Goal: Task Accomplishment & Management: Manage account settings

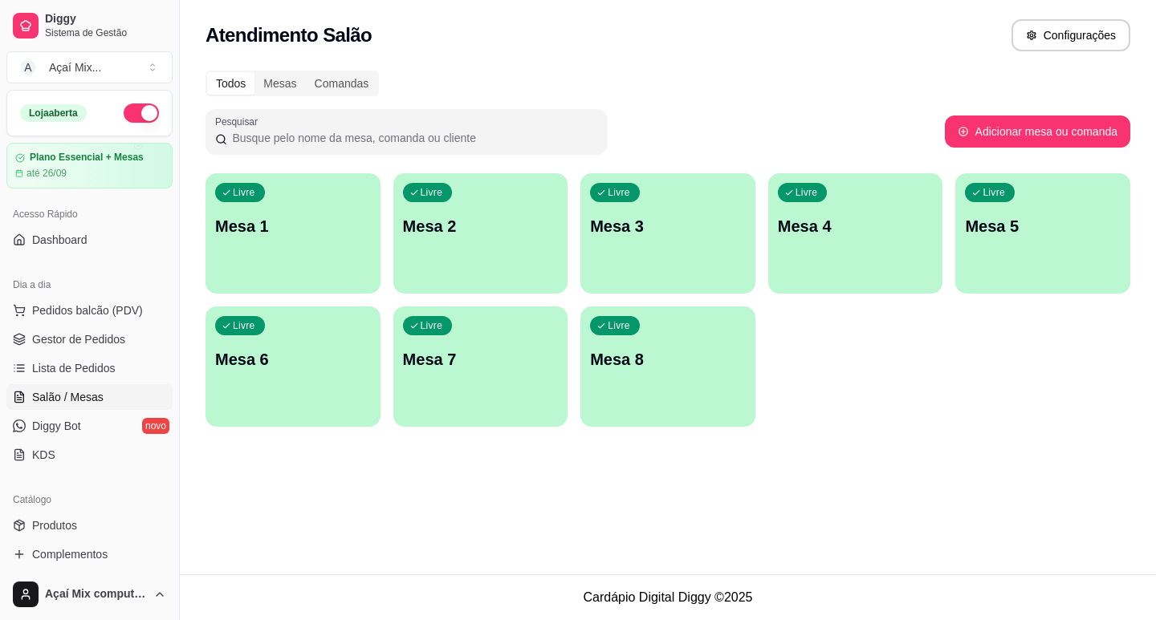
click at [341, 246] on div "Livre Mesa 1" at bounding box center [292, 223] width 175 height 101
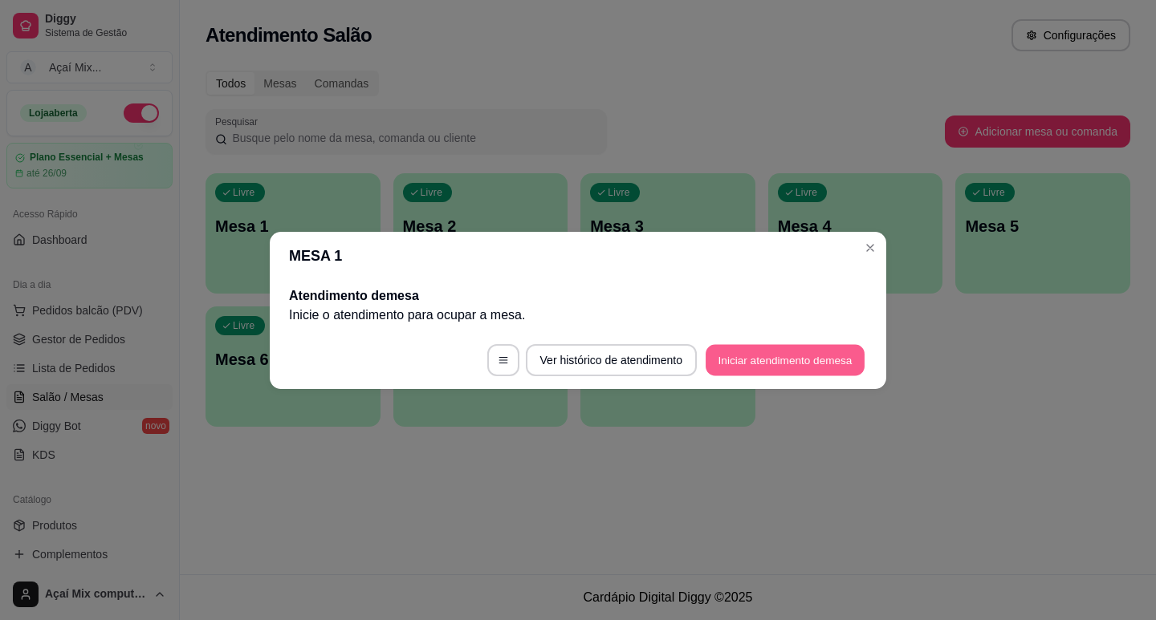
click at [742, 354] on button "Iniciar atendimento de mesa" at bounding box center [785, 359] width 159 height 31
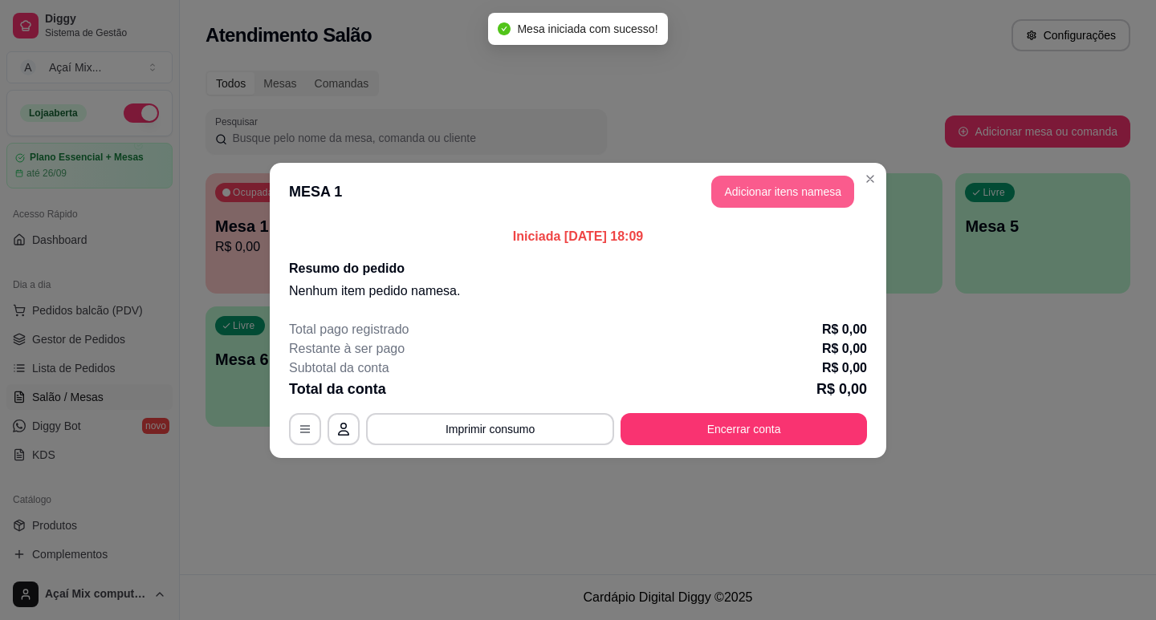
click at [751, 193] on button "Adicionar itens na mesa" at bounding box center [782, 192] width 143 height 32
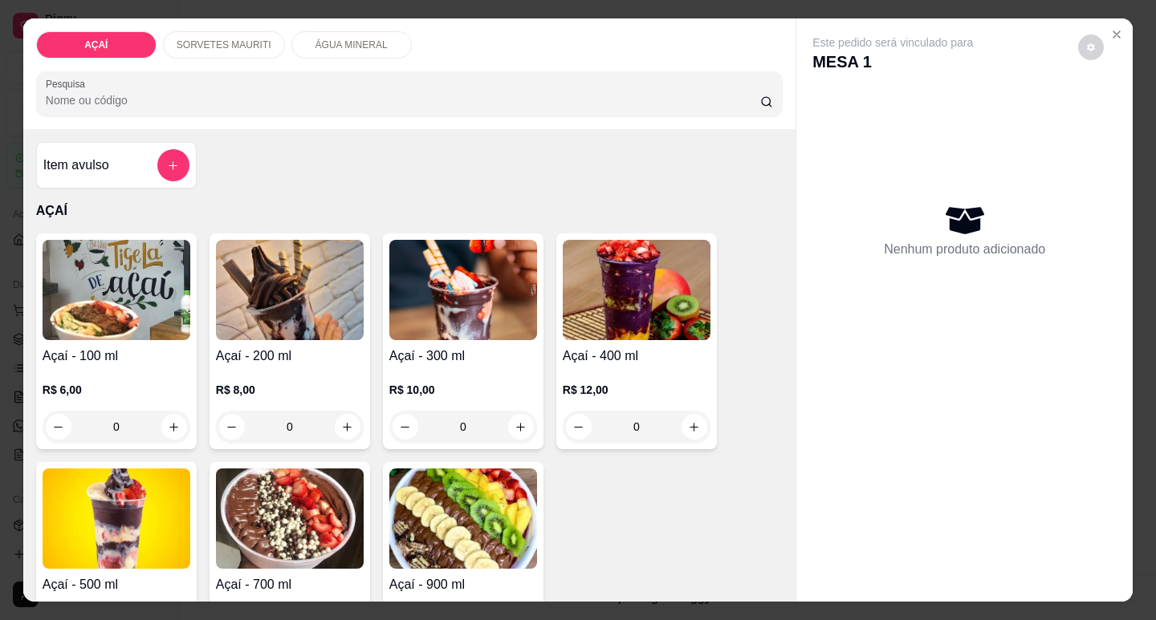
click at [157, 419] on div "0" at bounding box center [117, 427] width 148 height 32
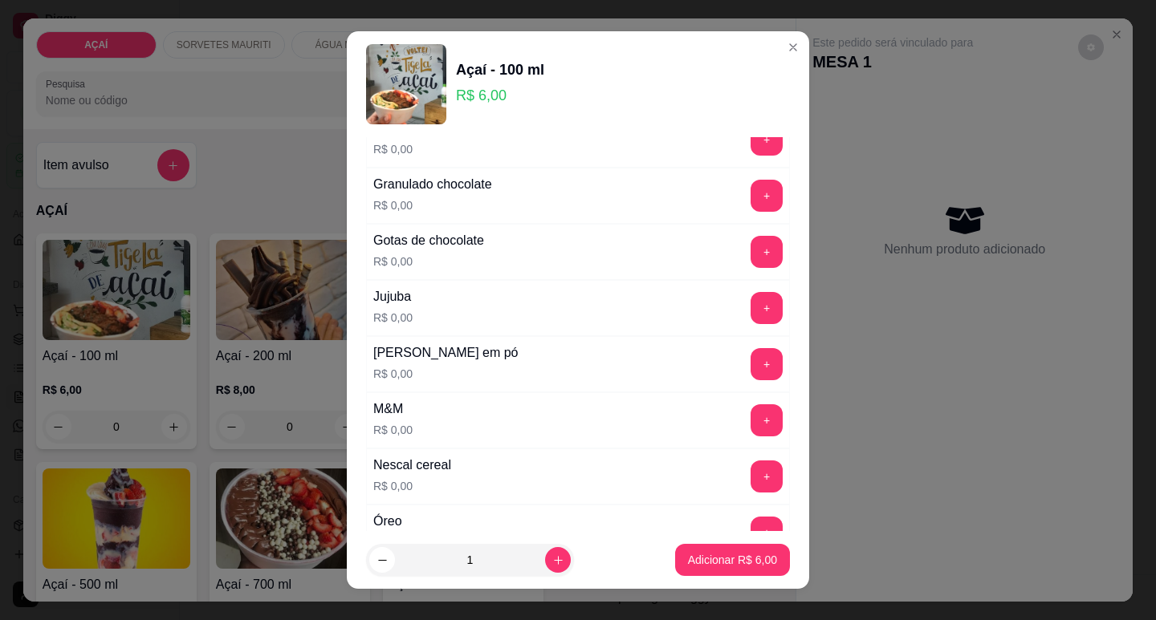
scroll to position [1365, 0]
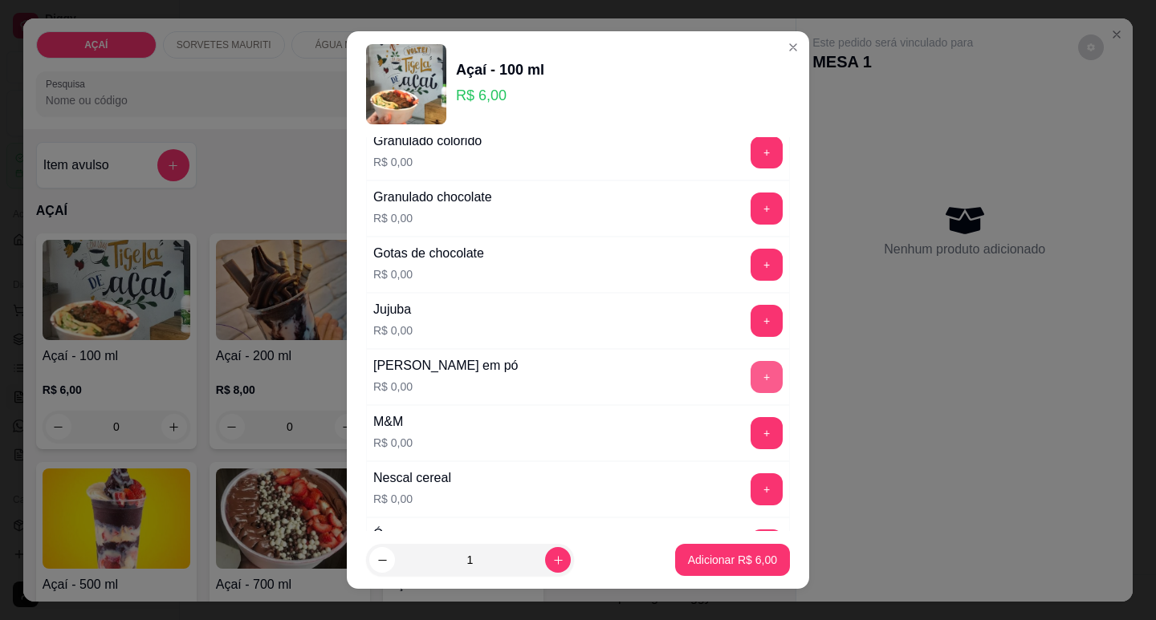
click at [751, 382] on button "+" at bounding box center [767, 377] width 32 height 32
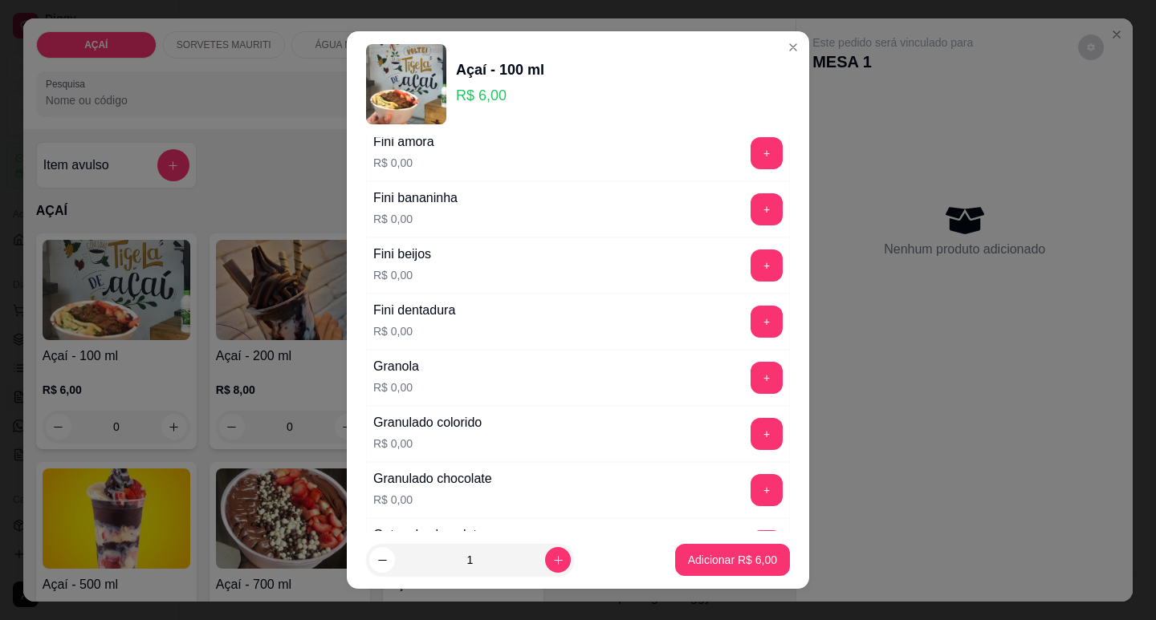
scroll to position [1043, 0]
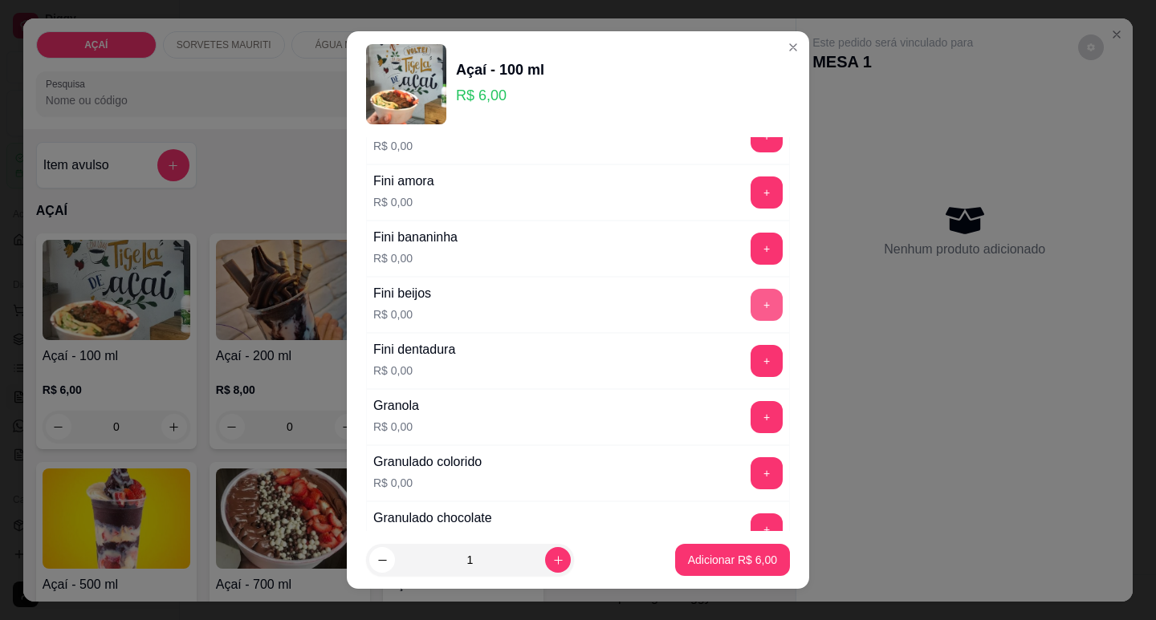
click at [751, 298] on button "+" at bounding box center [767, 305] width 32 height 32
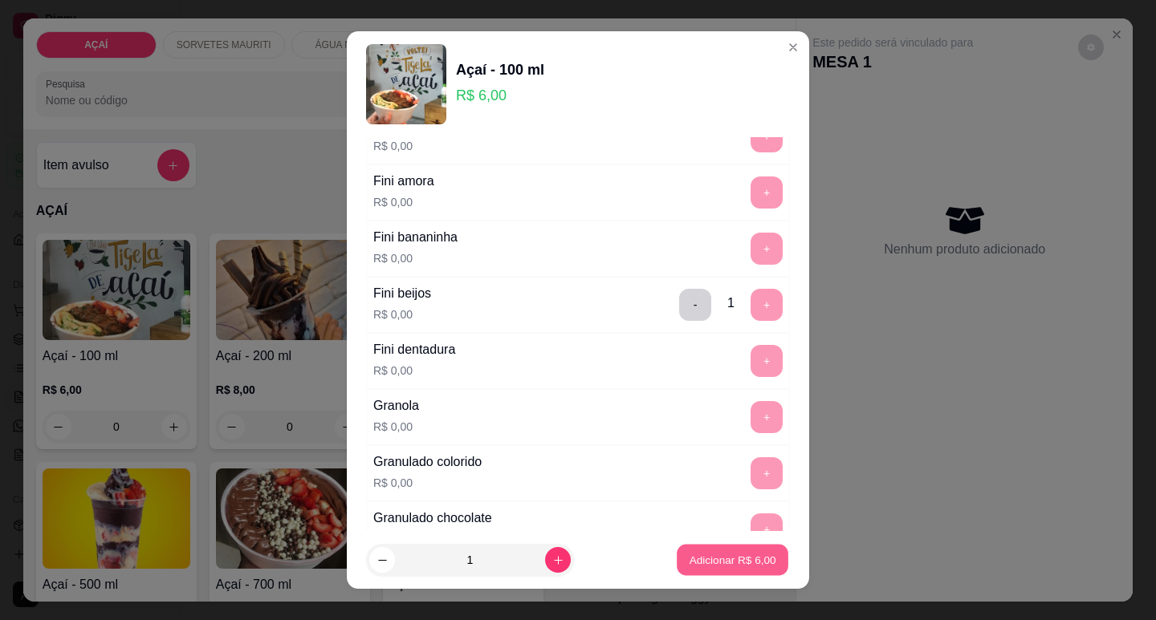
click at [675, 563] on div "Adicionar R$ 6,00" at bounding box center [732, 560] width 115 height 32
click at [689, 564] on p "Adicionar R$ 6,00" at bounding box center [732, 560] width 87 height 15
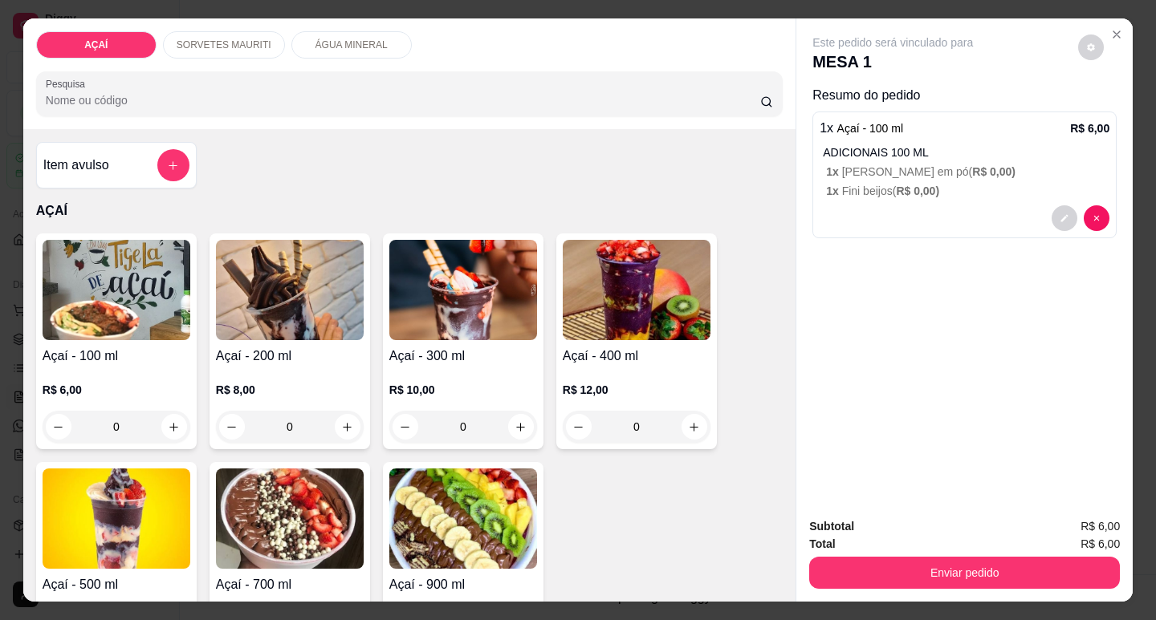
click at [169, 411] on div "0" at bounding box center [117, 427] width 148 height 32
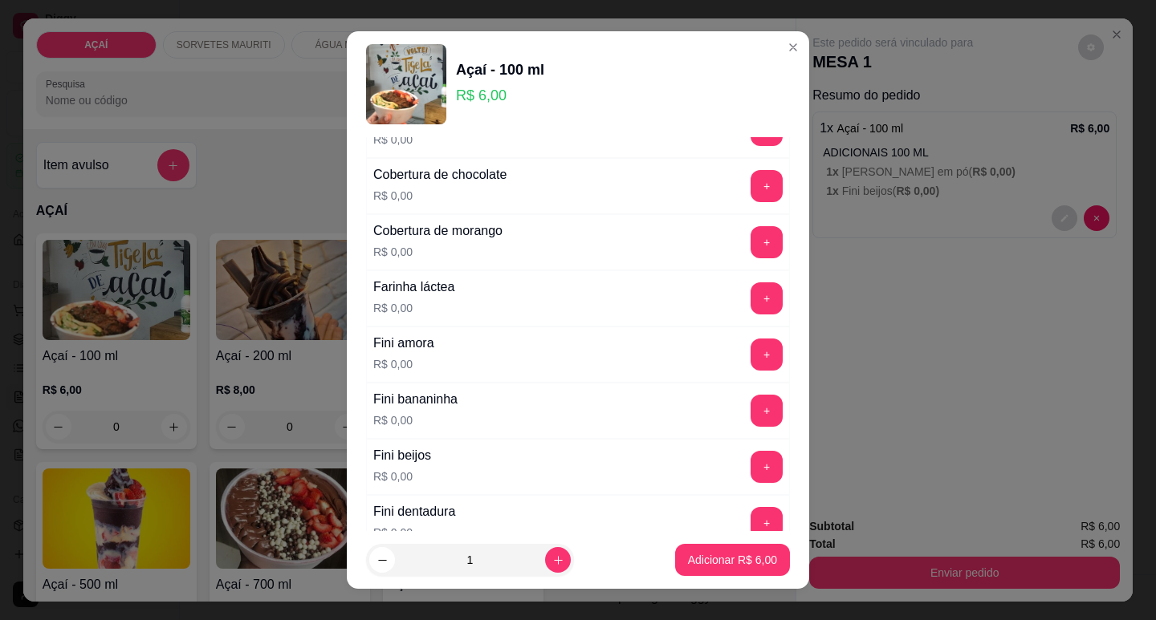
scroll to position [883, 0]
click at [751, 463] on button "+" at bounding box center [766, 464] width 31 height 31
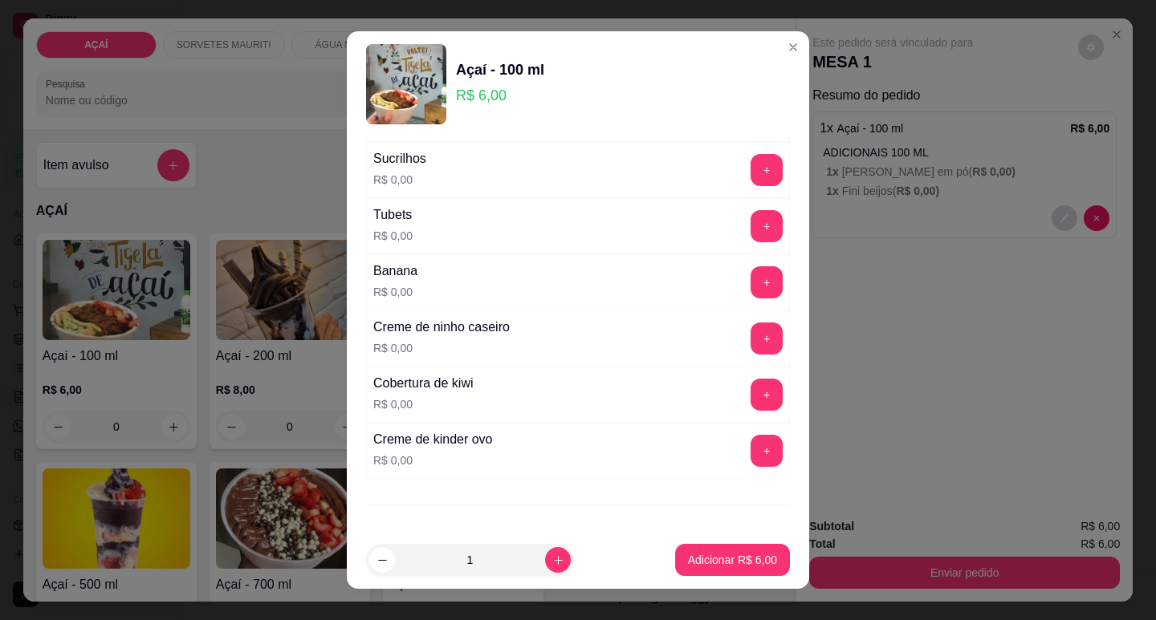
scroll to position [2032, 0]
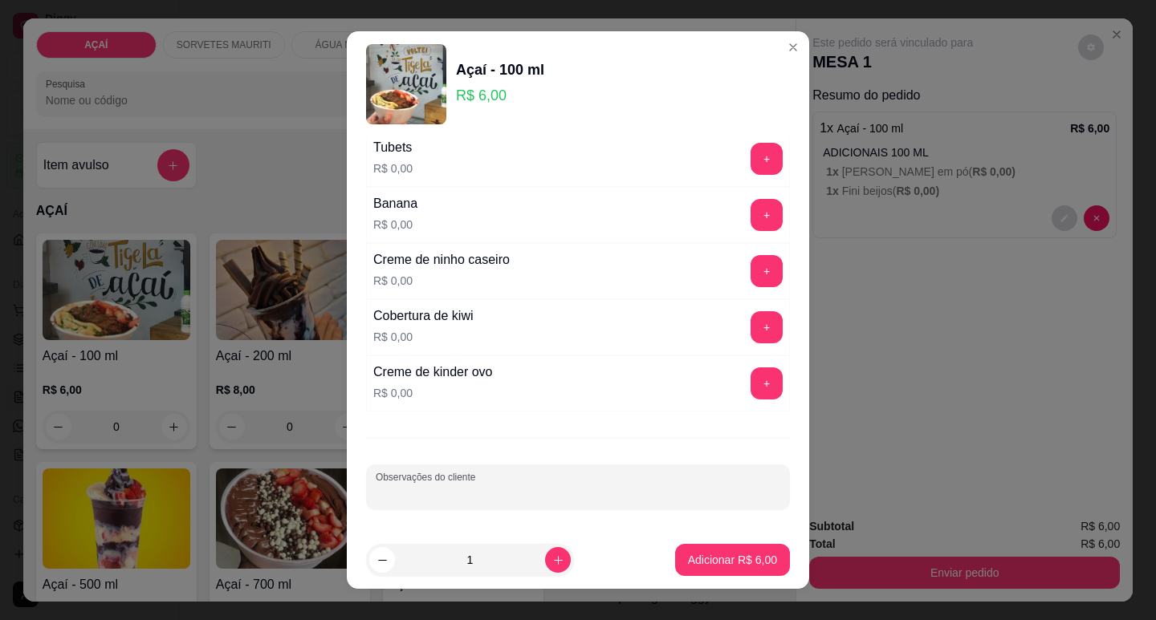
click at [388, 488] on input "Observações do cliente" at bounding box center [578, 494] width 405 height 16
type input "i"
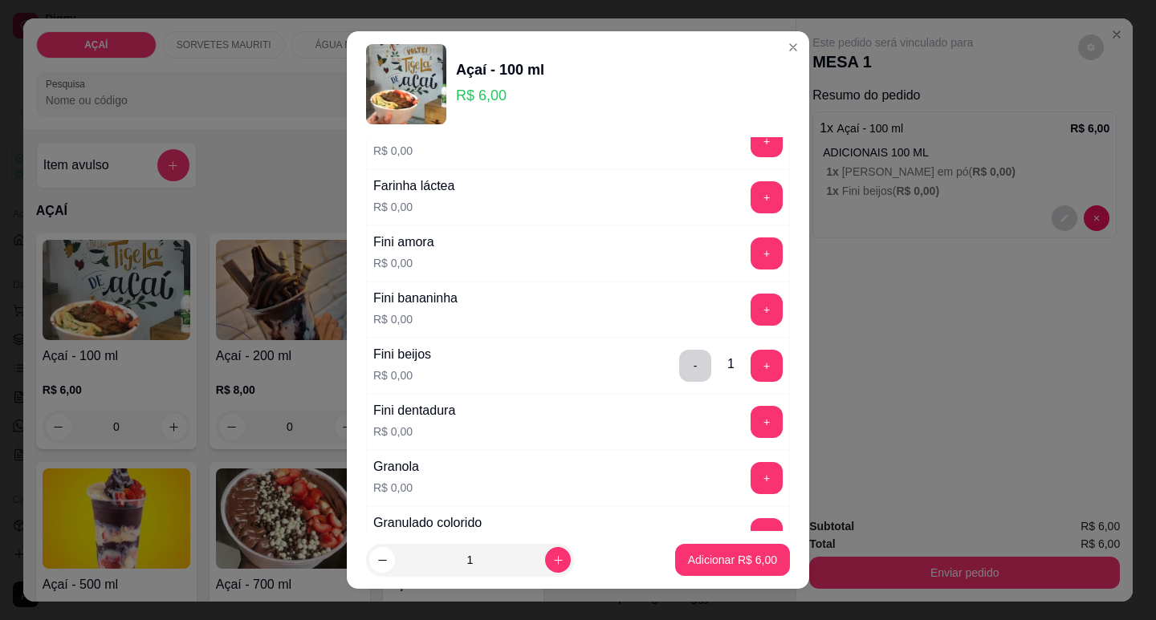
scroll to position [989, 0]
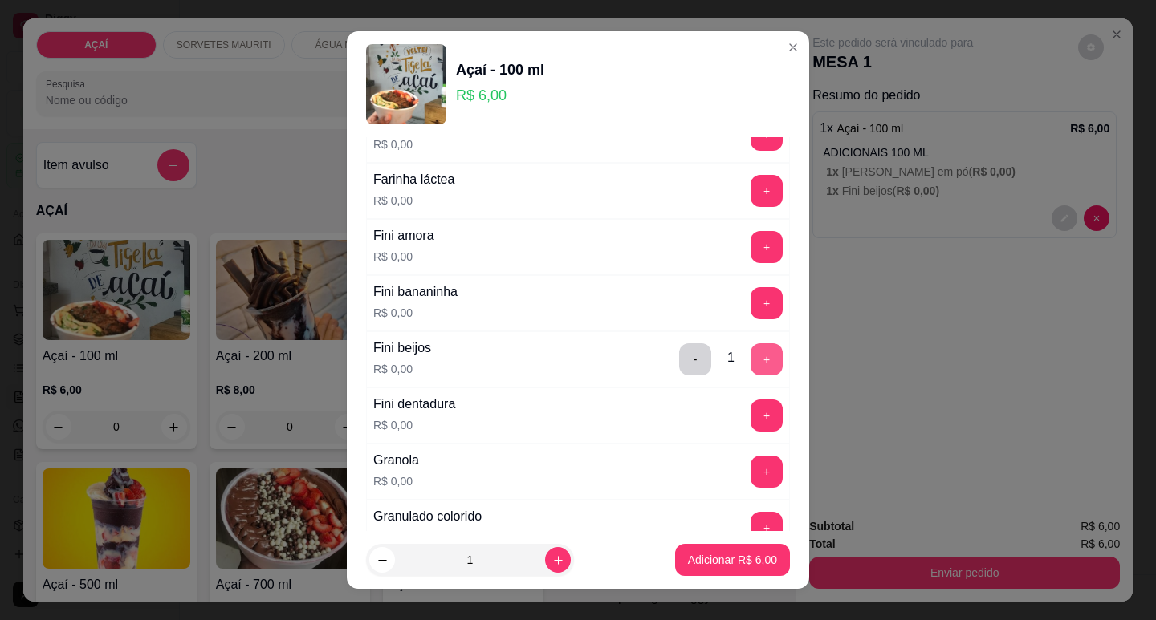
click at [751, 362] on button "+" at bounding box center [767, 360] width 32 height 32
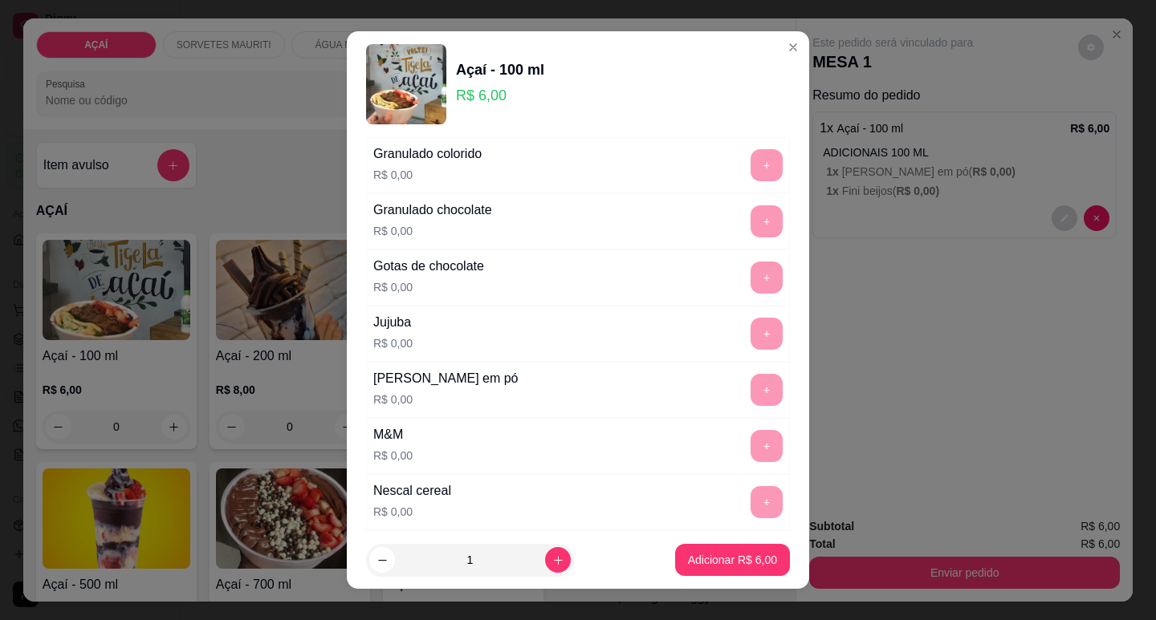
scroll to position [1390, 0]
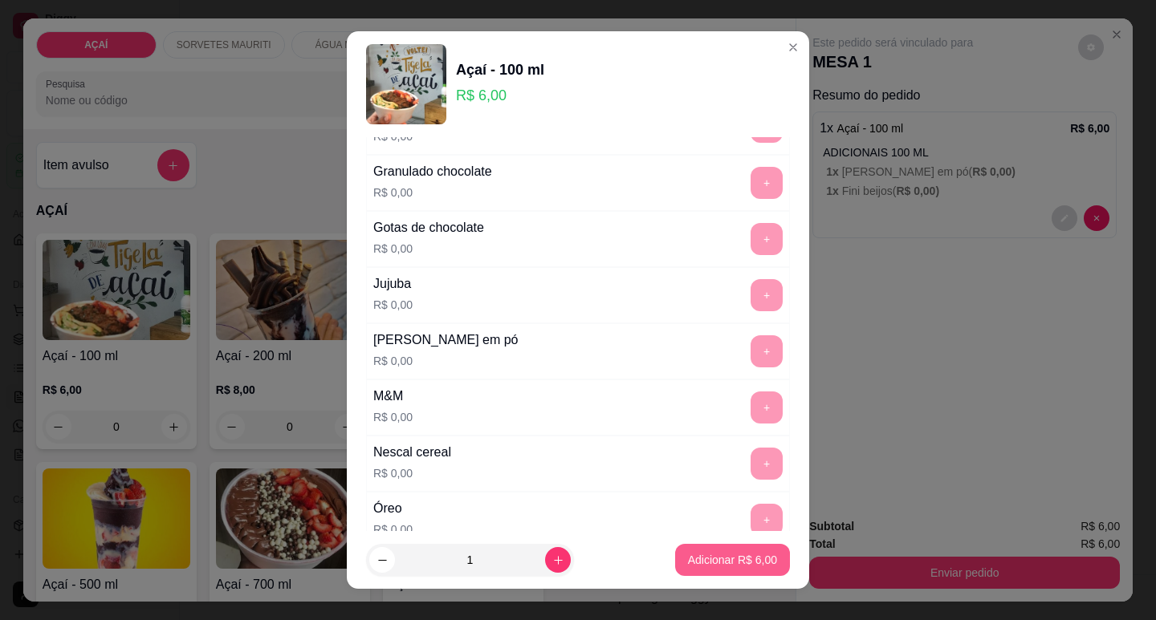
click at [734, 567] on p "Adicionar R$ 6,00" at bounding box center [732, 560] width 89 height 16
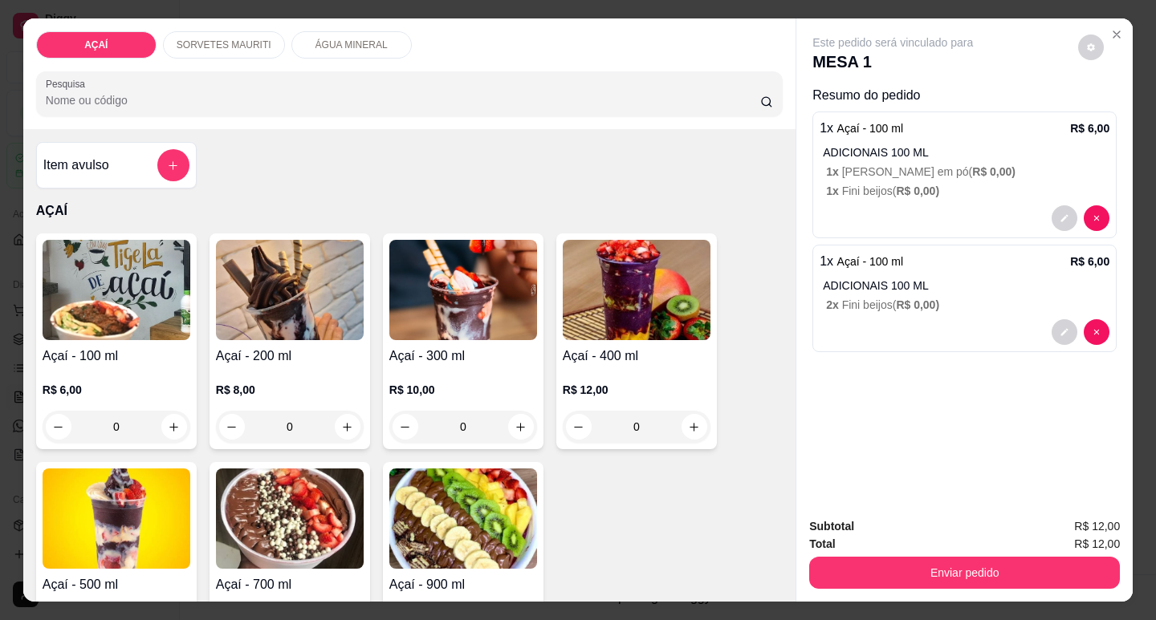
click at [110, 258] on img at bounding box center [117, 290] width 148 height 100
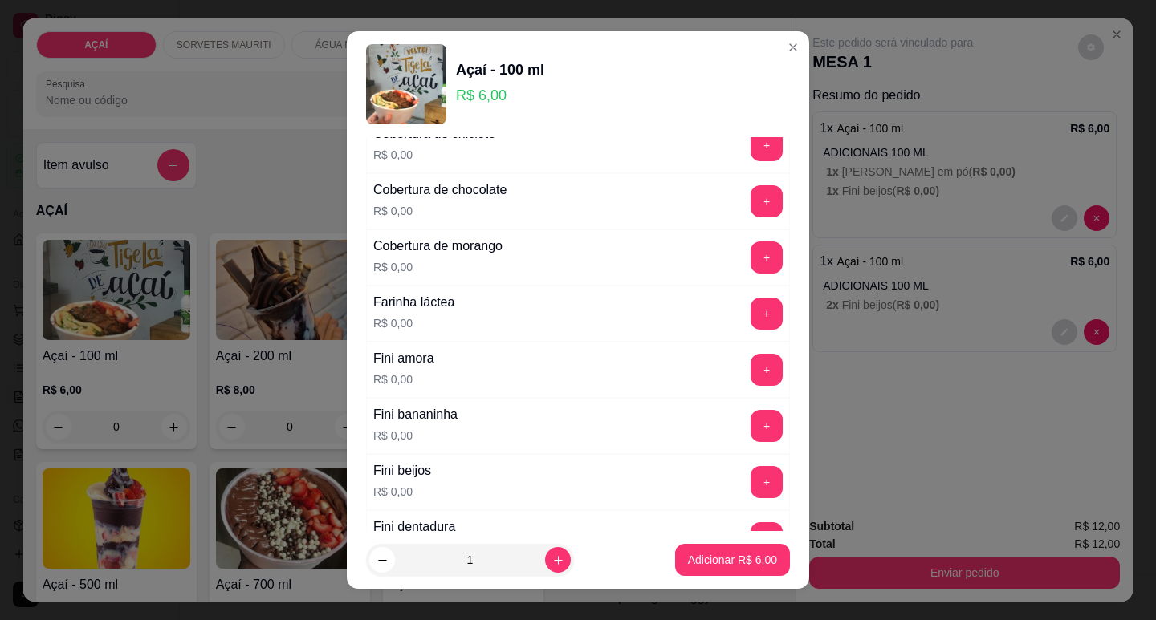
scroll to position [963, 0]
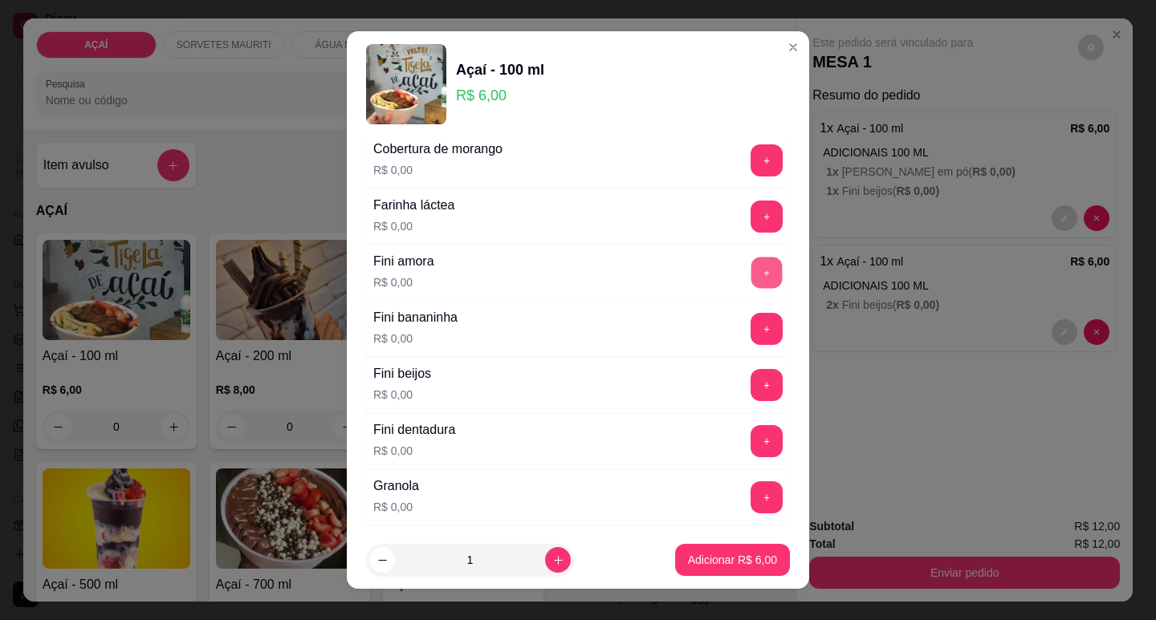
click at [751, 277] on button "+" at bounding box center [766, 272] width 31 height 31
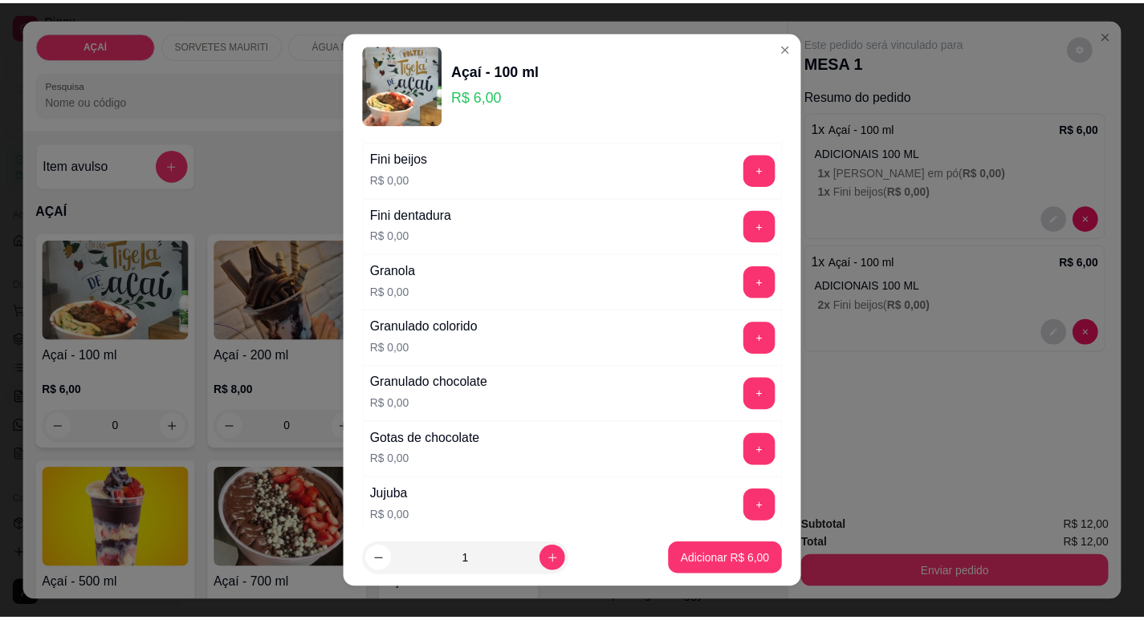
scroll to position [1204, 0]
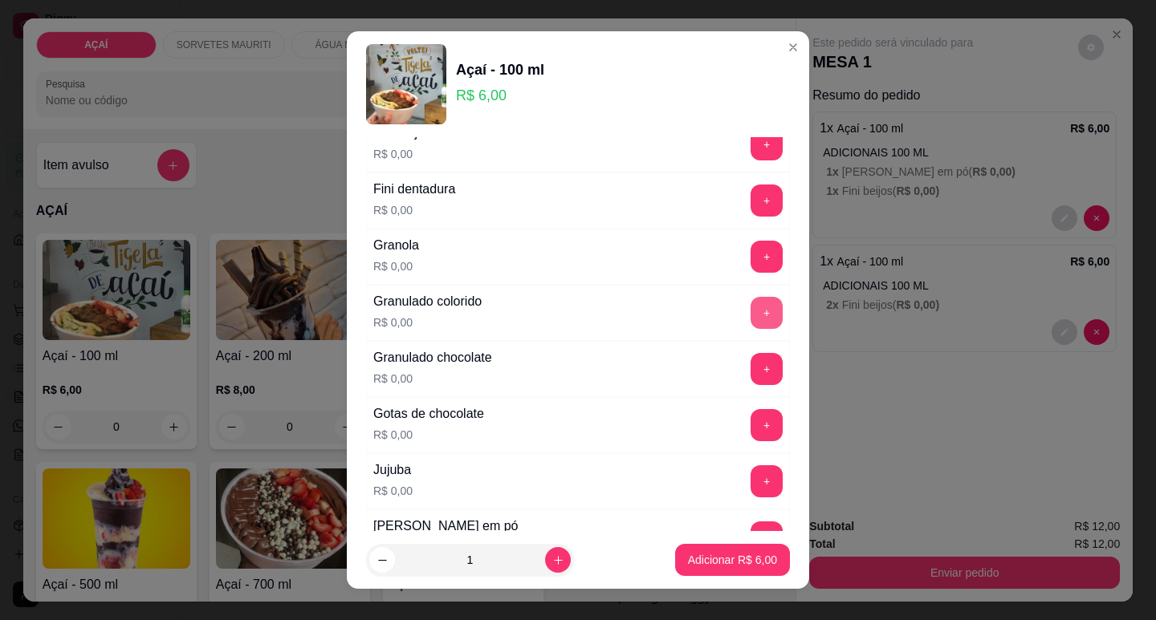
click at [751, 315] on button "+" at bounding box center [767, 313] width 32 height 32
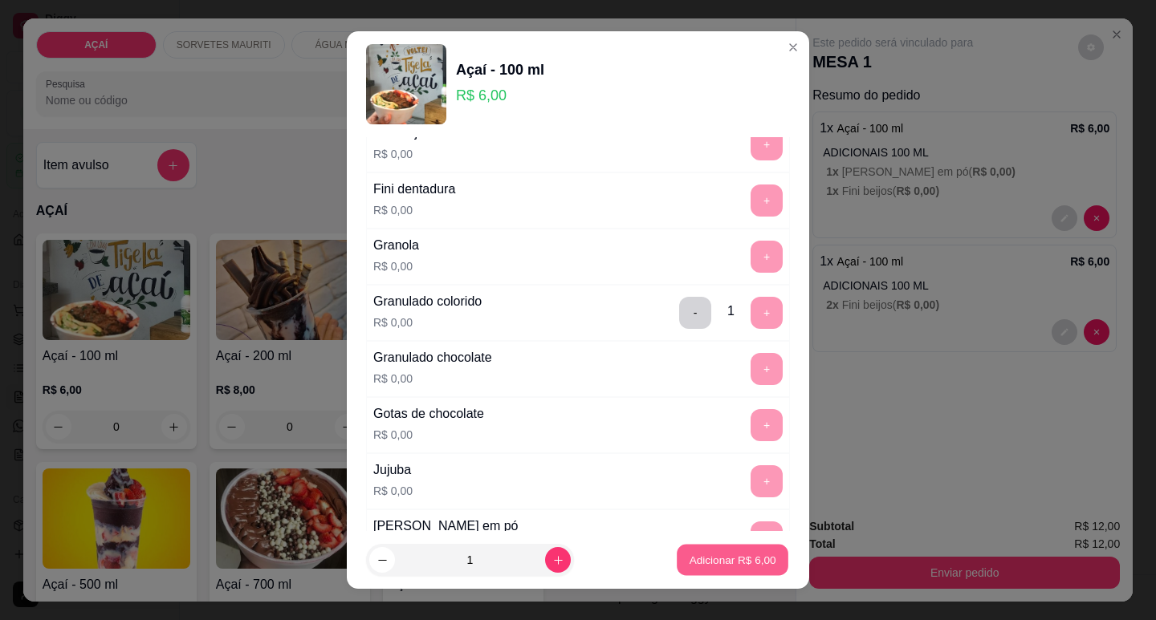
click at [693, 565] on p "Adicionar R$ 6,00" at bounding box center [732, 560] width 87 height 15
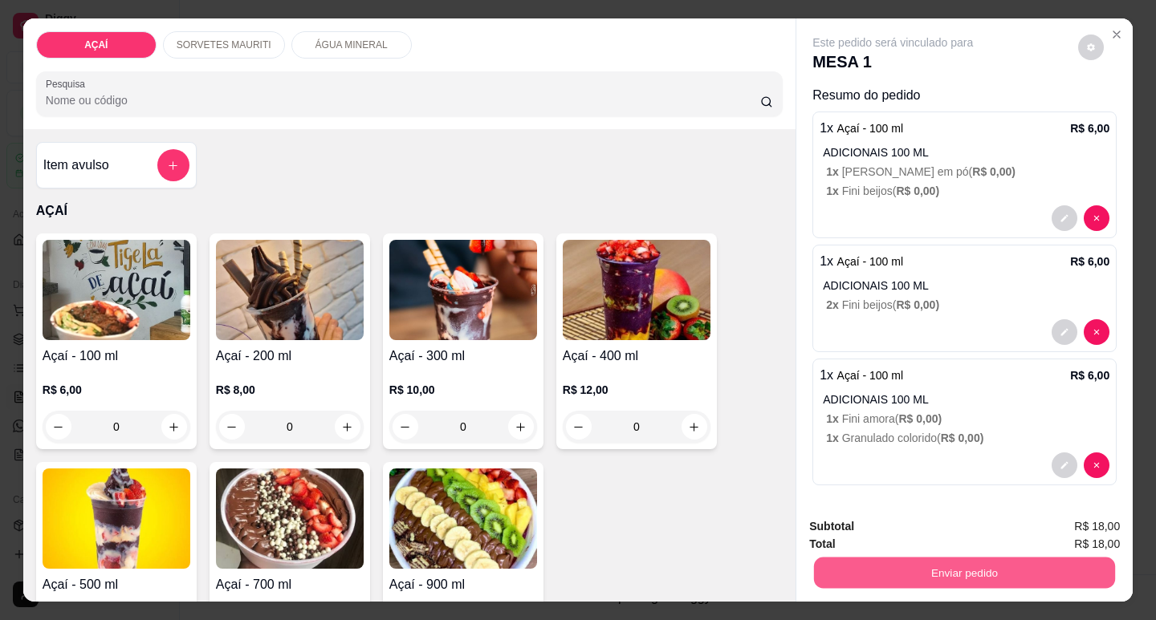
click at [939, 574] on button "Enviar pedido" at bounding box center [964, 572] width 301 height 31
click at [896, 525] on button "Não registrar e enviar pedido" at bounding box center [911, 527] width 167 height 31
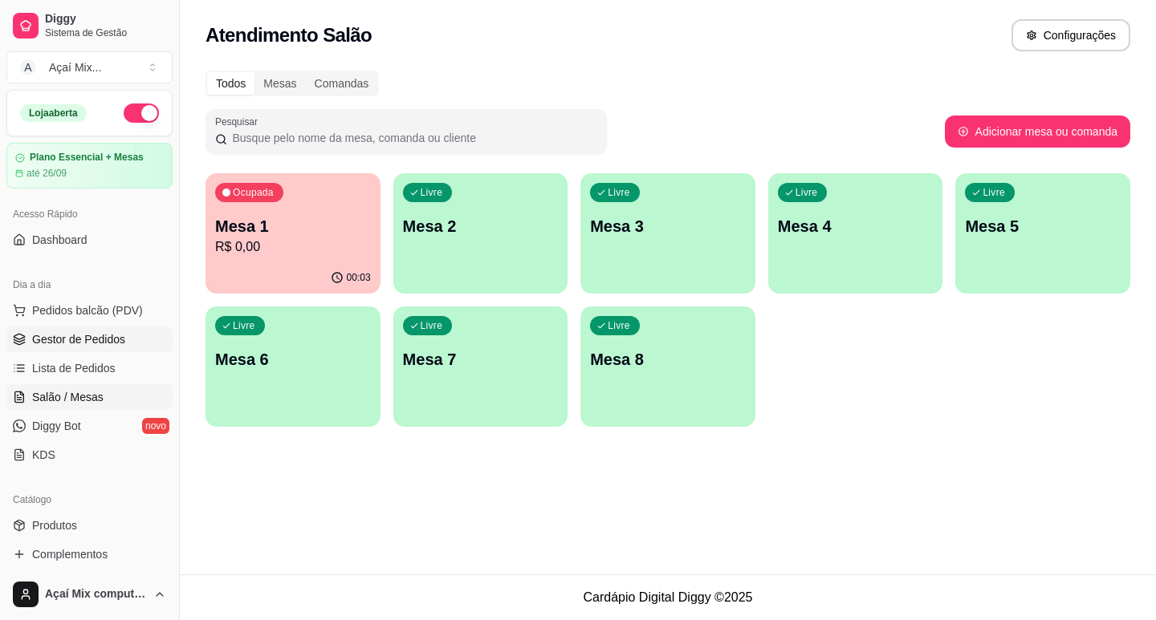
click at [111, 340] on span "Gestor de Pedidos" at bounding box center [78, 340] width 93 height 16
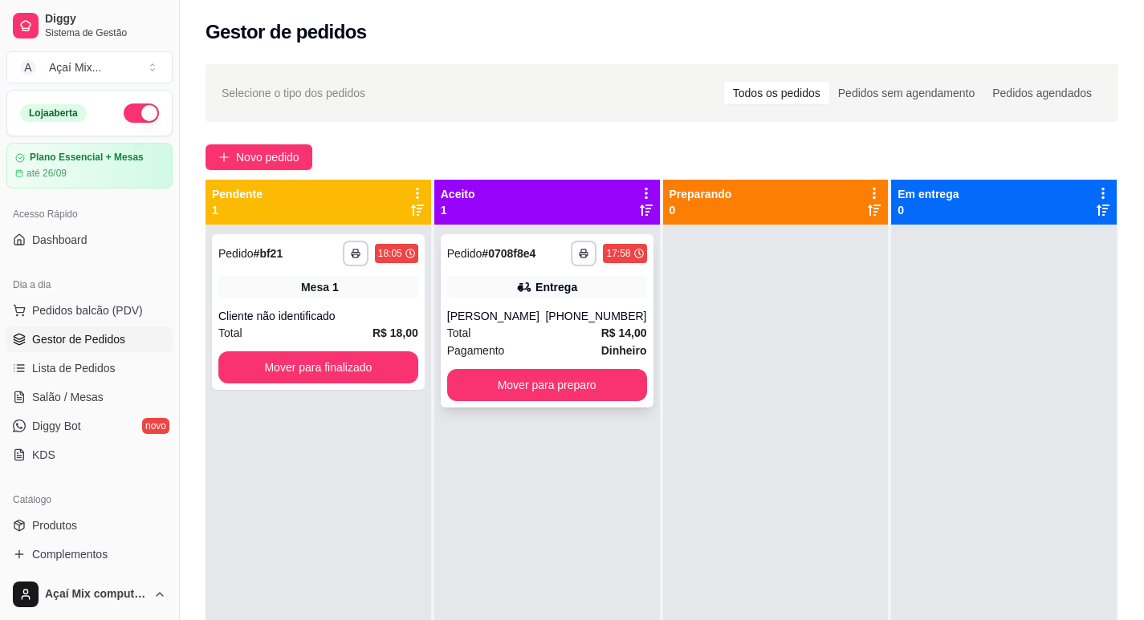
click at [531, 328] on div "Total R$ 14,00" at bounding box center [547, 333] width 200 height 18
click at [574, 321] on div "(82) 98177-6590" at bounding box center [595, 316] width 101 height 16
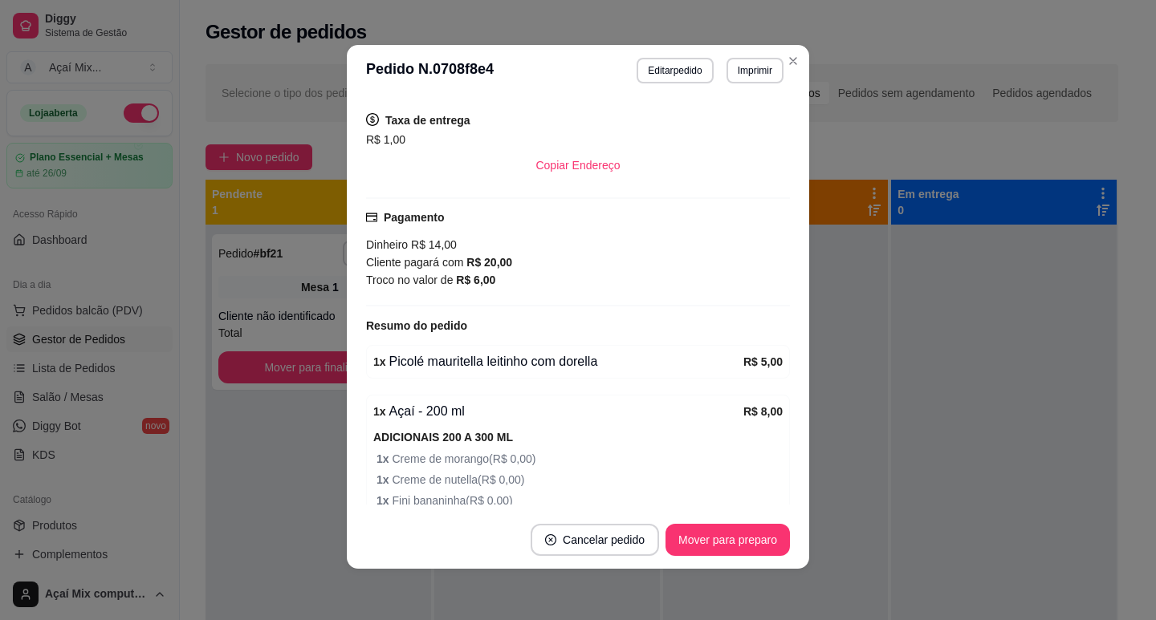
scroll to position [321, 0]
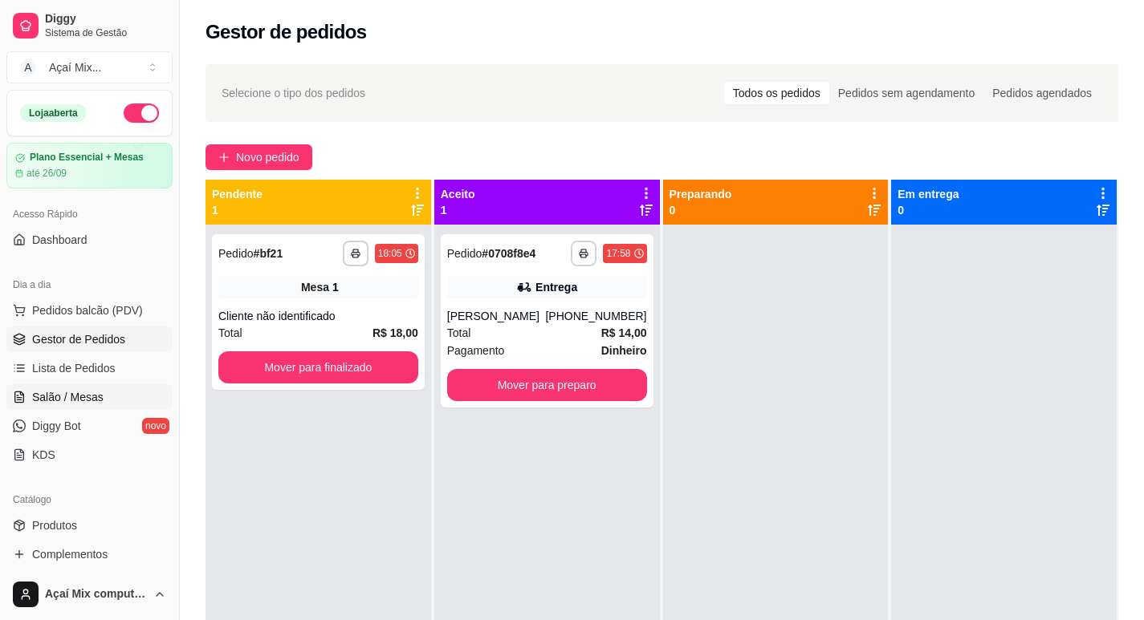
click at [79, 393] on span "Salão / Mesas" at bounding box center [67, 397] width 71 height 16
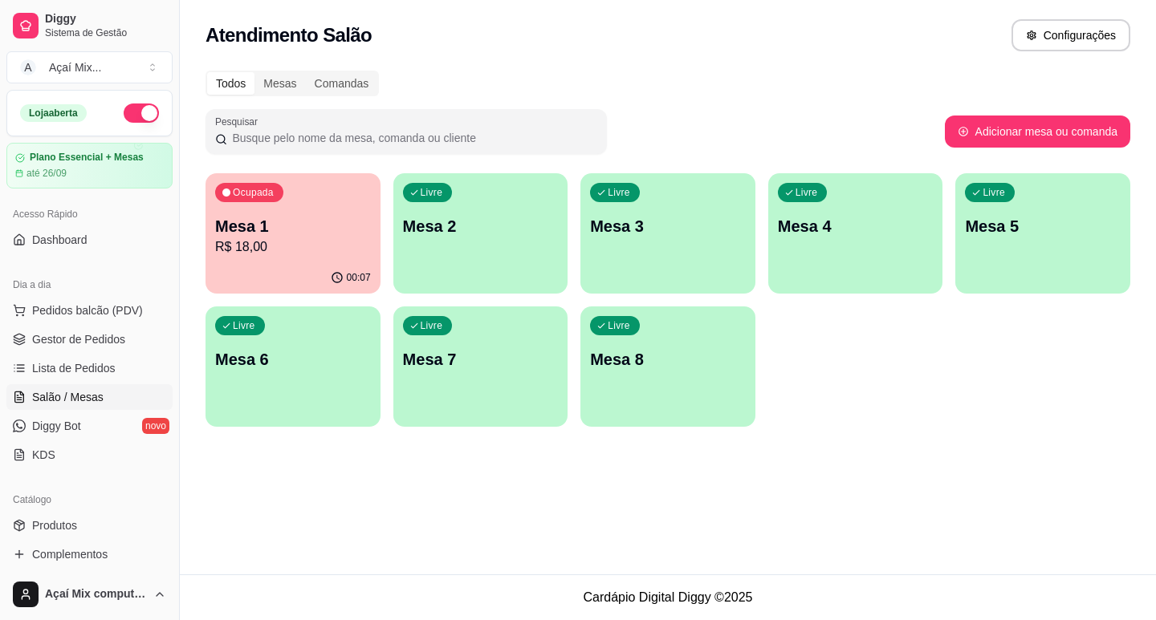
click at [244, 261] on div "Ocupada Mesa 1 R$ 18,00" at bounding box center [292, 217] width 175 height 89
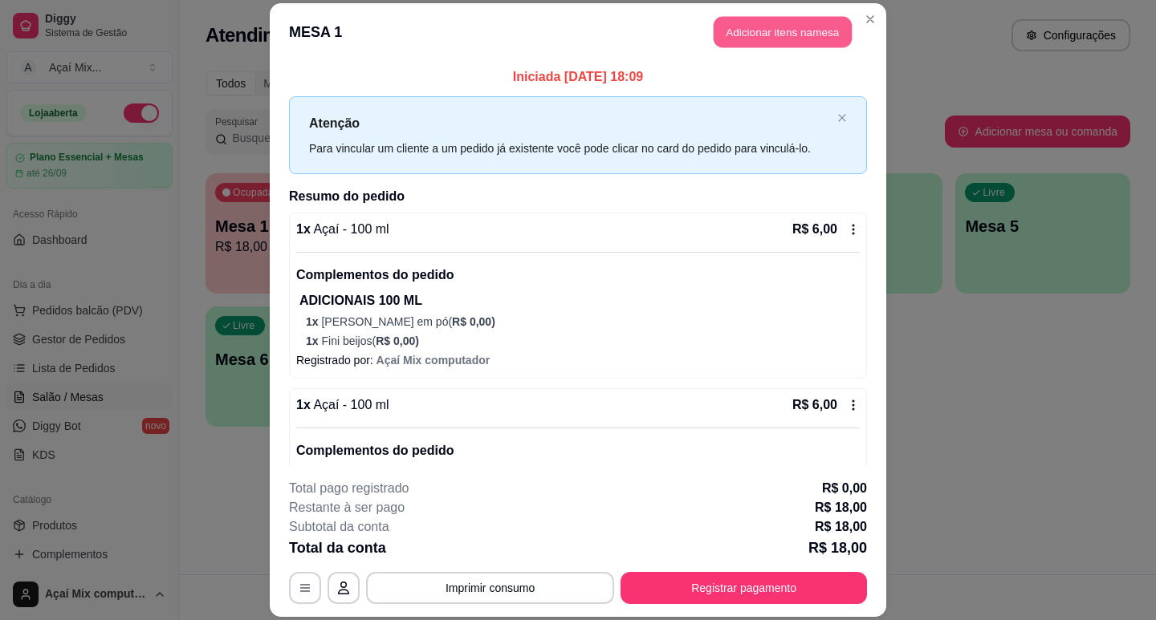
click at [771, 30] on button "Adicionar itens na mesa" at bounding box center [783, 31] width 138 height 31
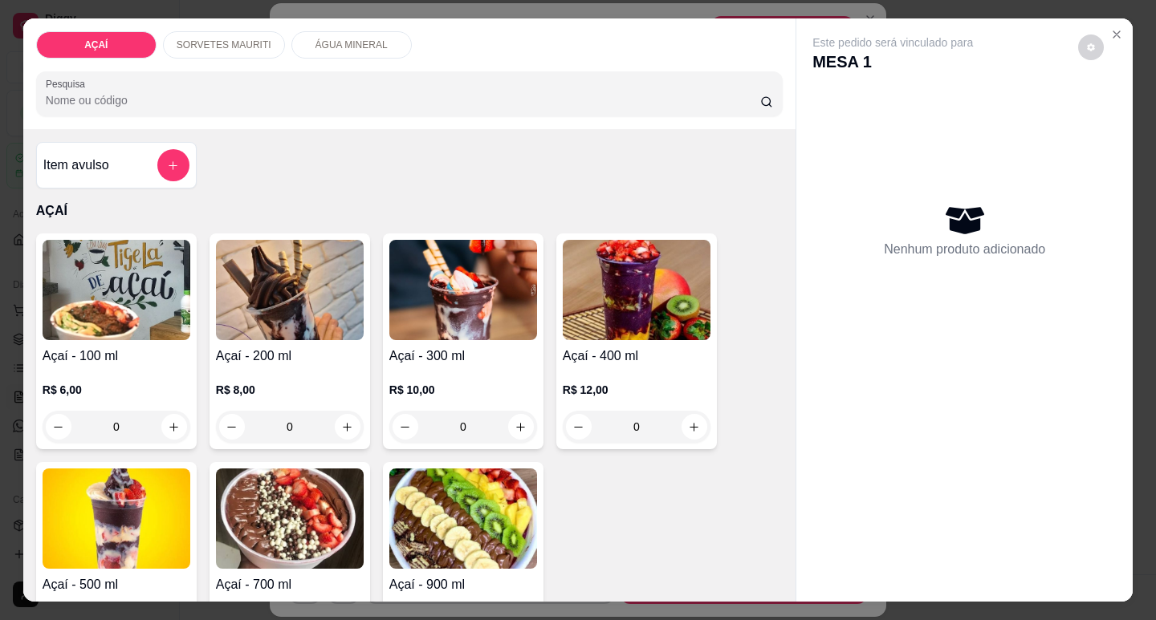
click at [218, 39] on p "SORVETES MAURITI" at bounding box center [224, 45] width 95 height 13
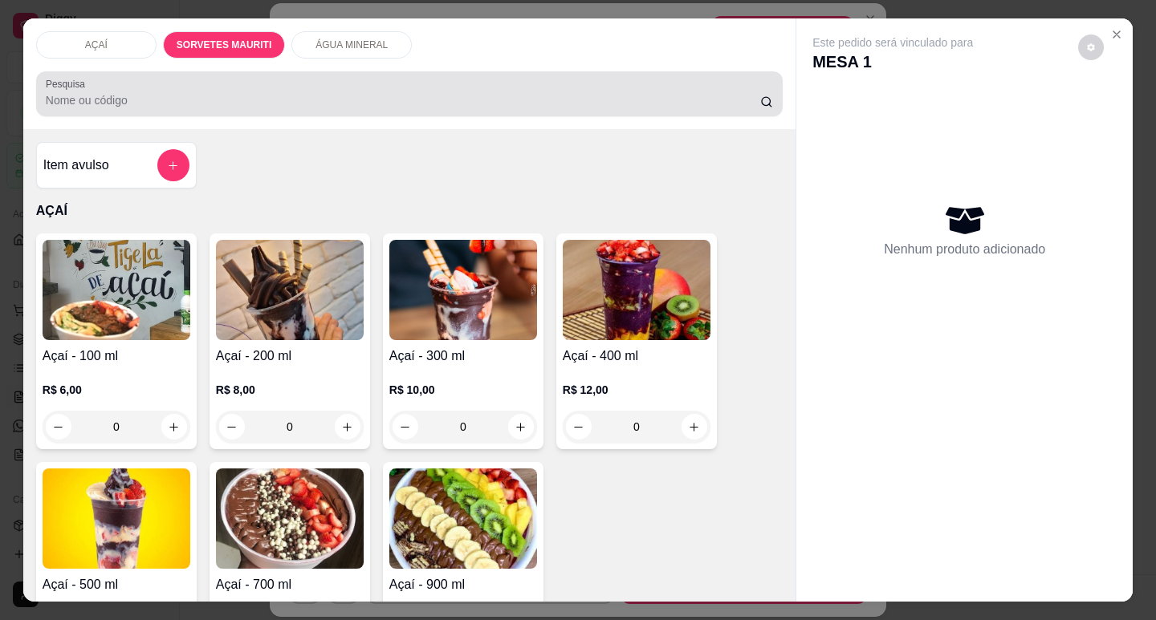
scroll to position [39, 0]
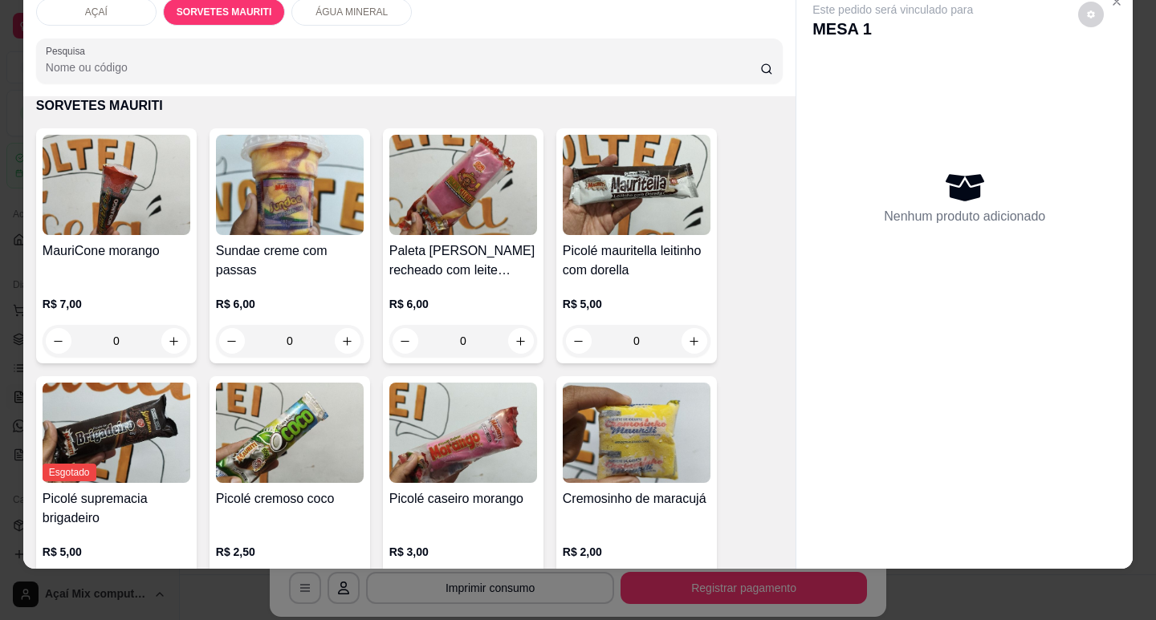
click at [154, 178] on img at bounding box center [117, 185] width 148 height 100
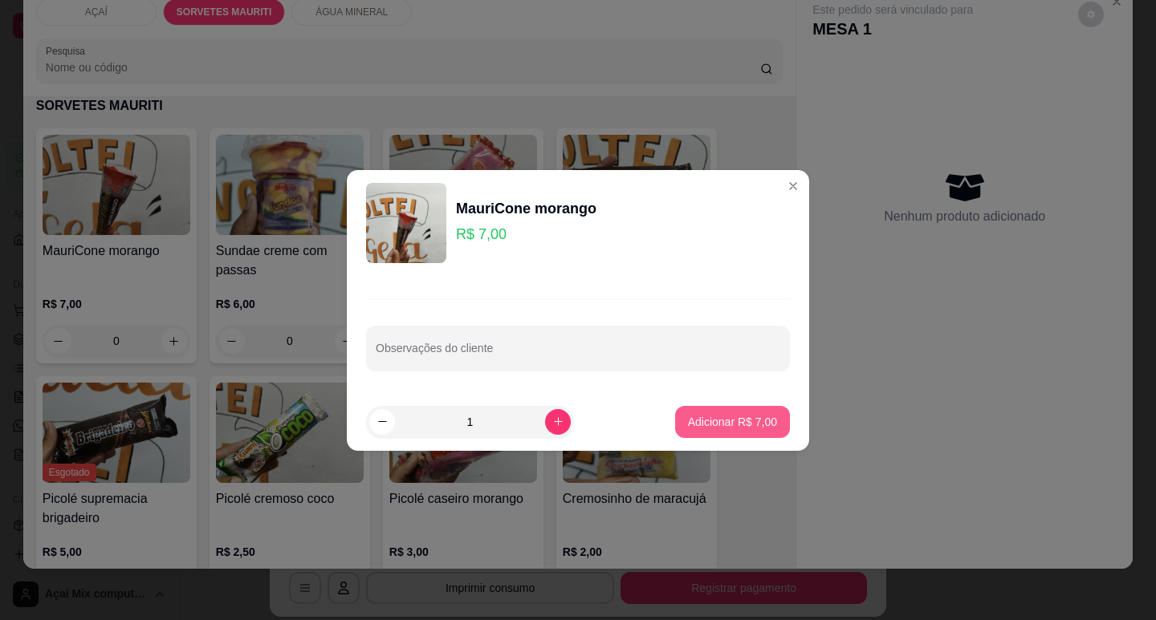
click at [720, 431] on button "Adicionar R$ 7,00" at bounding box center [732, 422] width 115 height 32
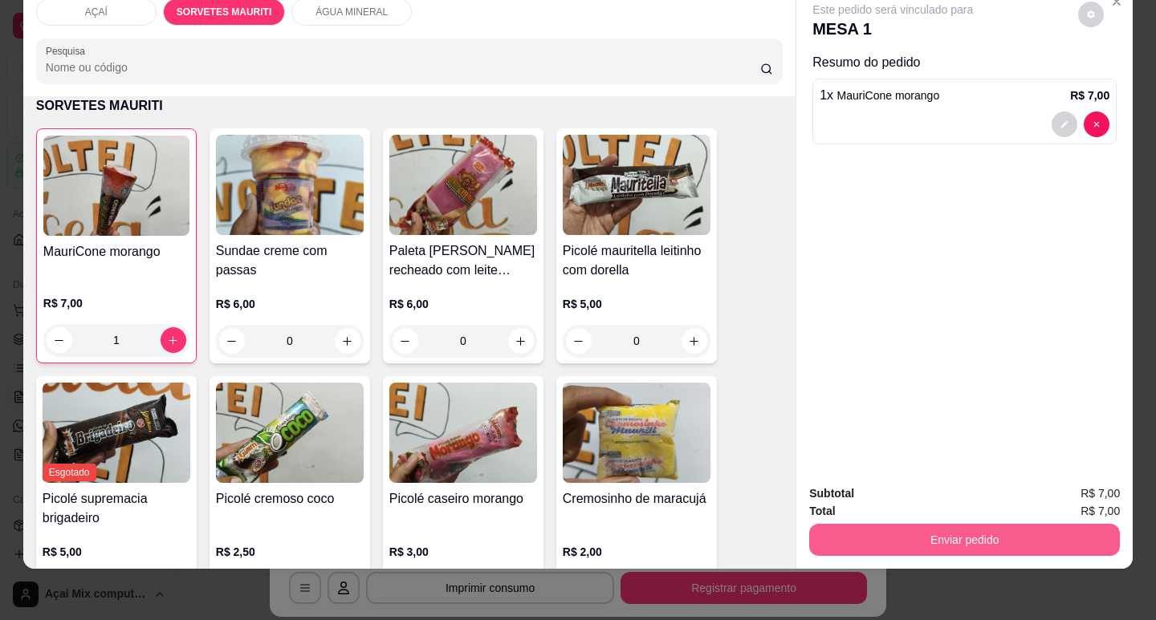
click at [878, 526] on button "Enviar pedido" at bounding box center [964, 540] width 311 height 32
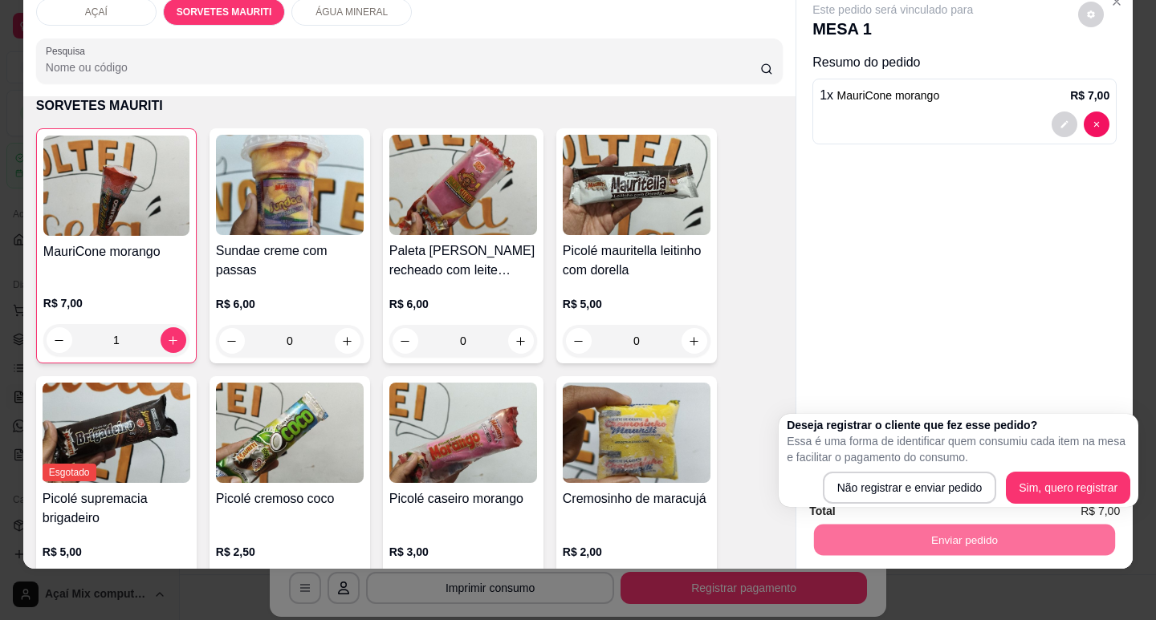
scroll to position [0, 0]
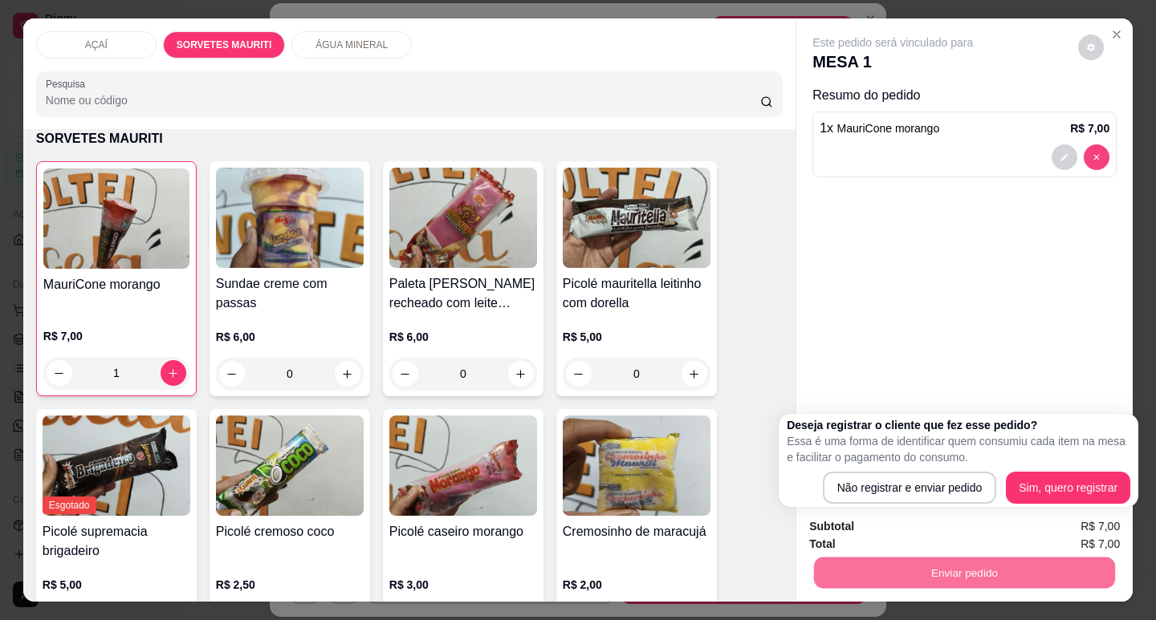
click at [1098, 144] on button "decrease-product-quantity" at bounding box center [1097, 157] width 26 height 26
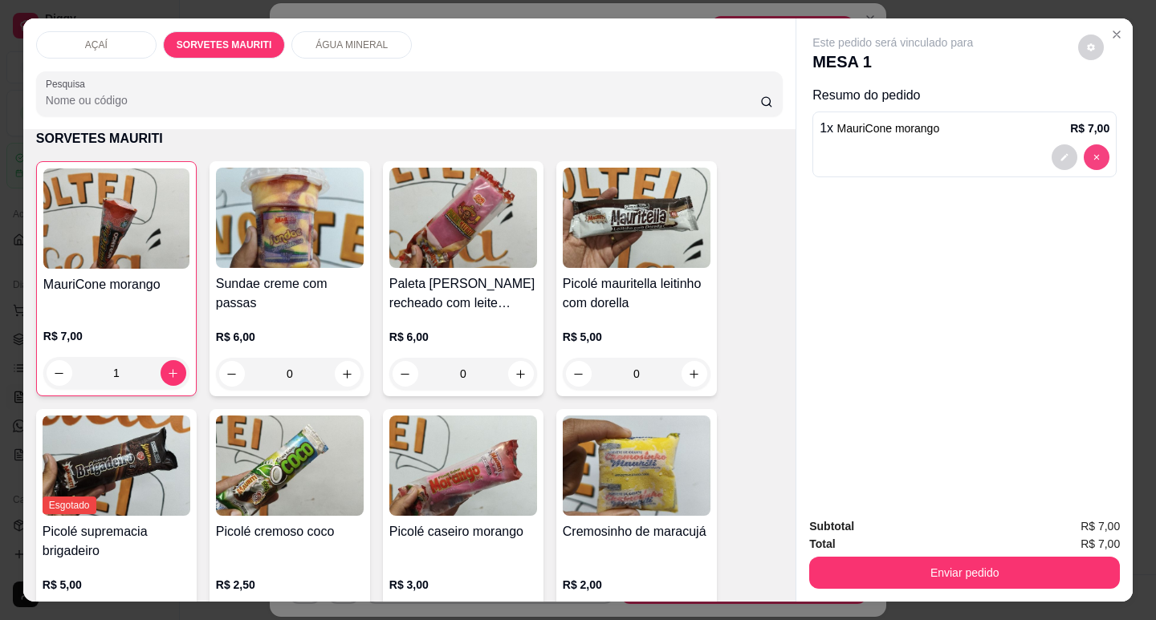
type input "0"
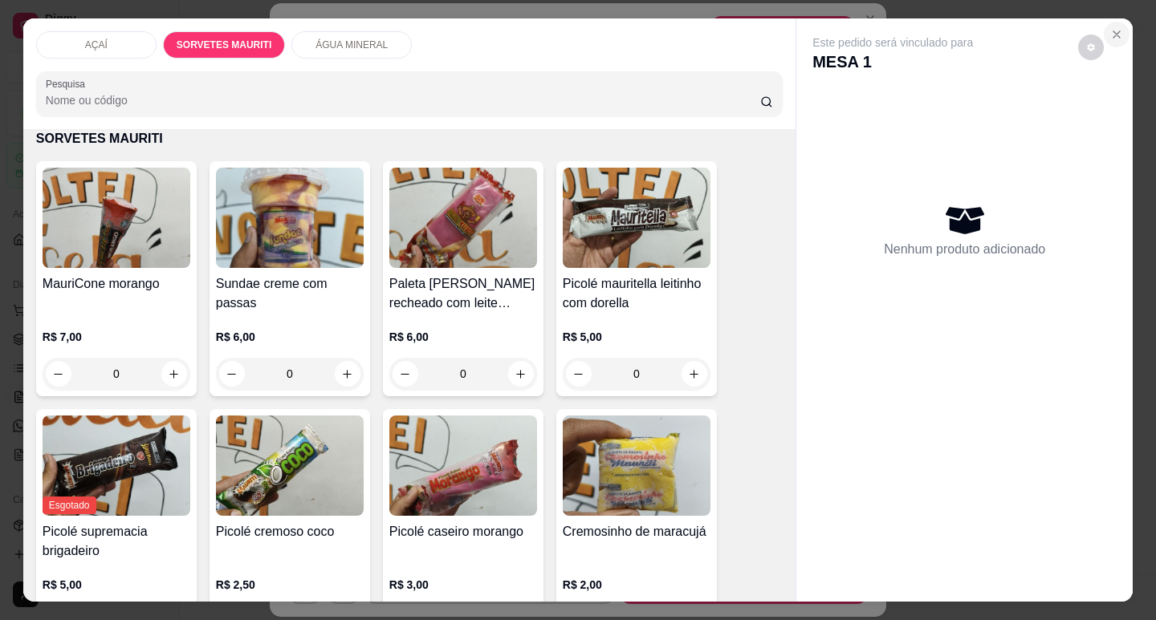
click at [1111, 31] on icon "Close" at bounding box center [1116, 34] width 13 height 13
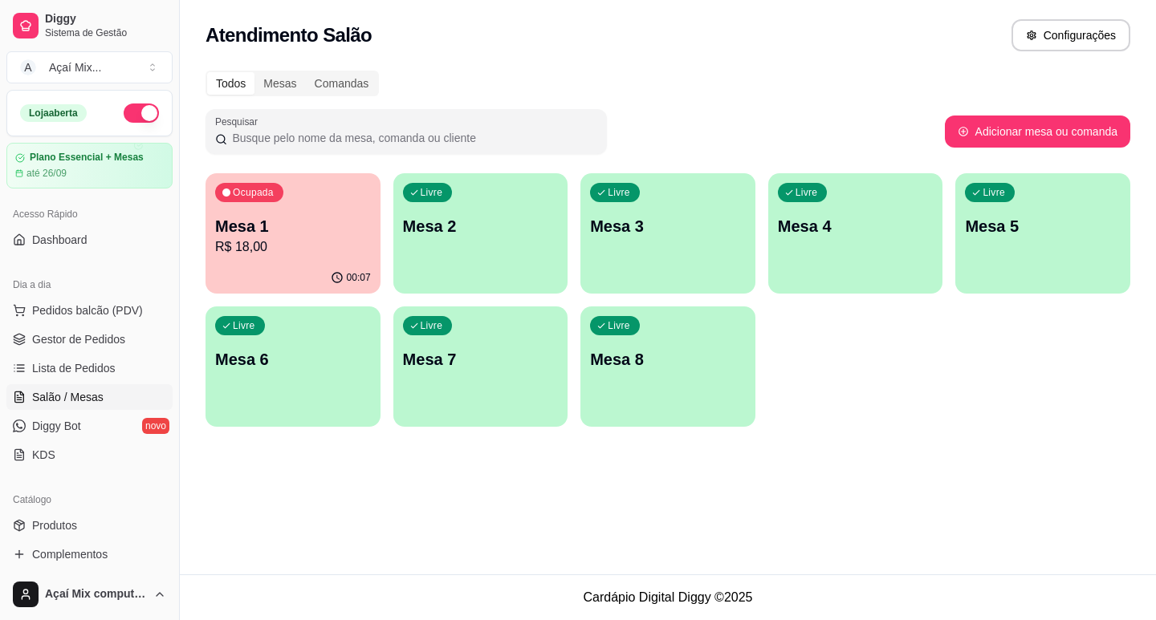
click at [338, 254] on p "R$ 18,00" at bounding box center [293, 247] width 156 height 19
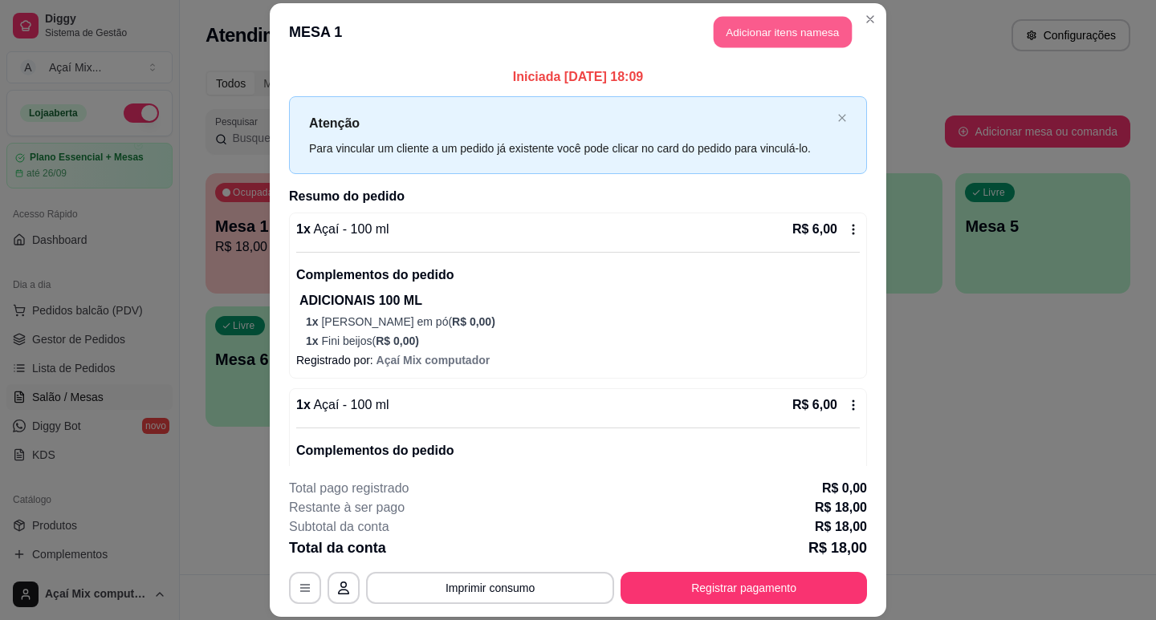
click at [738, 24] on button "Adicionar itens na mesa" at bounding box center [783, 31] width 138 height 31
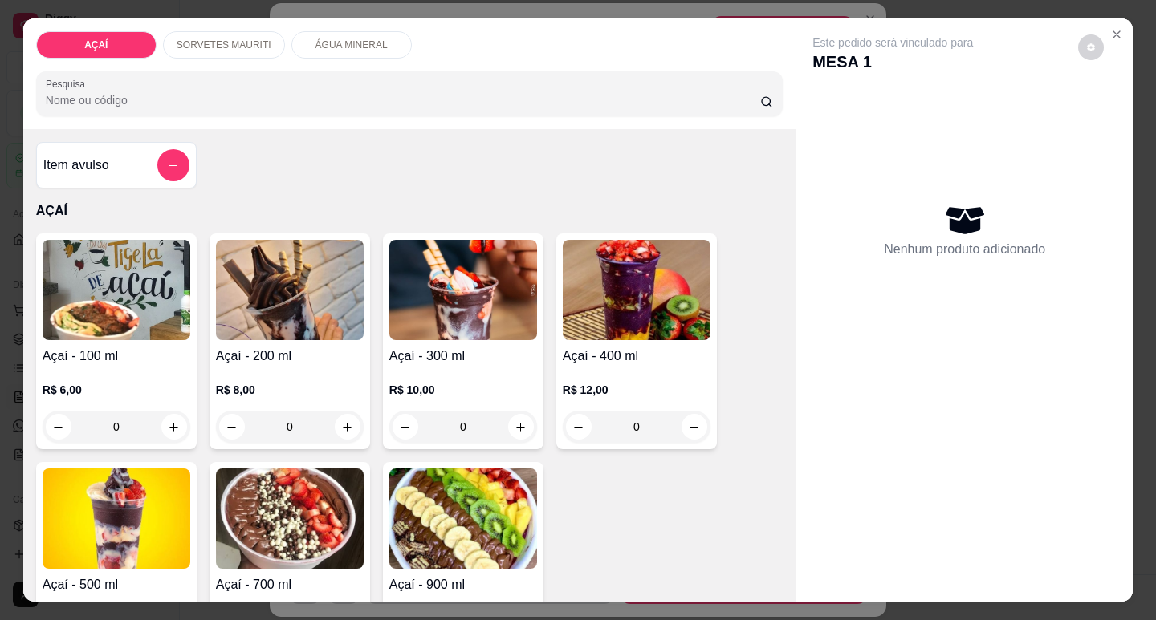
click at [194, 45] on p "SORVETES MAURITI" at bounding box center [224, 45] width 95 height 13
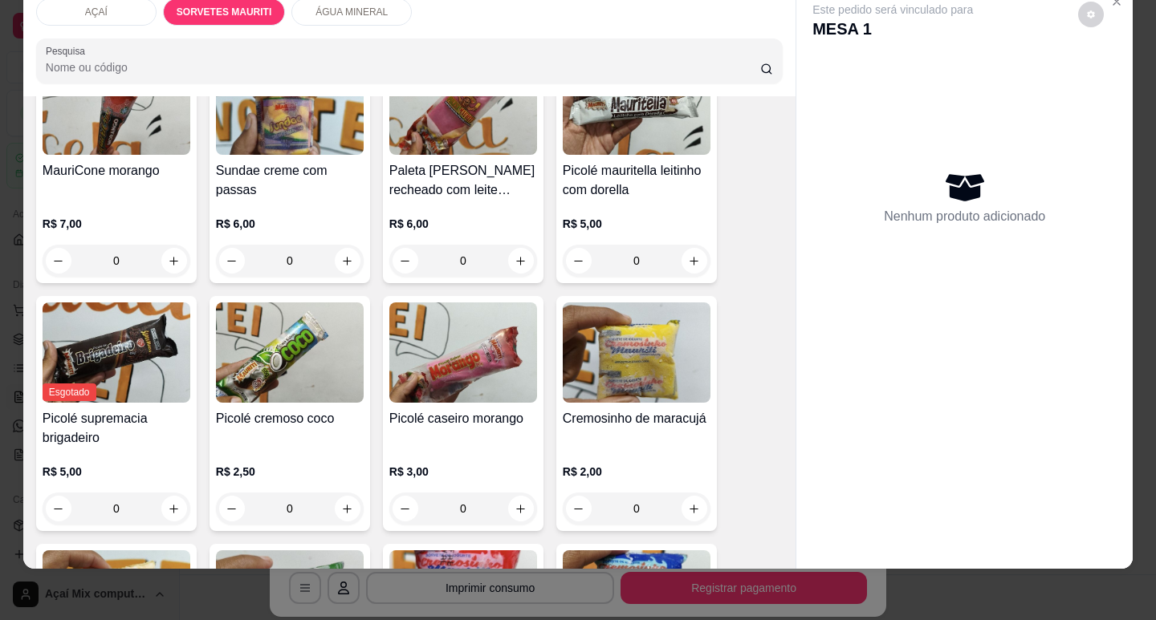
scroll to position [401, 0]
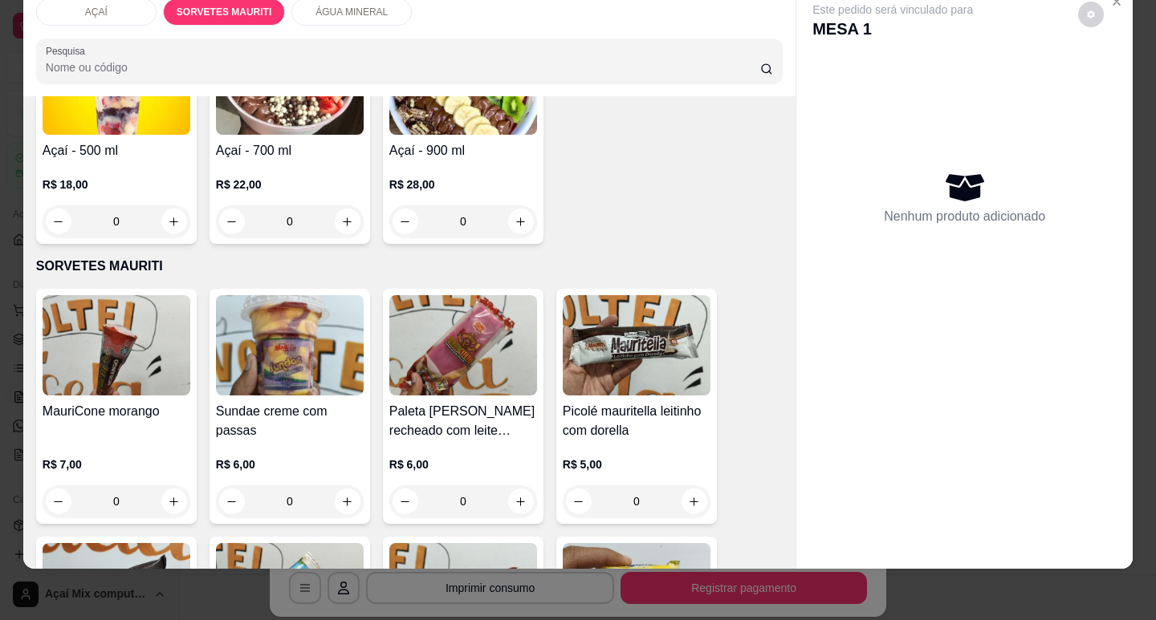
click at [118, 310] on img at bounding box center [117, 345] width 148 height 100
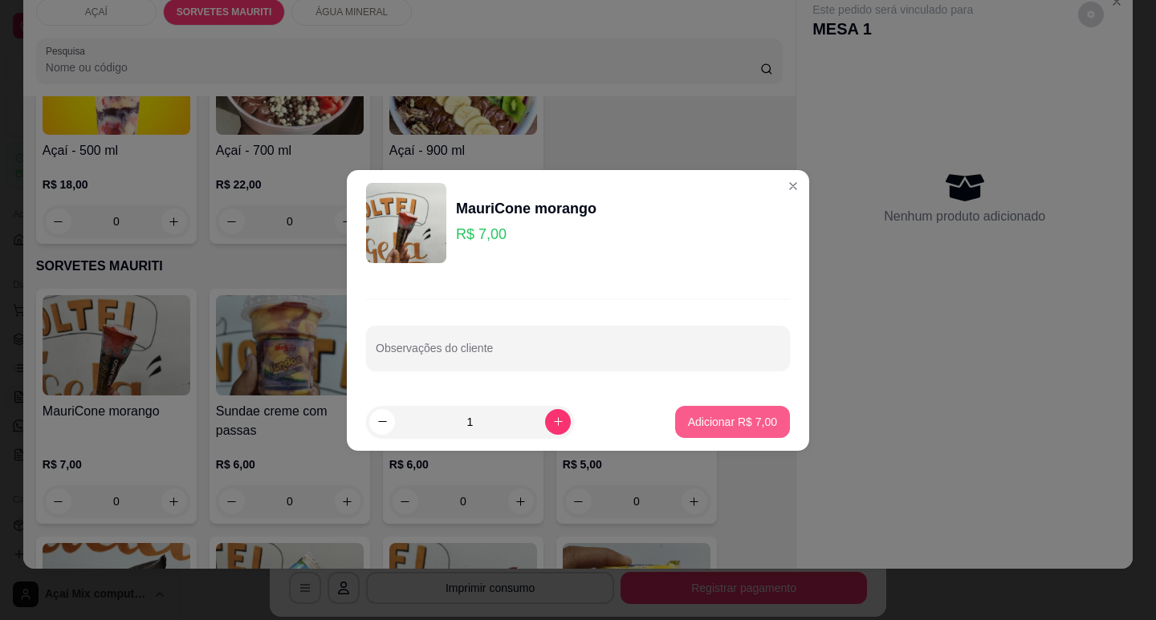
click at [706, 434] on button "Adicionar R$ 7,00" at bounding box center [732, 422] width 115 height 32
type input "1"
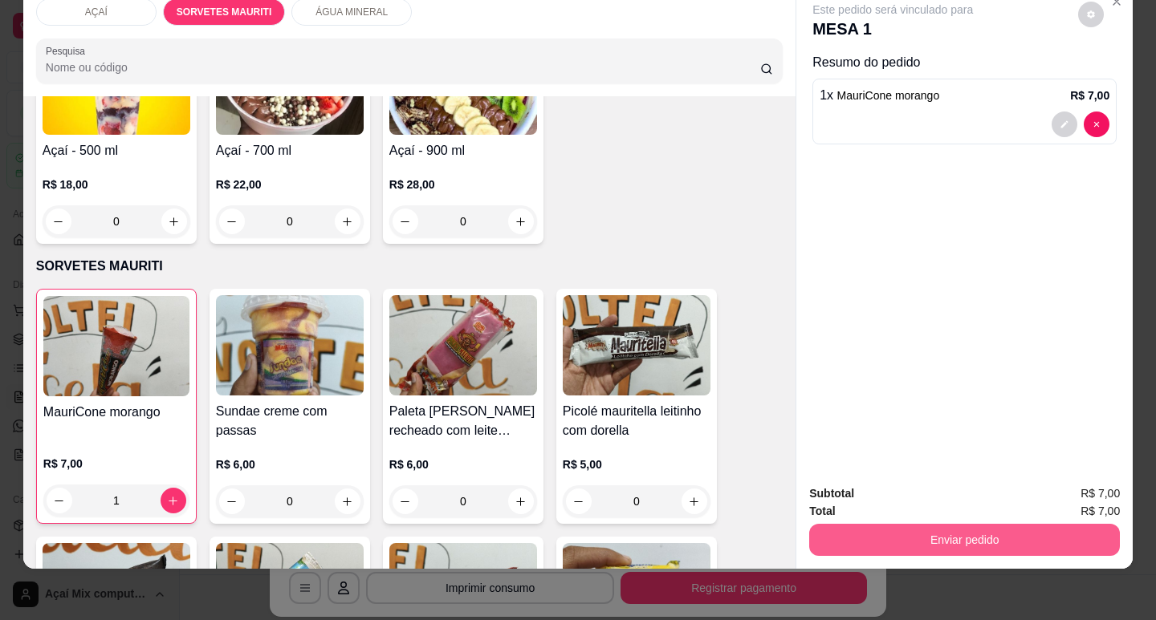
click at [904, 524] on button "Enviar pedido" at bounding box center [964, 540] width 311 height 32
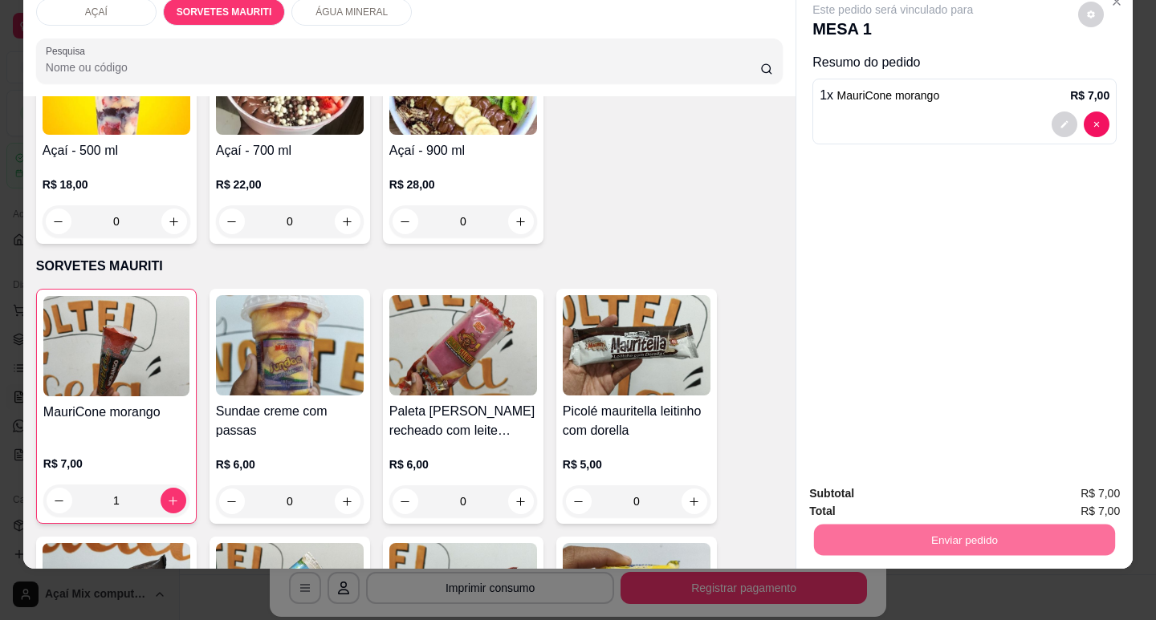
click at [900, 496] on button "Não registrar e enviar pedido" at bounding box center [912, 489] width 162 height 30
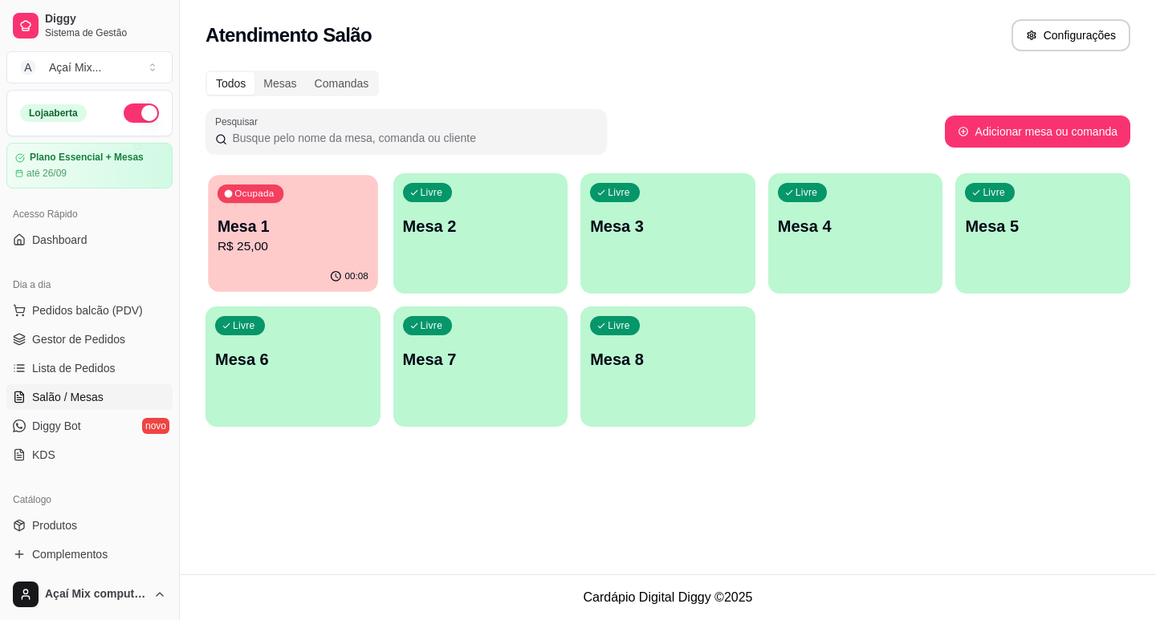
click at [362, 225] on p "Mesa 1" at bounding box center [293, 227] width 151 height 22
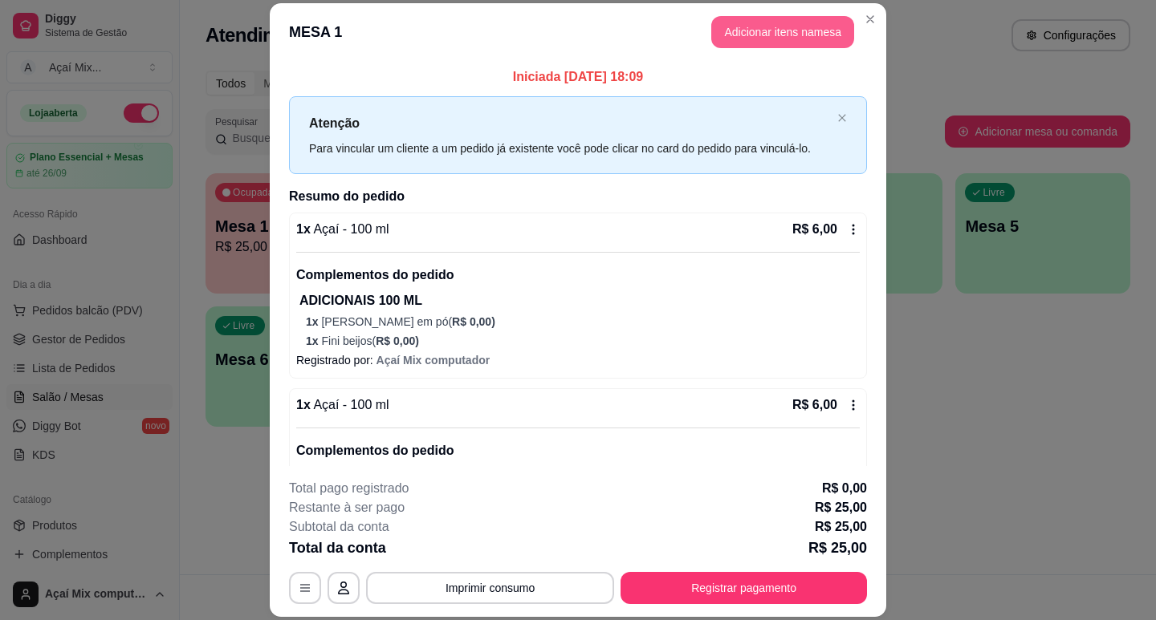
click at [741, 38] on button "Adicionar itens na mesa" at bounding box center [782, 32] width 143 height 32
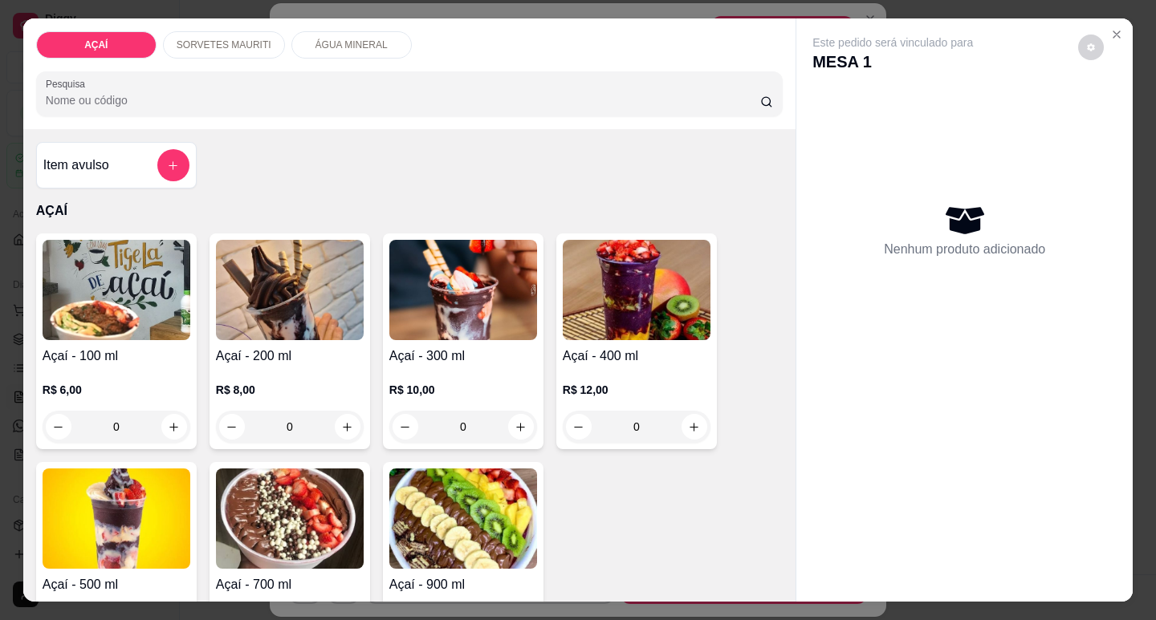
click at [326, 46] on div "ÁGUA MINERAL" at bounding box center [351, 44] width 120 height 27
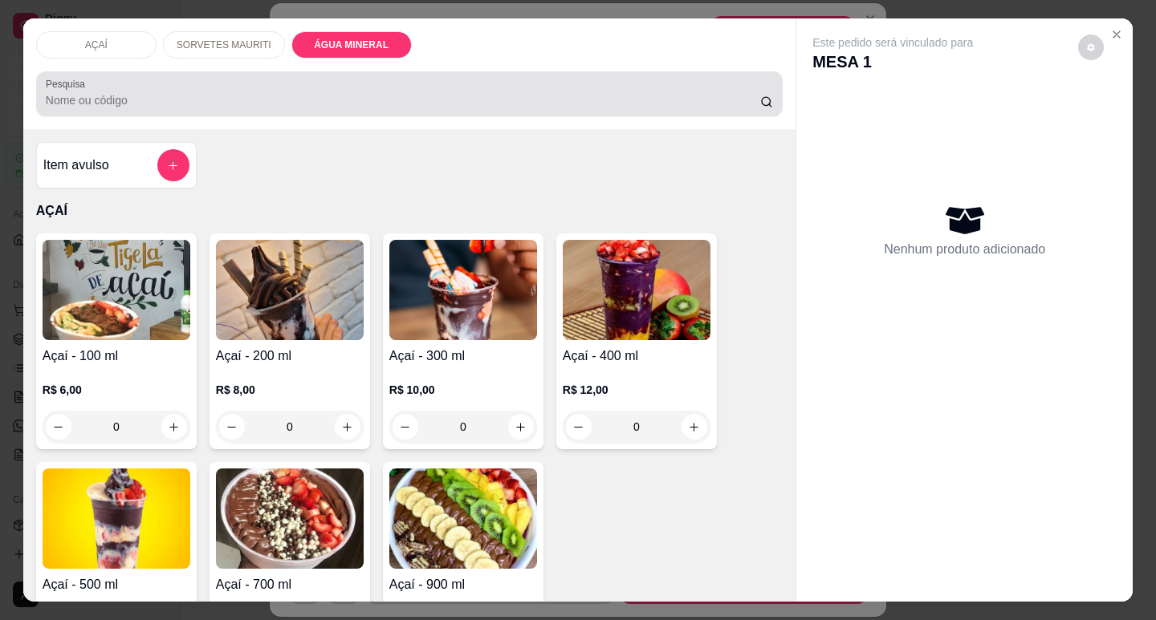
scroll to position [39, 0]
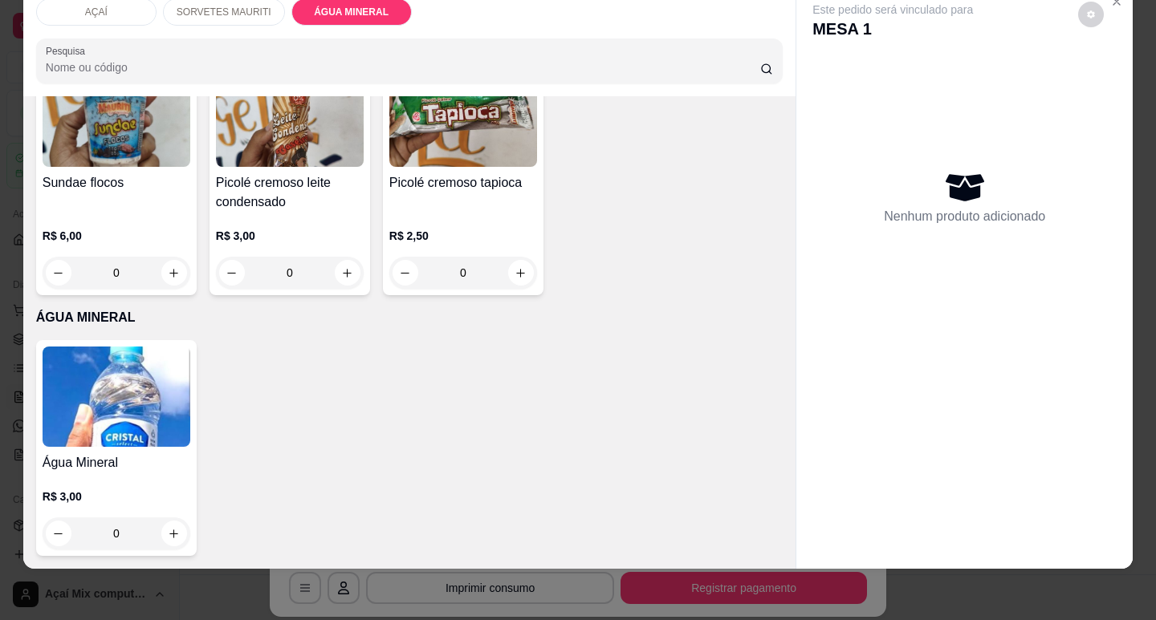
click at [164, 411] on img at bounding box center [117, 397] width 148 height 100
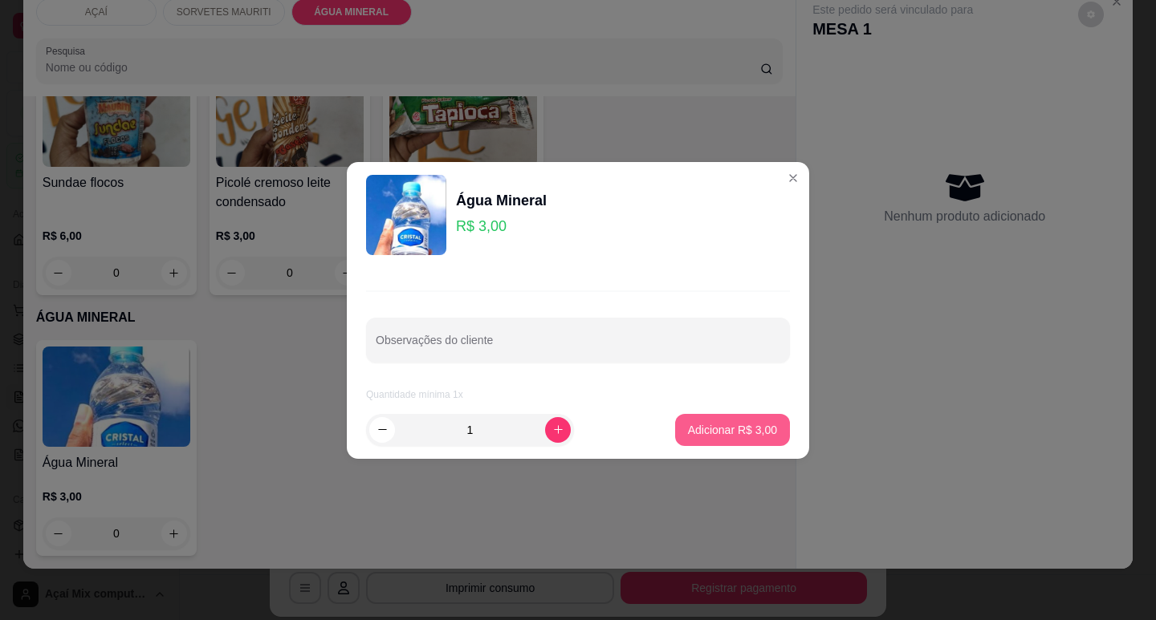
click at [688, 428] on p "Adicionar R$ 3,00" at bounding box center [732, 430] width 89 height 16
type input "1"
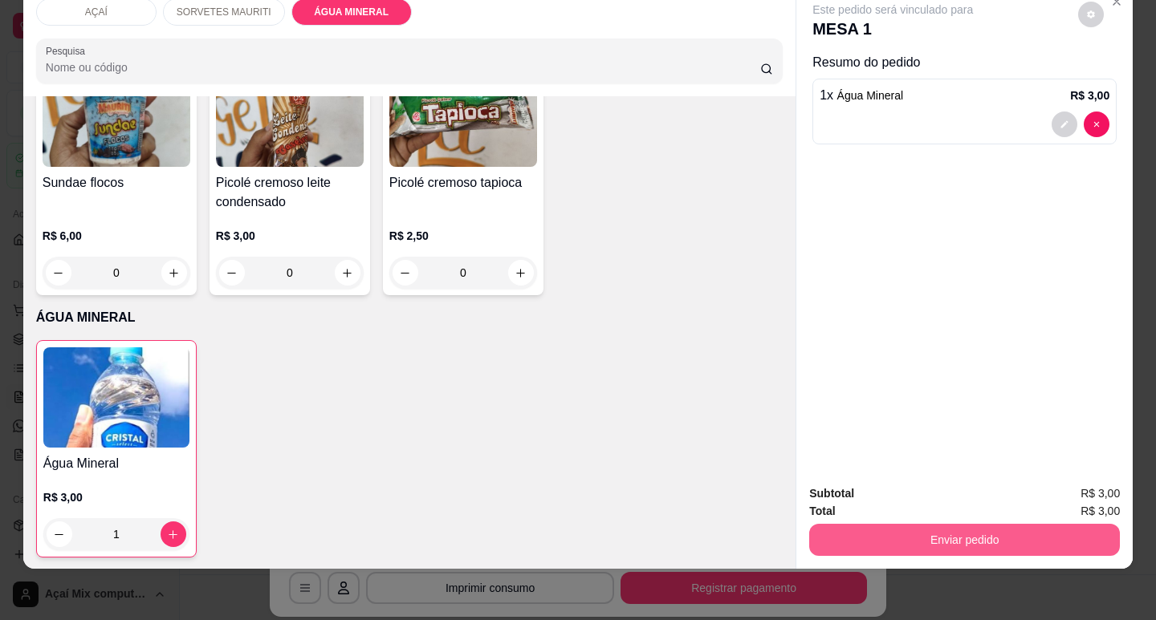
click at [999, 535] on button "Enviar pedido" at bounding box center [964, 540] width 311 height 32
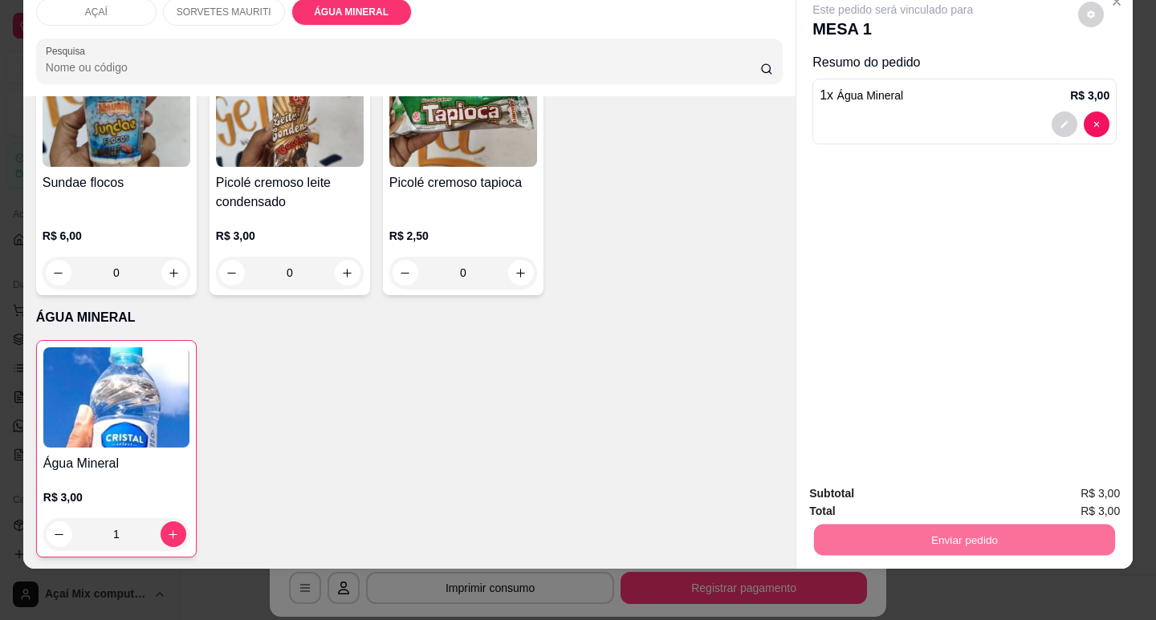
click at [912, 492] on button "Não registrar e enviar pedido" at bounding box center [912, 489] width 162 height 30
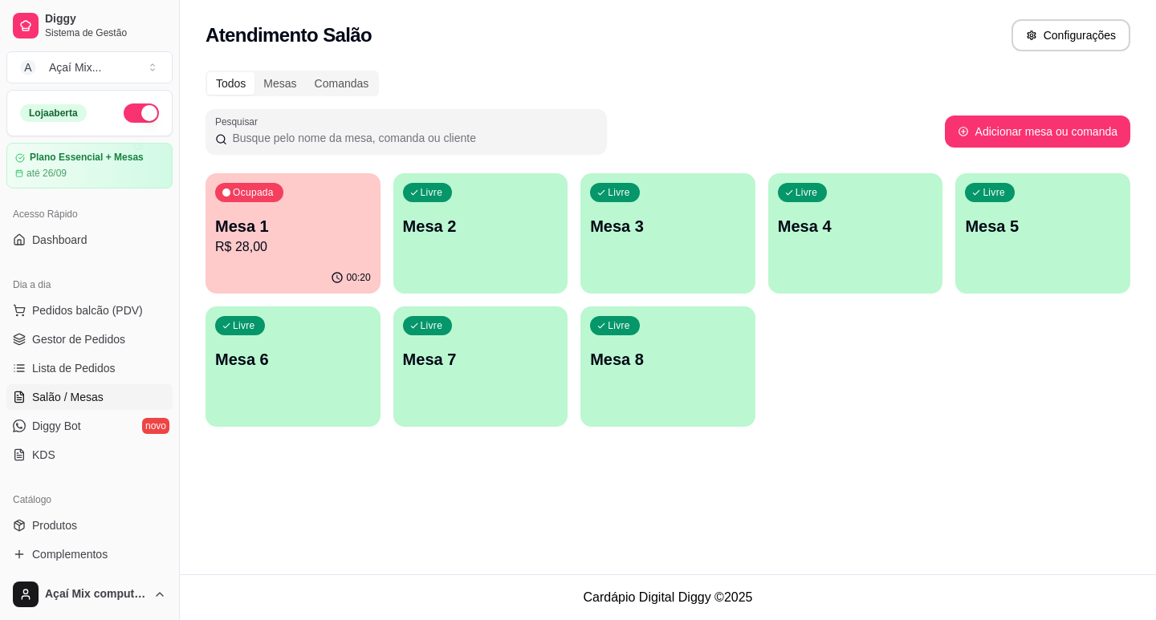
click at [261, 223] on p "Mesa 1" at bounding box center [293, 226] width 156 height 22
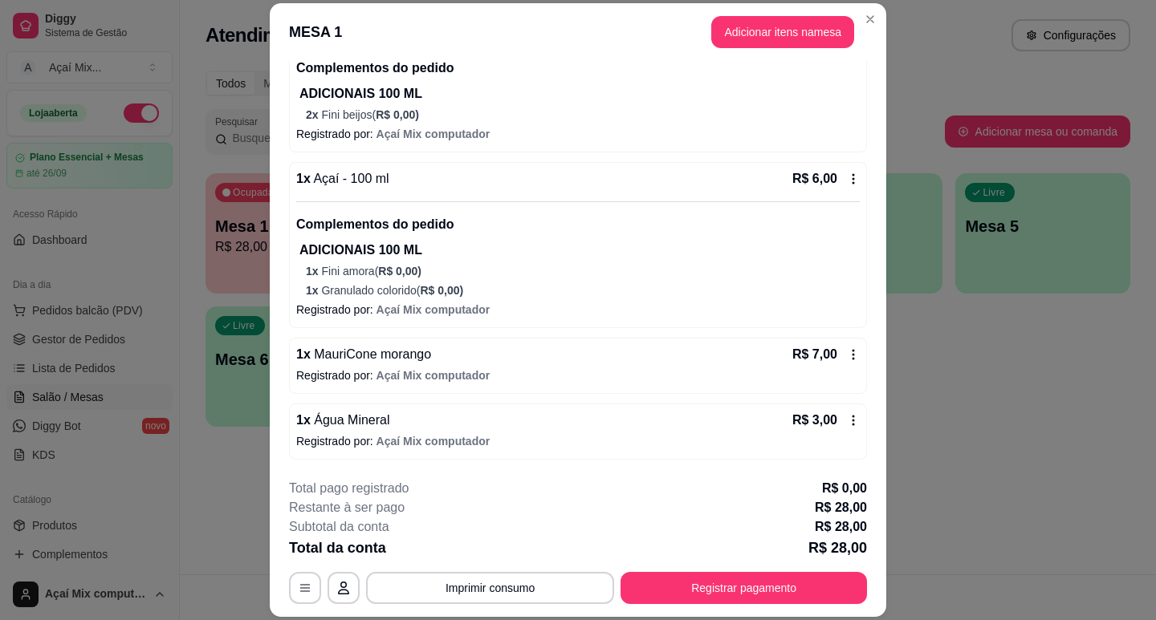
scroll to position [48, 0]
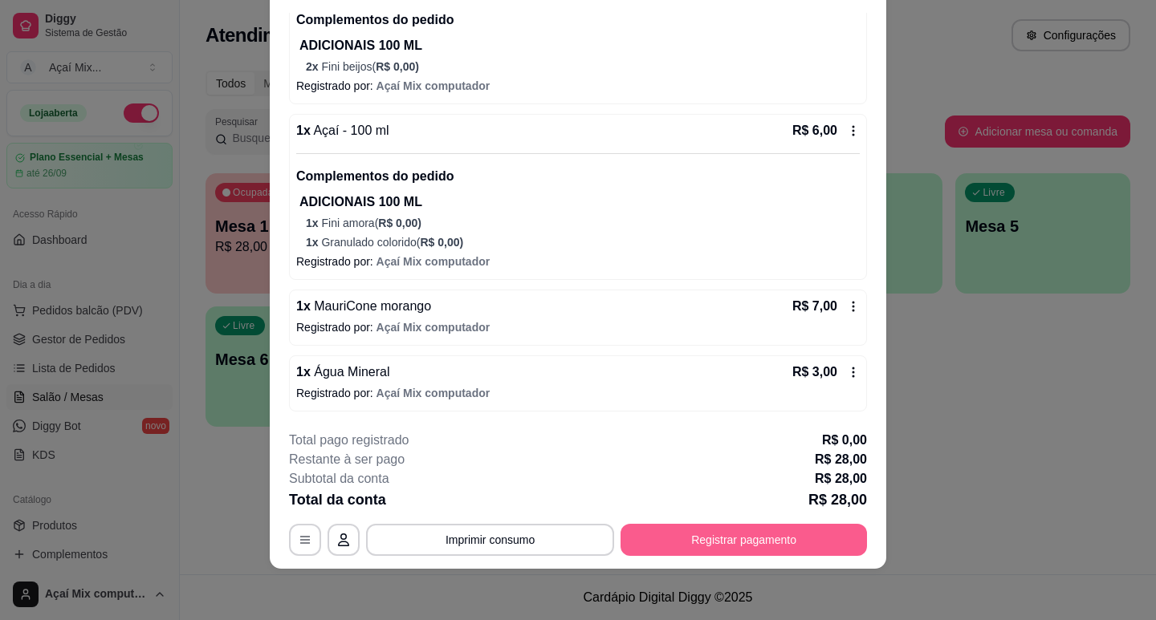
click at [758, 546] on button "Registrar pagamento" at bounding box center [743, 540] width 246 height 32
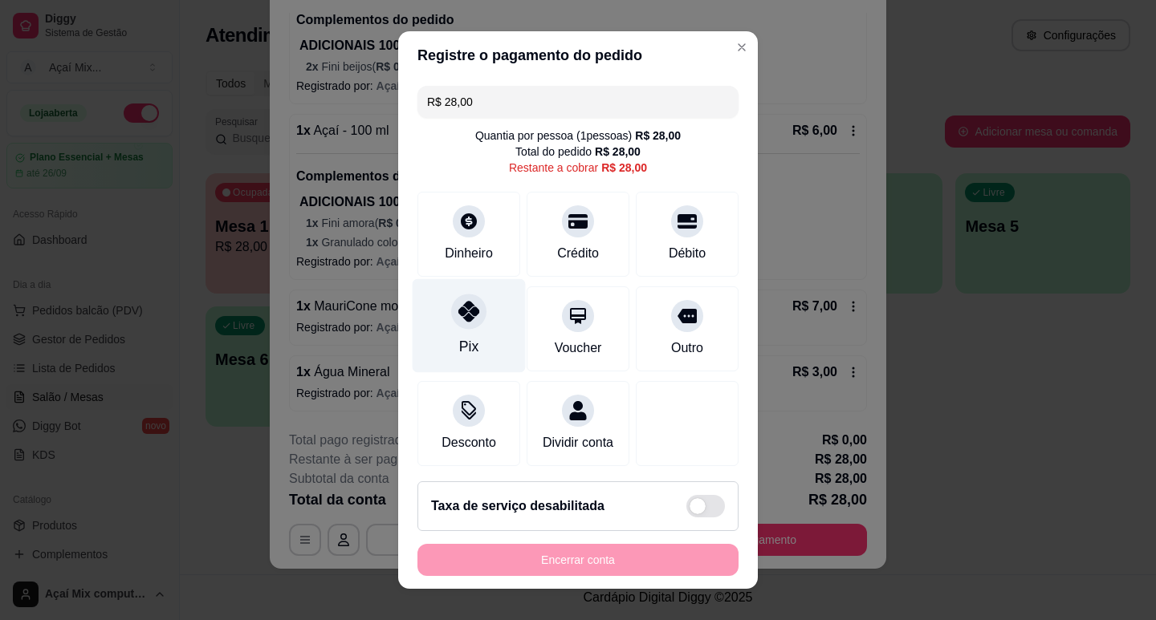
click at [458, 311] on icon at bounding box center [468, 311] width 21 height 21
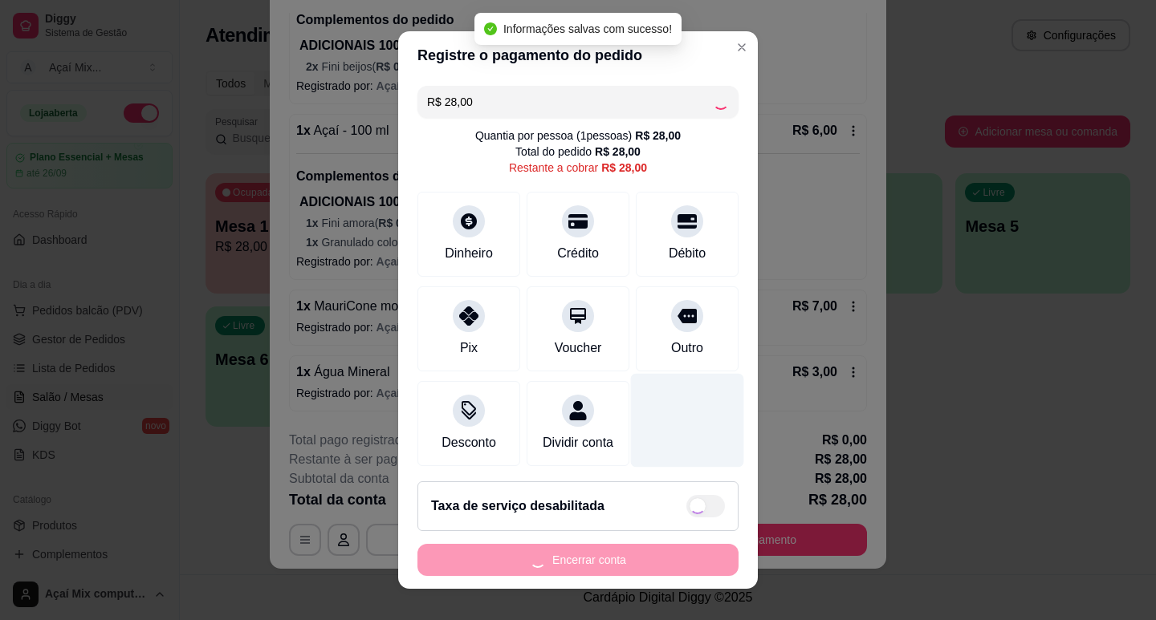
type input "R$ 0,00"
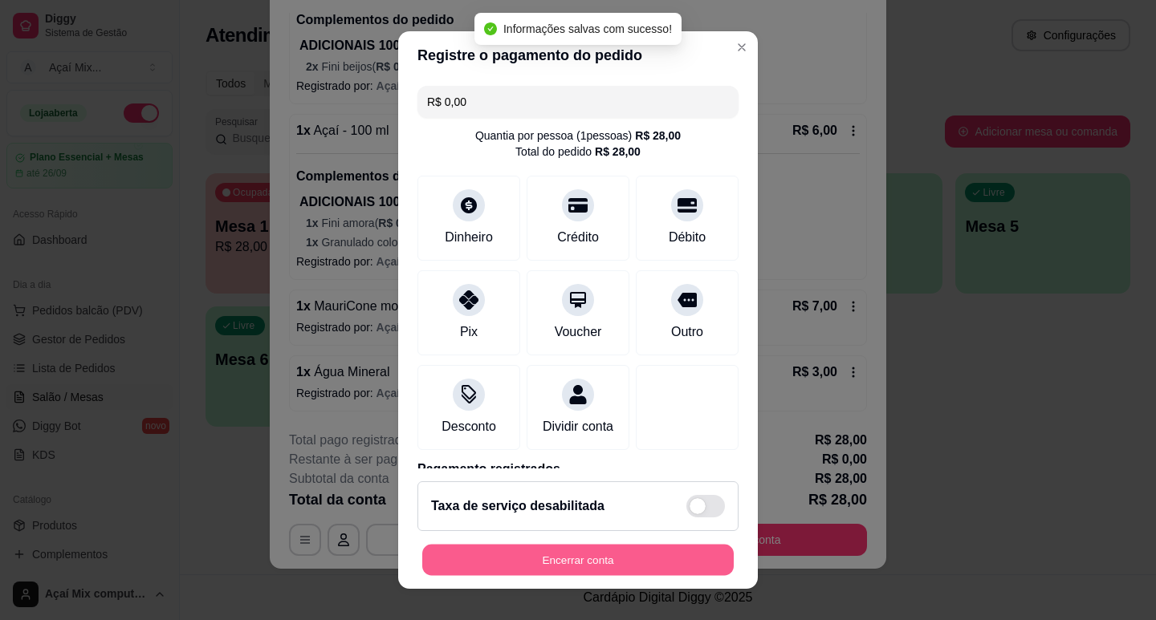
click at [618, 555] on button "Encerrar conta" at bounding box center [577, 560] width 311 height 31
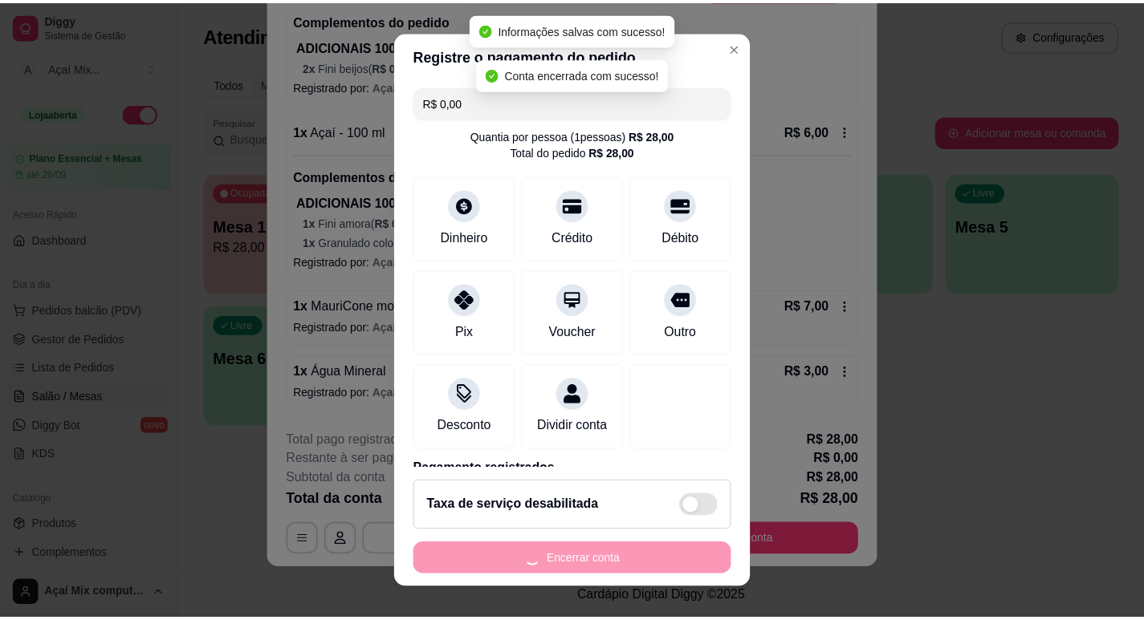
scroll to position [0, 0]
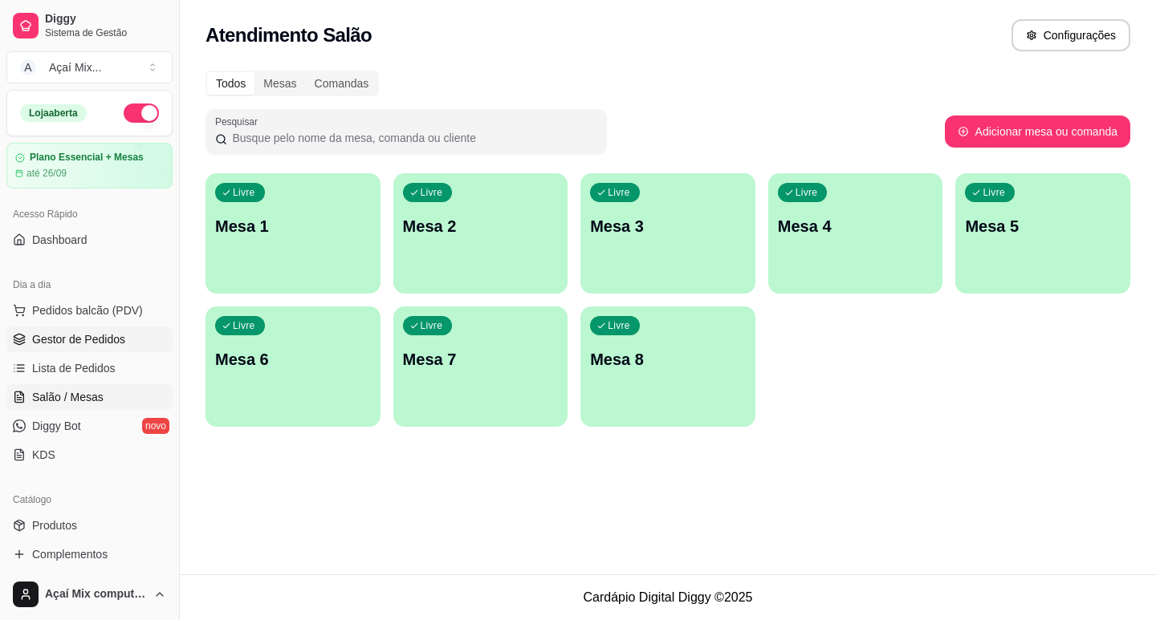
click at [97, 342] on span "Gestor de Pedidos" at bounding box center [78, 340] width 93 height 16
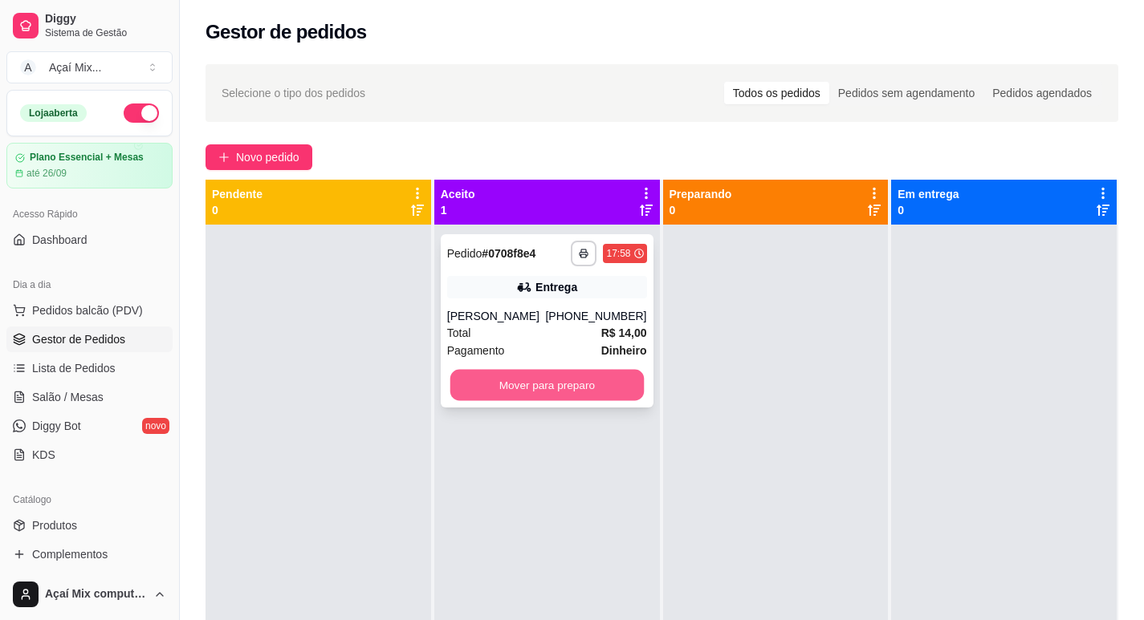
click at [546, 383] on button "Mover para preparo" at bounding box center [545, 385] width 193 height 31
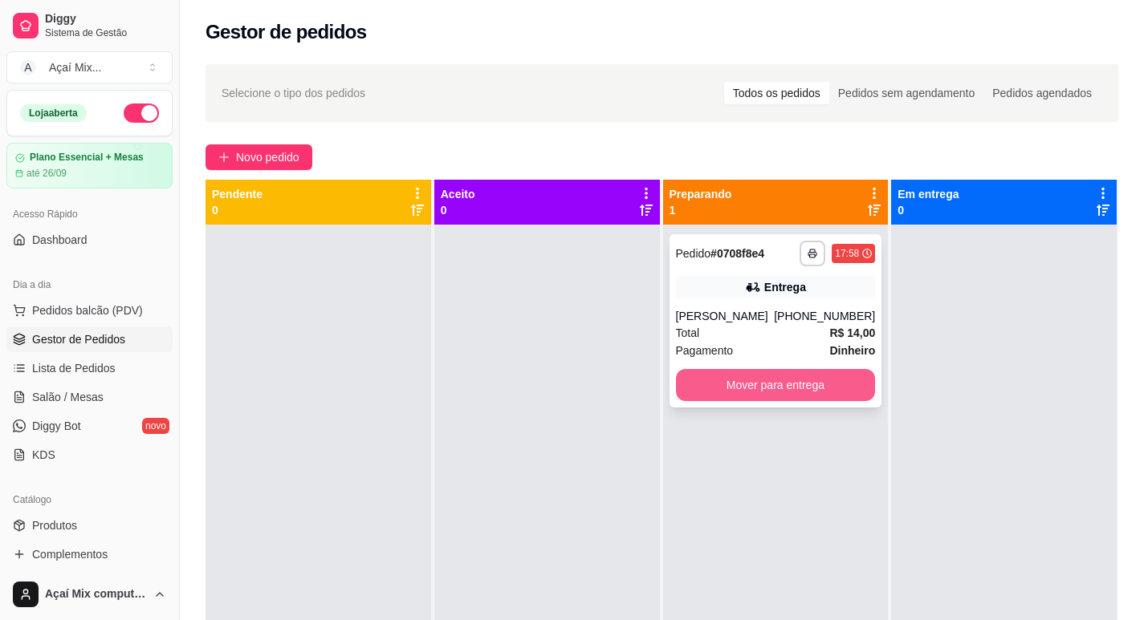
click at [753, 380] on button "Mover para entrega" at bounding box center [776, 385] width 200 height 32
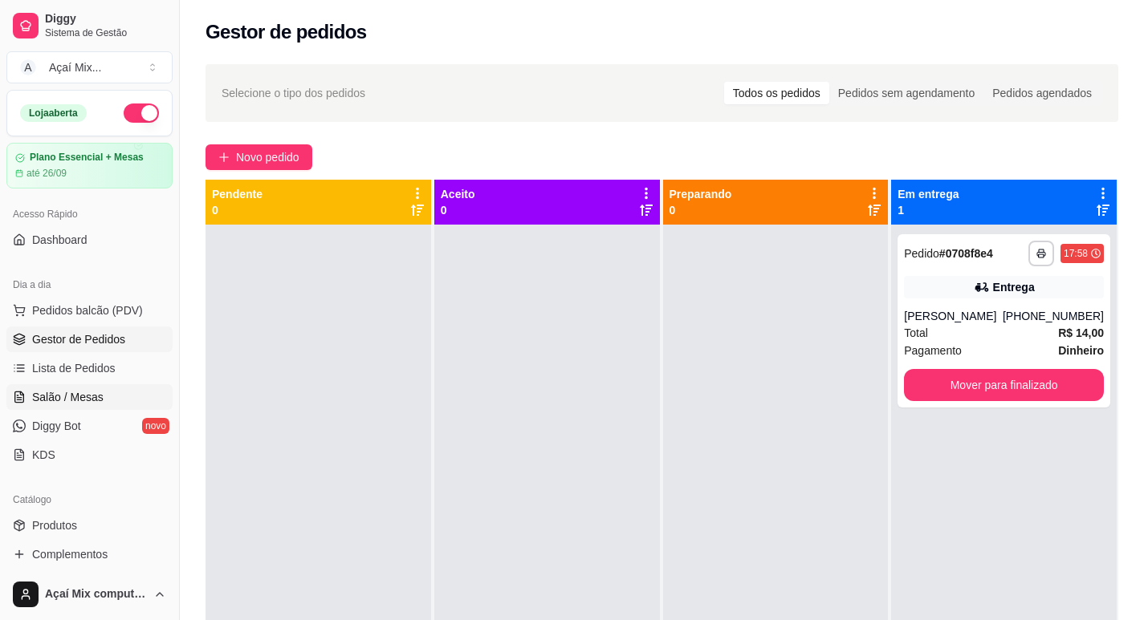
click at [84, 388] on link "Salão / Mesas" at bounding box center [89, 397] width 166 height 26
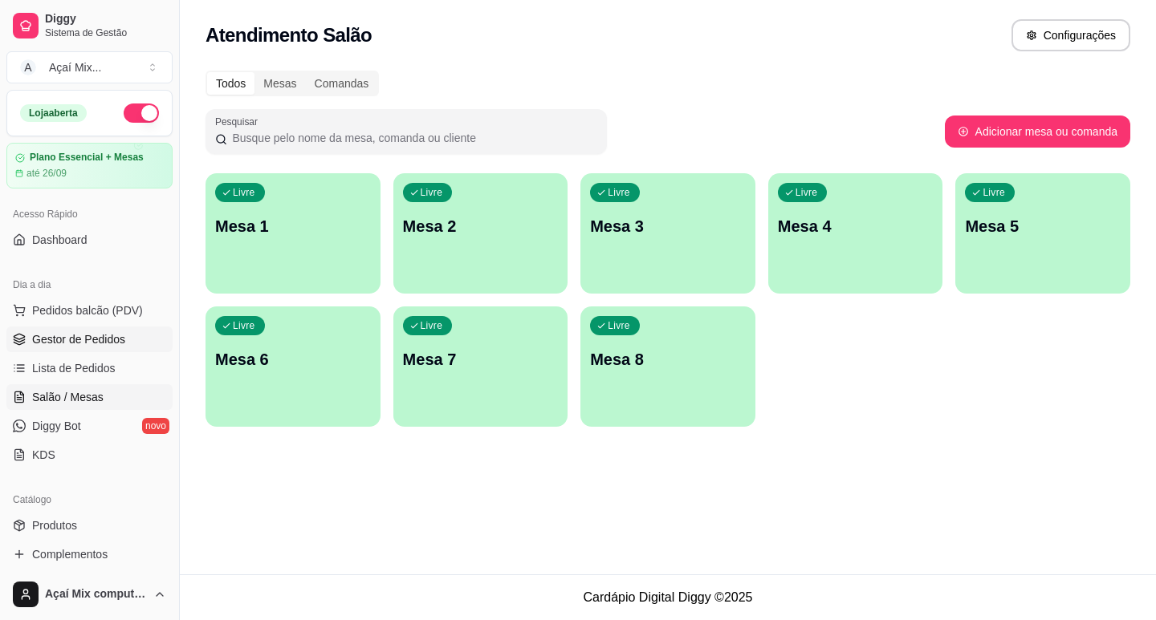
click at [73, 346] on span "Gestor de Pedidos" at bounding box center [78, 340] width 93 height 16
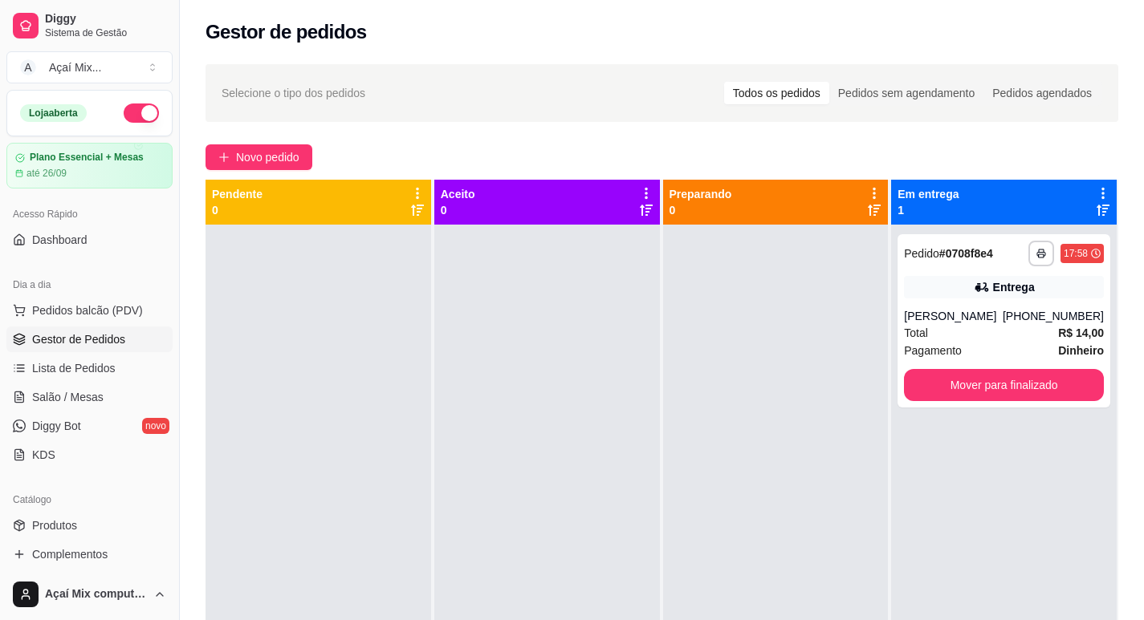
click at [552, 161] on div "**********" at bounding box center [572, 432] width 1144 height 865
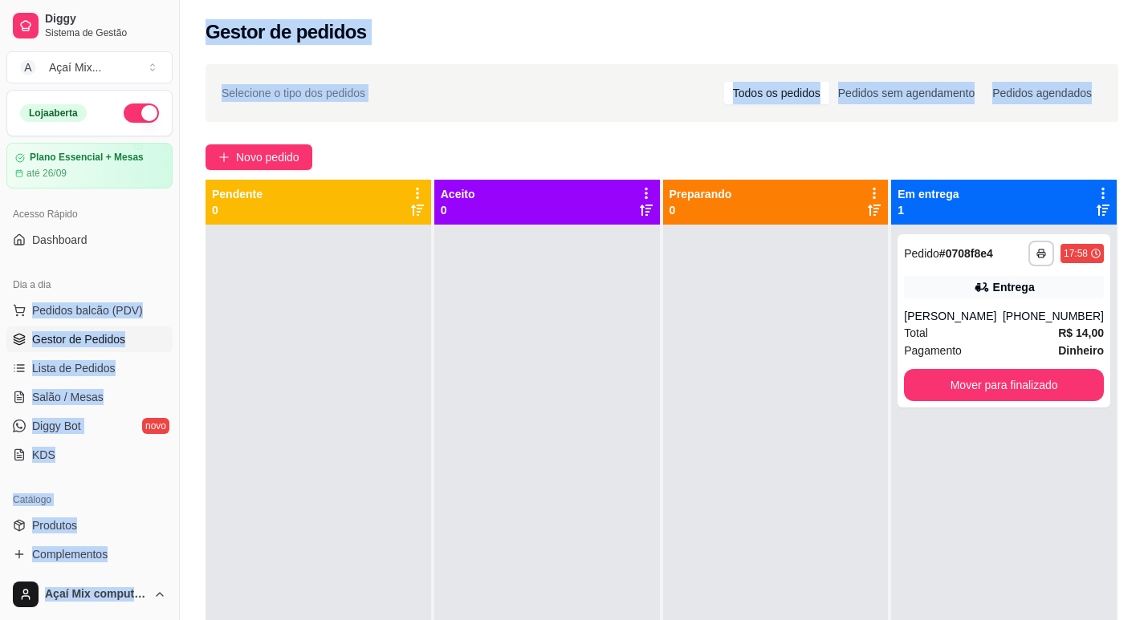
click at [613, 40] on div "Gestor de pedidos" at bounding box center [661, 32] width 913 height 26
click at [983, 382] on button "Mover para finalizado" at bounding box center [1004, 385] width 200 height 32
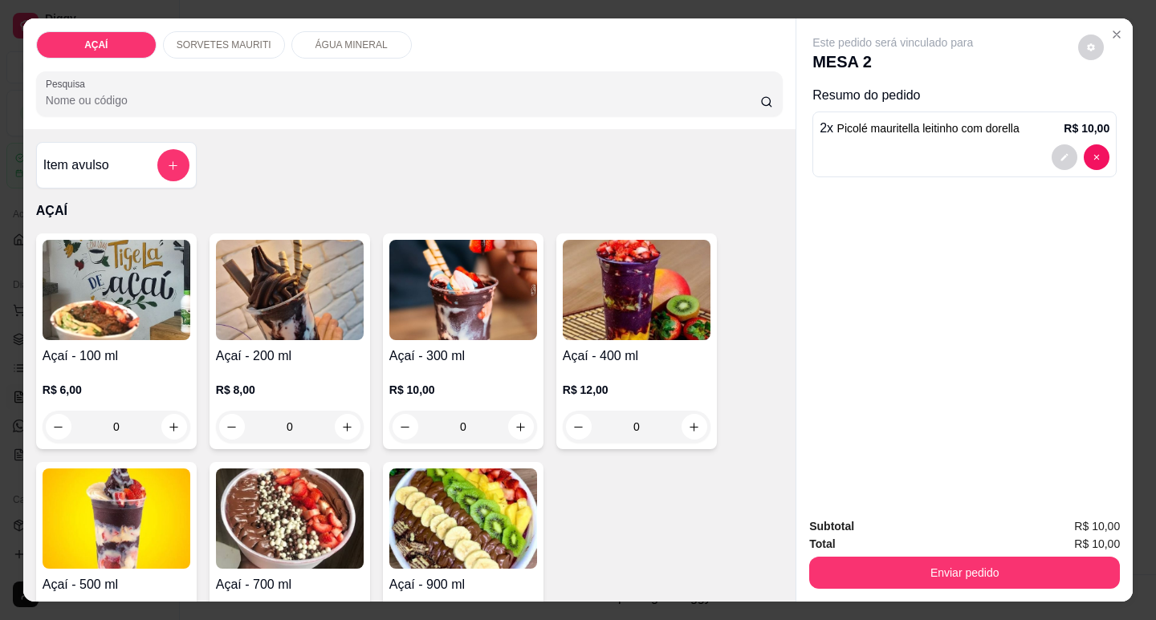
scroll to position [722, 0]
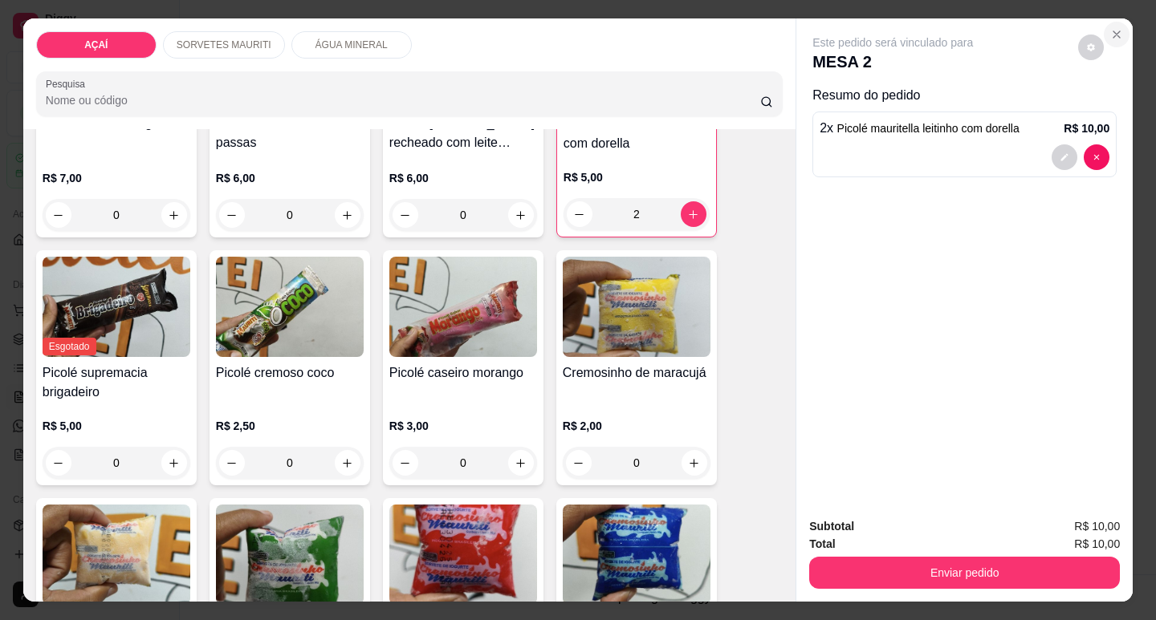
click at [1113, 31] on icon "Close" at bounding box center [1116, 34] width 6 height 6
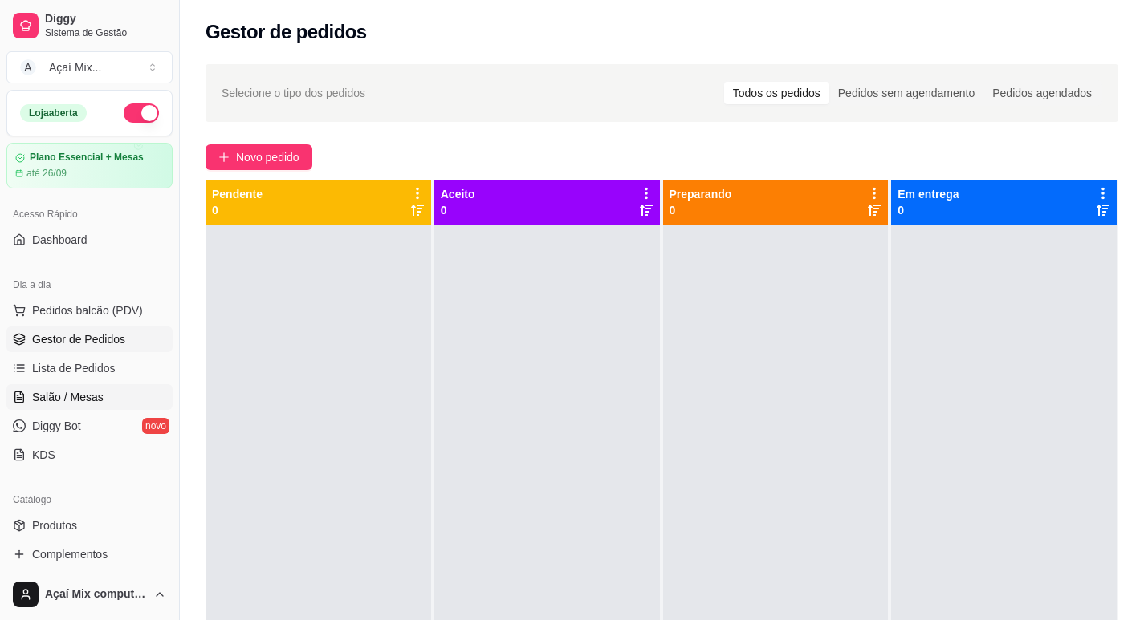
click at [115, 400] on link "Salão / Mesas" at bounding box center [89, 397] width 166 height 26
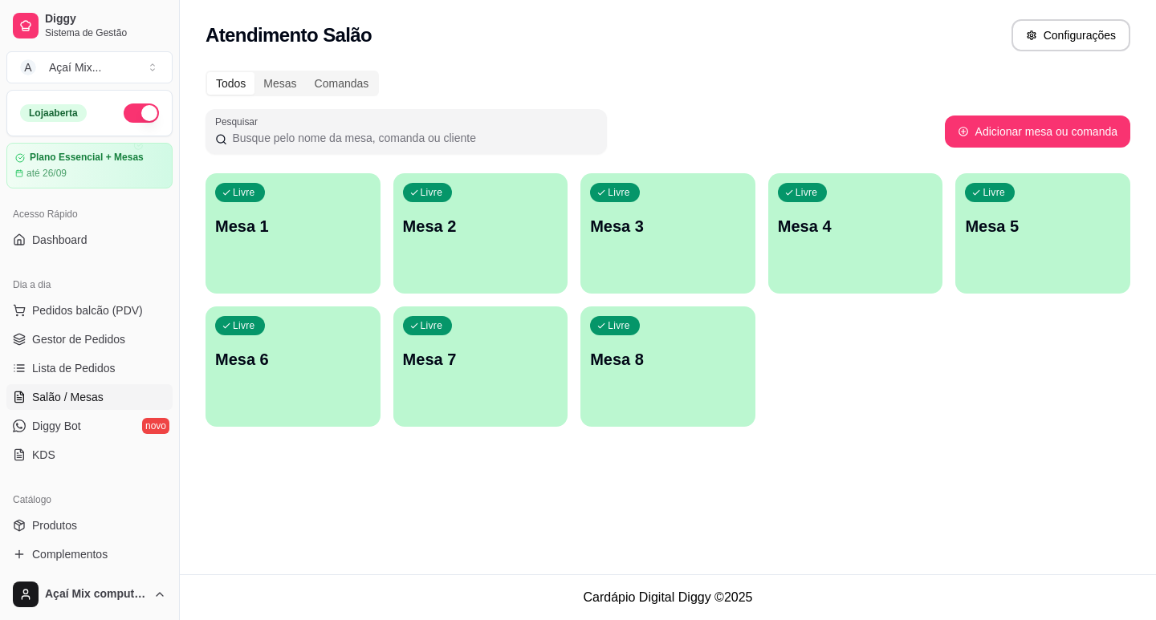
click at [218, 197] on div "Livre" at bounding box center [240, 192] width 50 height 19
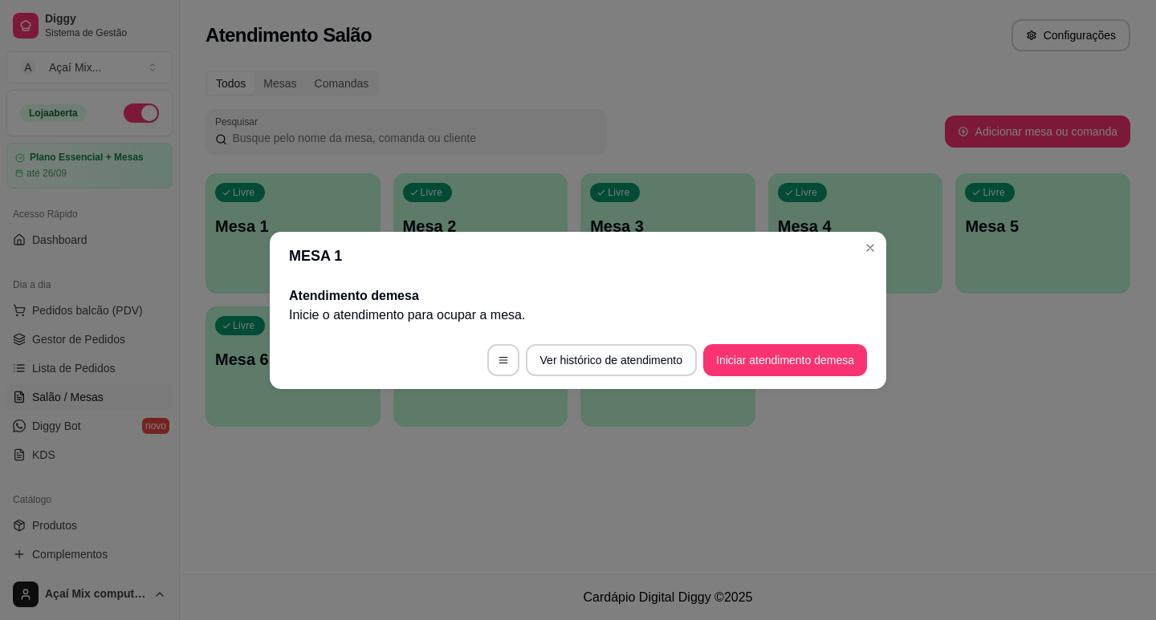
drag, startPoint x: 702, startPoint y: 344, endPoint x: 715, endPoint y: 349, distance: 14.0
click at [715, 349] on footer "Ver histórico de atendimento Iniciar atendimento de mesa" at bounding box center [578, 361] width 616 height 58
click at [715, 349] on button "Iniciar atendimento de mesa" at bounding box center [785, 360] width 164 height 32
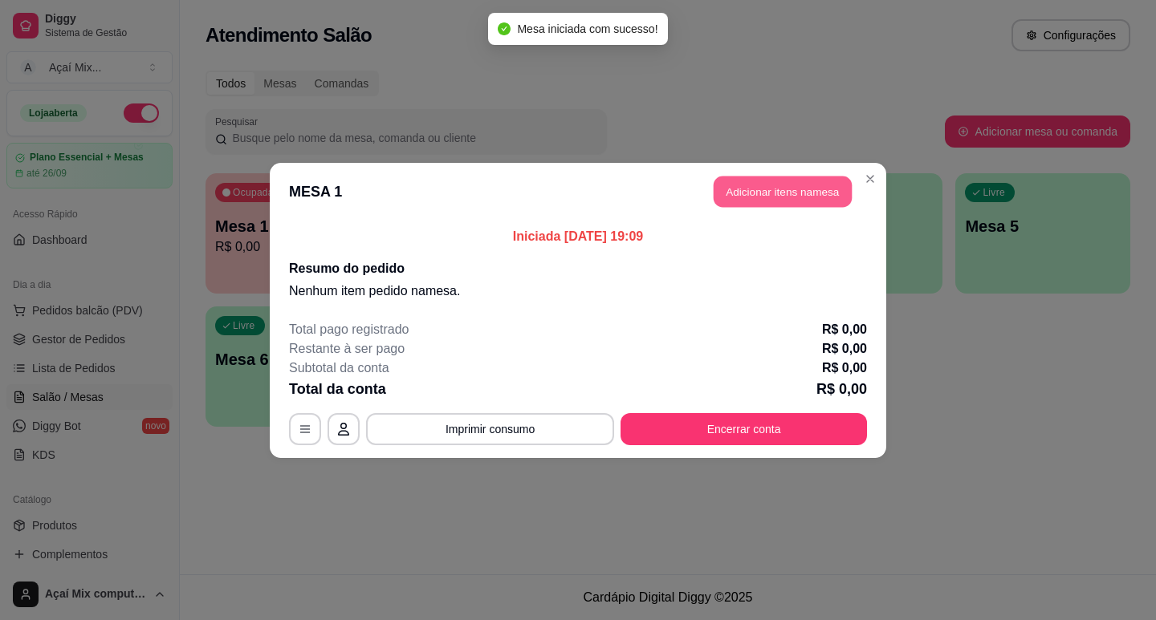
click at [818, 181] on button "Adicionar itens na mesa" at bounding box center [783, 191] width 138 height 31
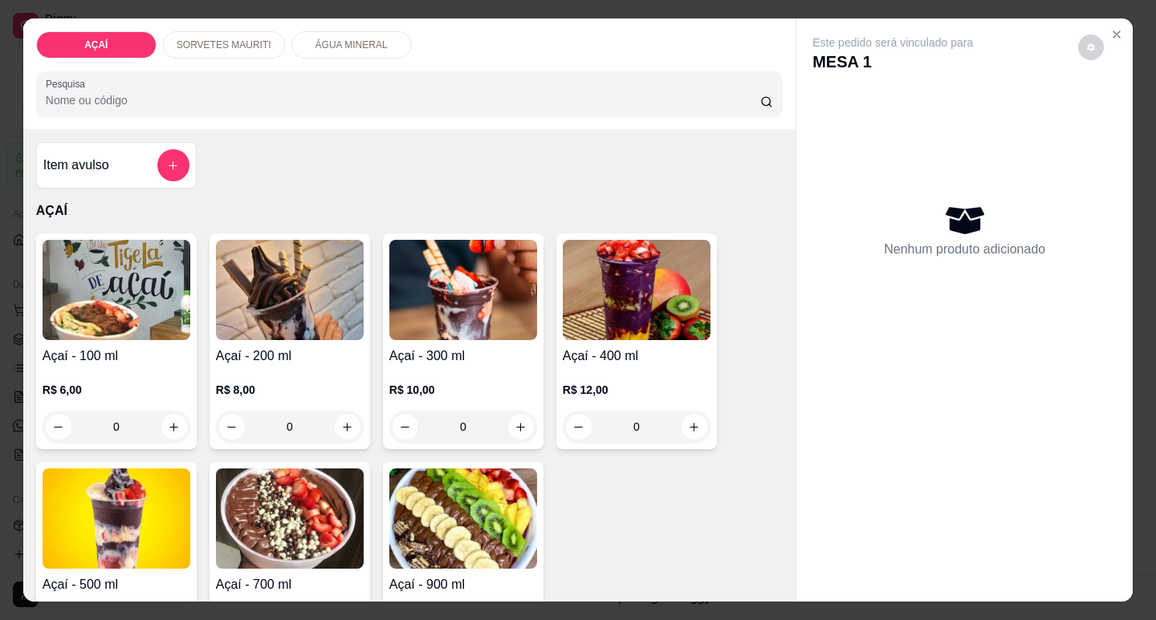
click at [680, 414] on div "0" at bounding box center [637, 427] width 148 height 32
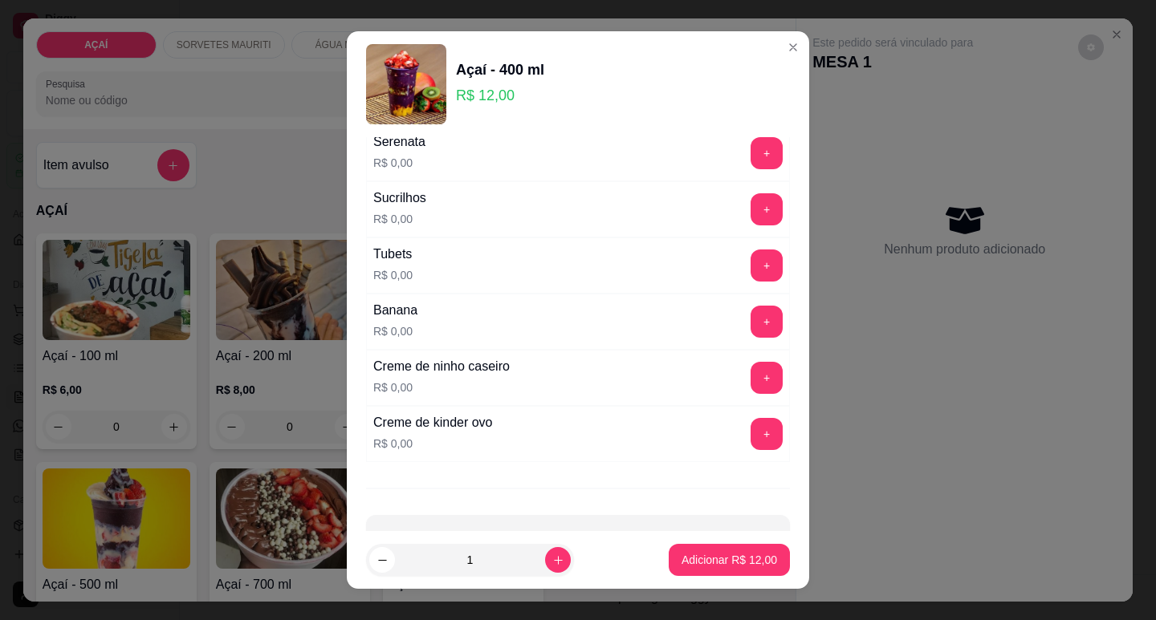
scroll to position [1926, 0]
click at [751, 379] on button "+" at bounding box center [766, 376] width 31 height 31
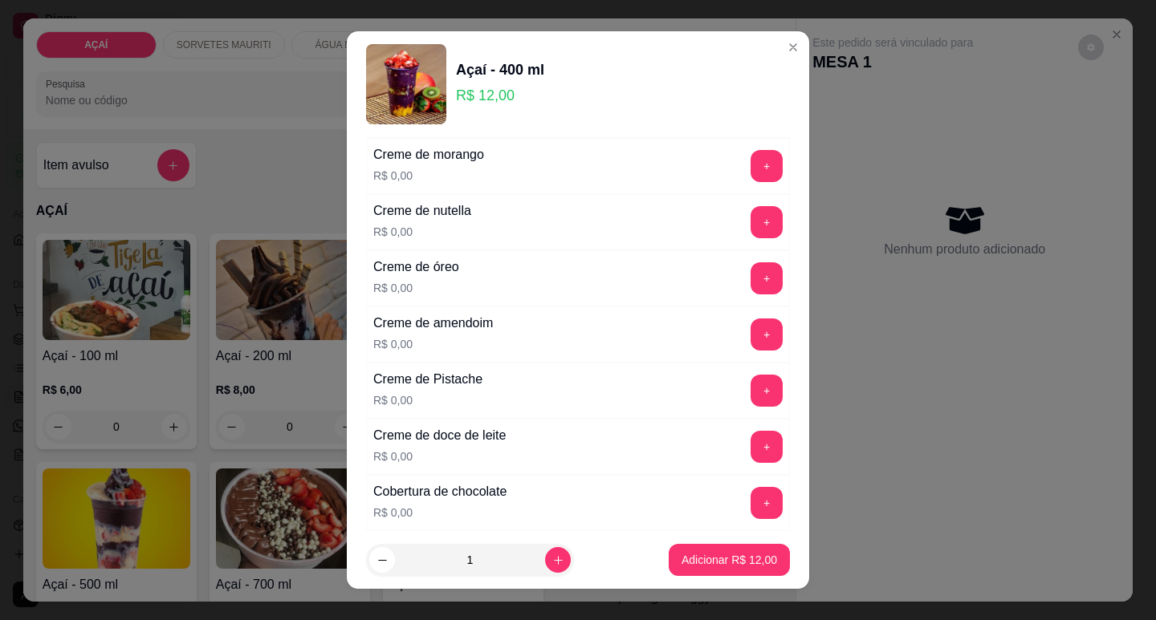
scroll to position [372, 0]
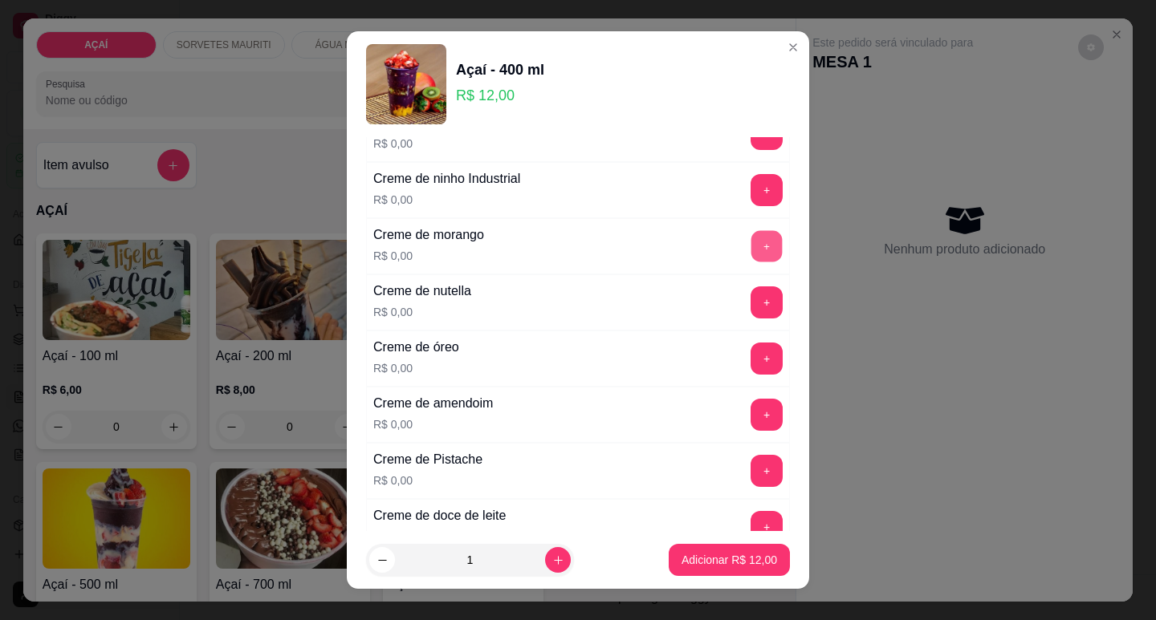
click at [751, 254] on button "+" at bounding box center [766, 245] width 31 height 31
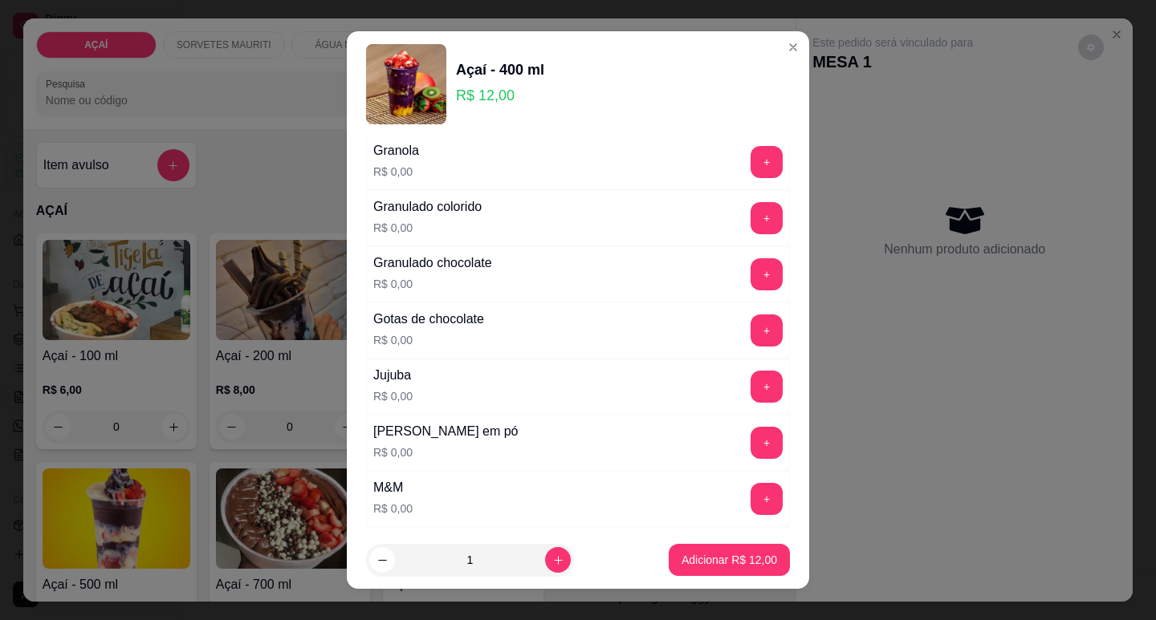
scroll to position [1335, 0]
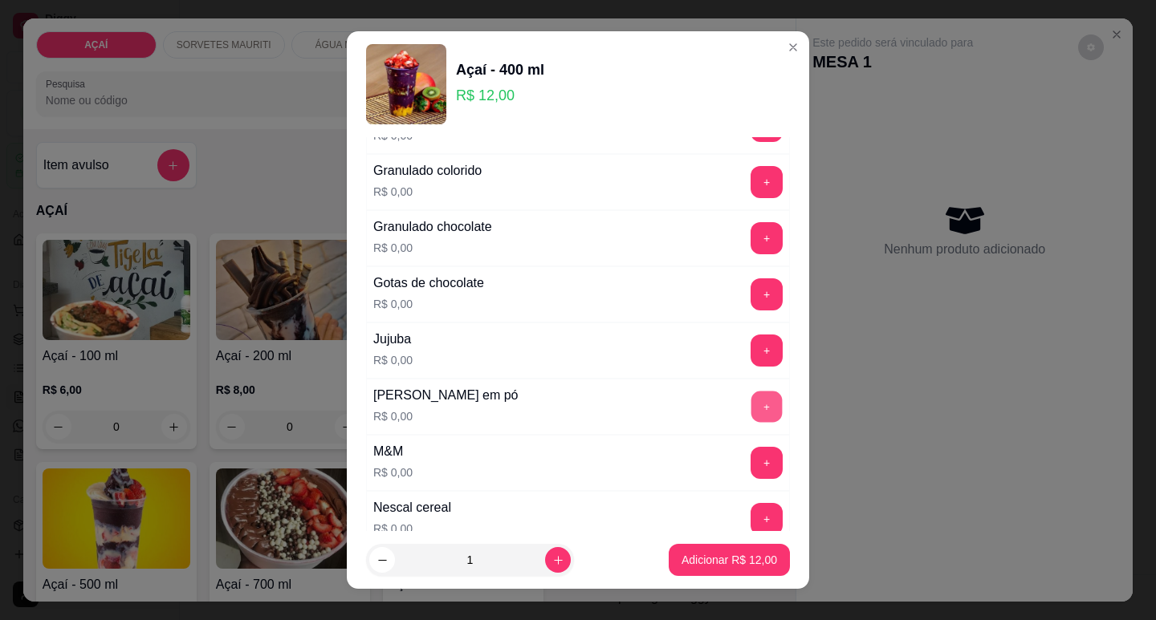
click at [751, 409] on button "+" at bounding box center [766, 406] width 31 height 31
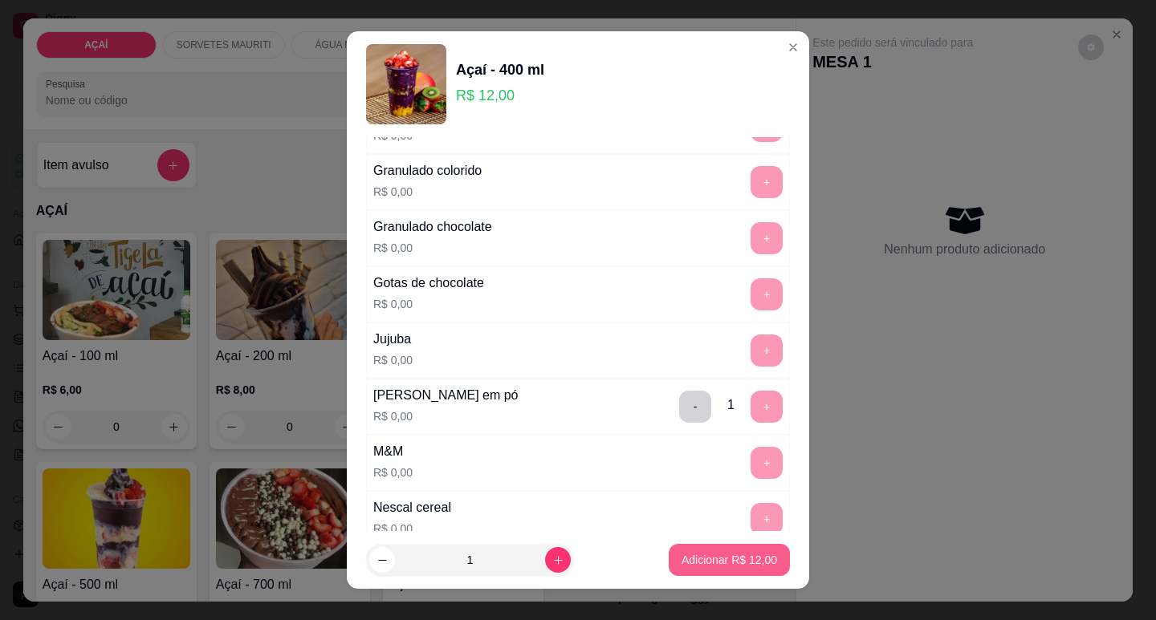
click at [710, 549] on button "Adicionar R$ 12,00" at bounding box center [729, 560] width 121 height 32
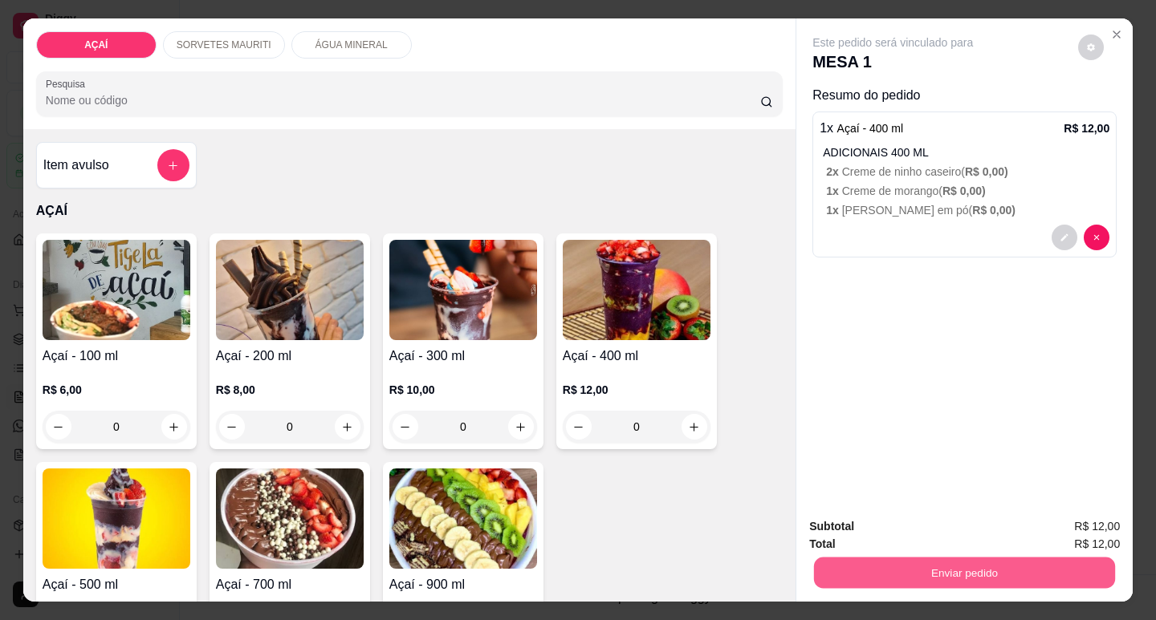
click at [877, 559] on button "Enviar pedido" at bounding box center [964, 572] width 301 height 31
click at [893, 536] on button "Não registrar e enviar pedido" at bounding box center [912, 527] width 162 height 30
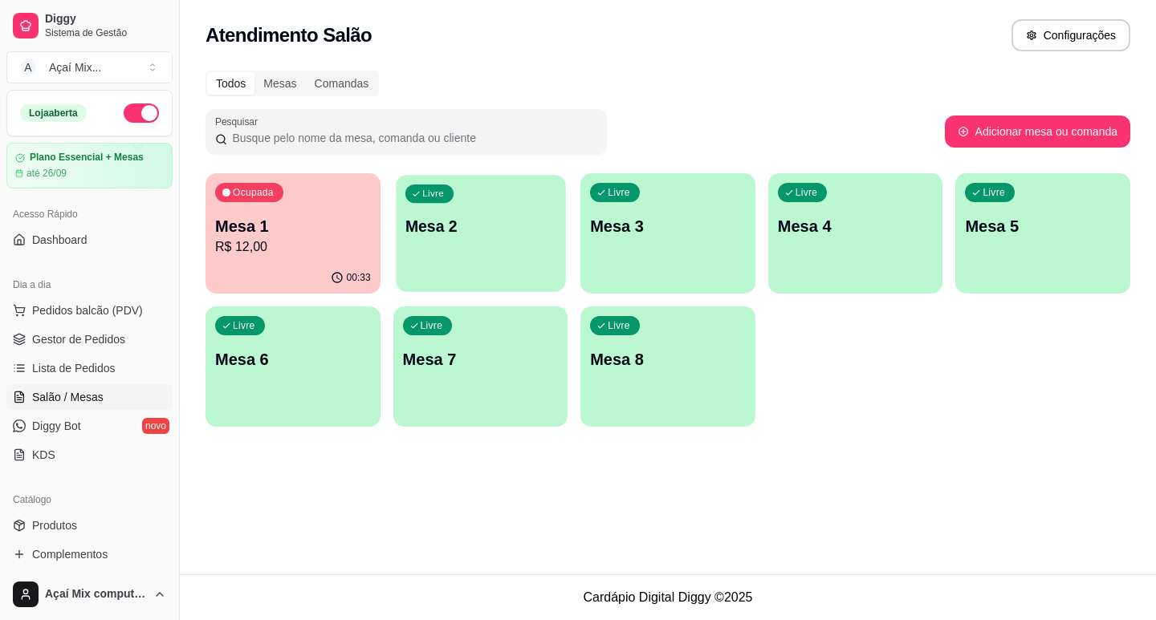
click at [474, 268] on div "Livre Mesa 2" at bounding box center [480, 224] width 169 height 98
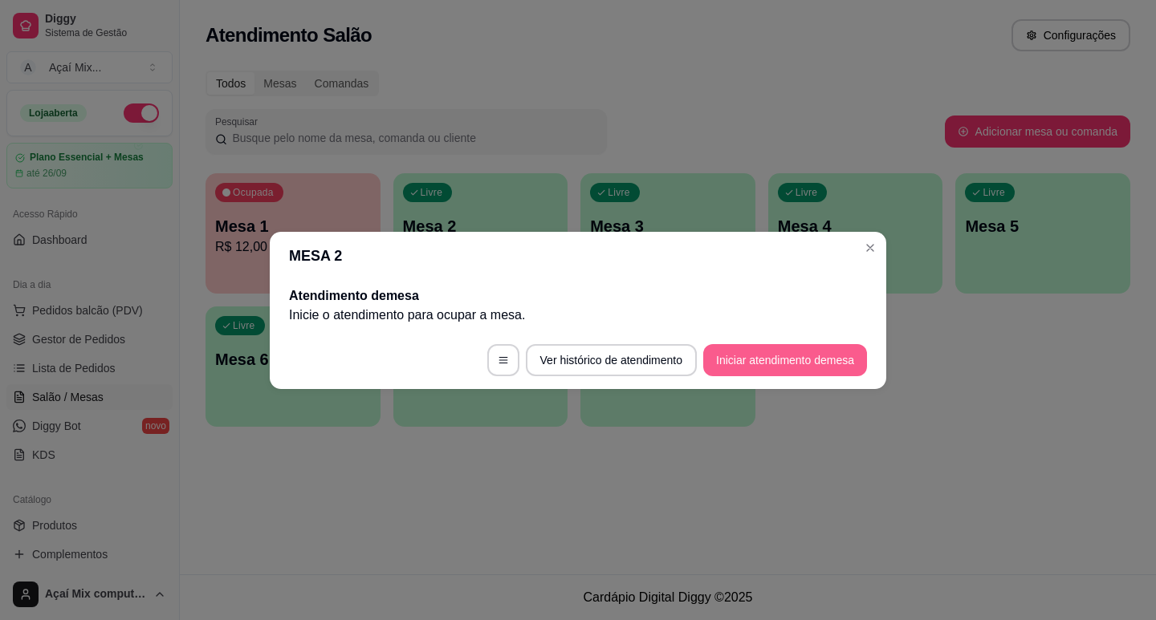
click at [722, 358] on button "Iniciar atendimento de mesa" at bounding box center [785, 360] width 164 height 32
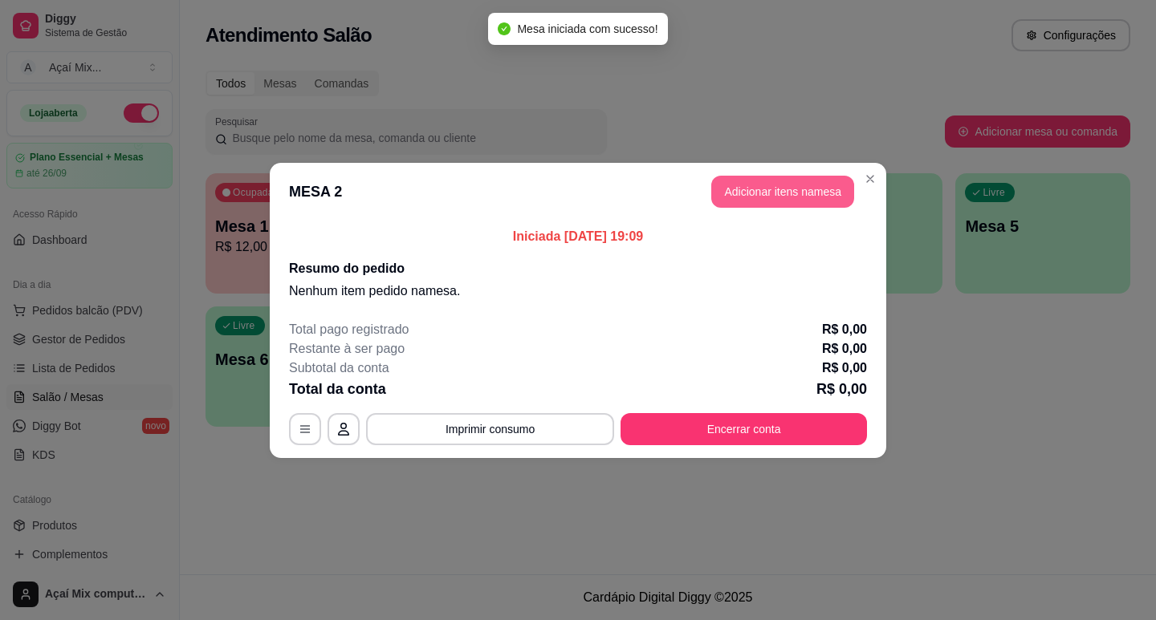
click at [762, 185] on button "Adicionar itens na mesa" at bounding box center [782, 192] width 143 height 32
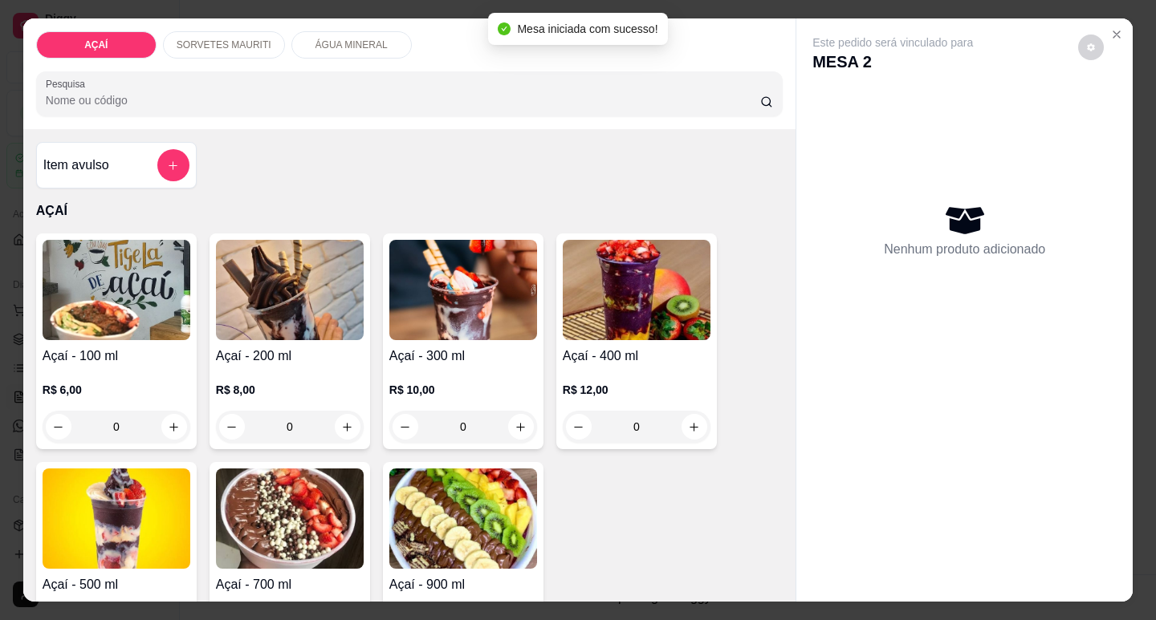
click at [425, 347] on h4 "Açaí - 300 ml" at bounding box center [463, 356] width 148 height 19
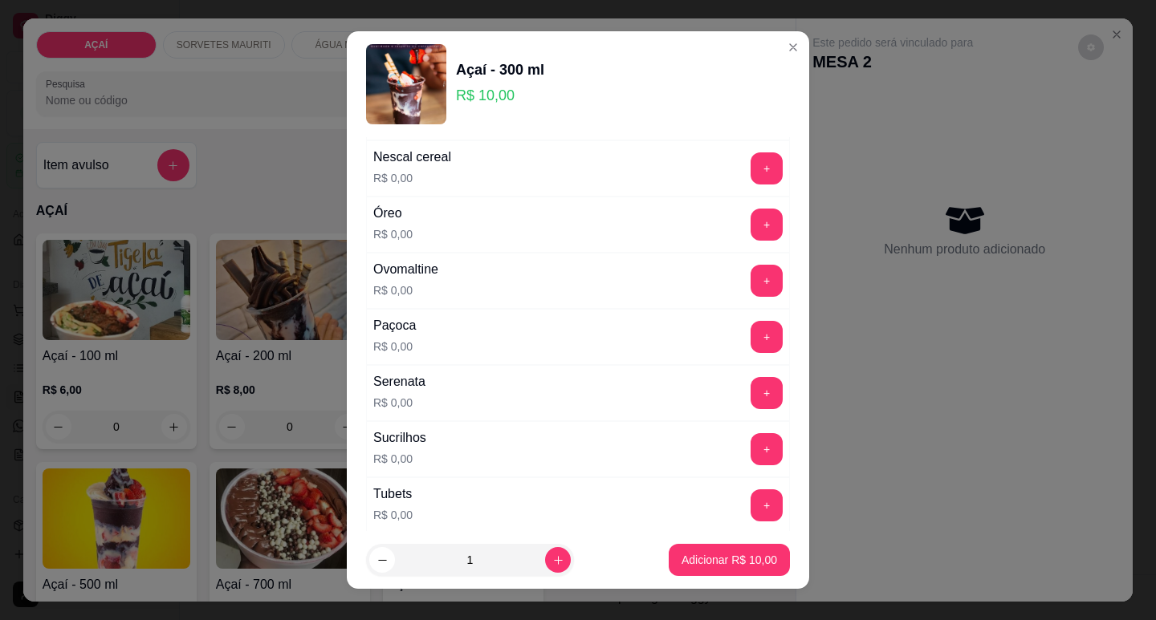
scroll to position [1976, 0]
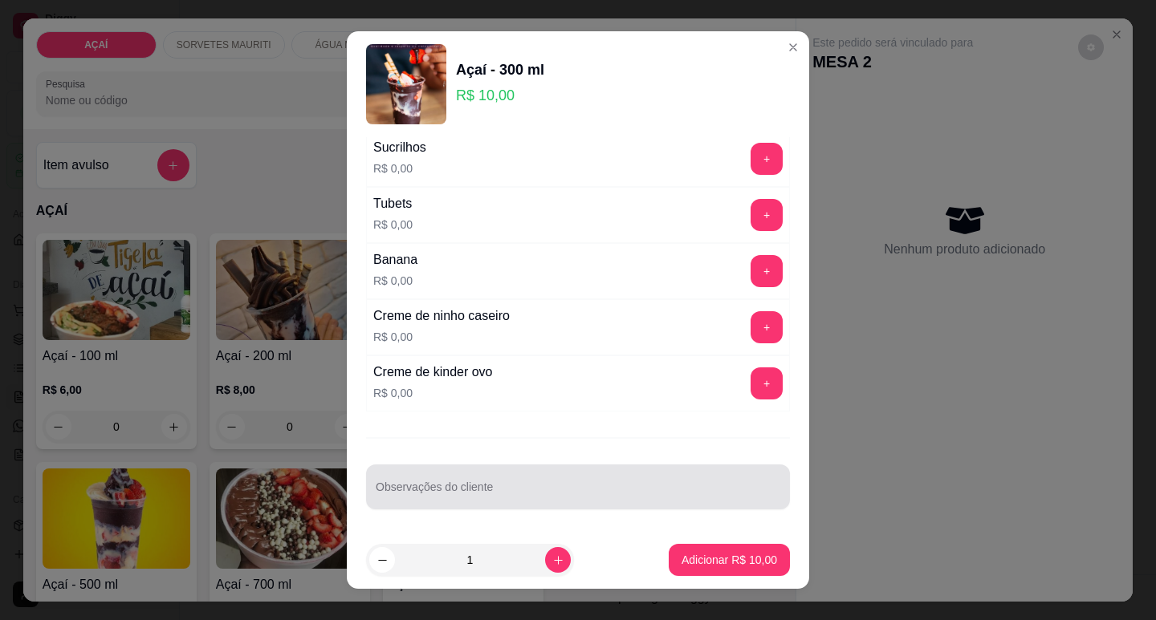
click at [663, 475] on div at bounding box center [578, 487] width 405 height 32
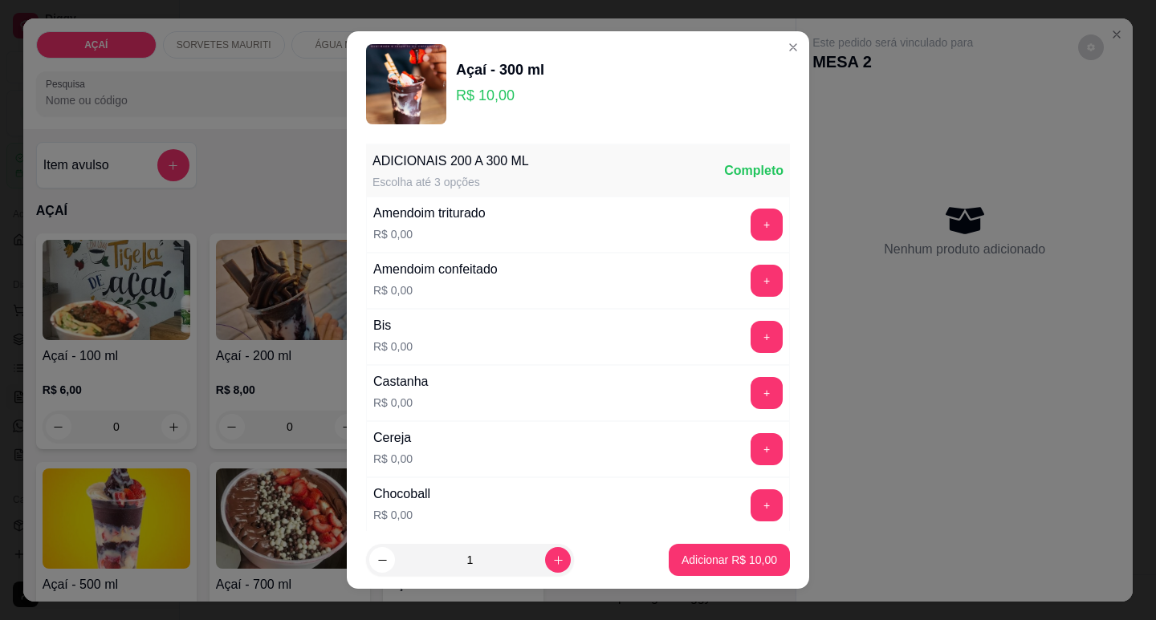
scroll to position [80, 0]
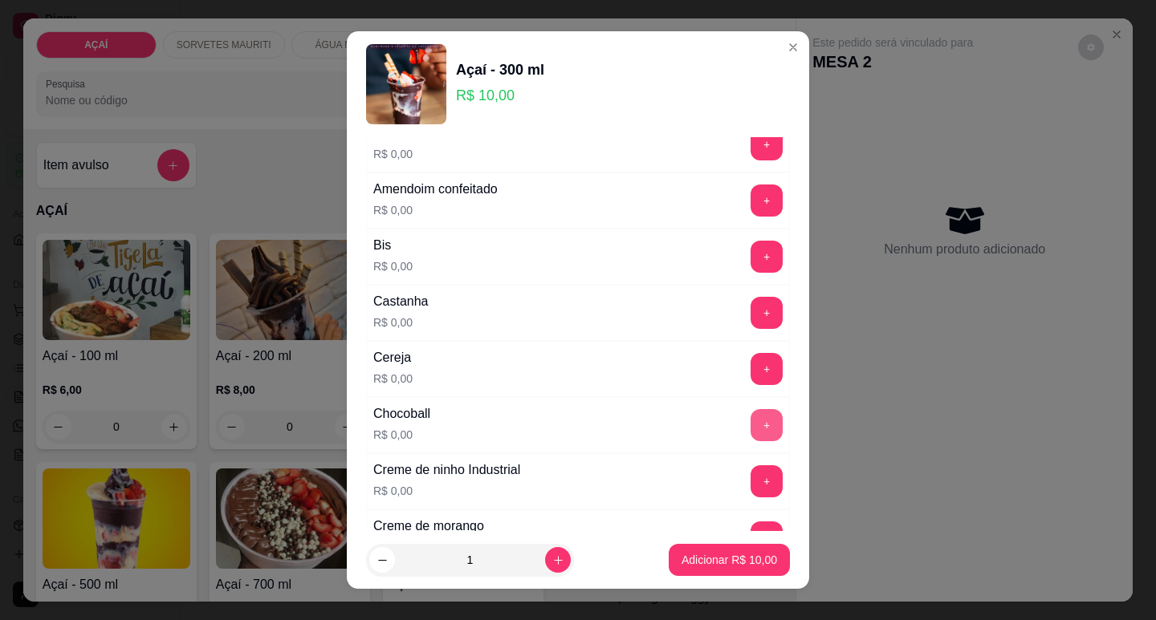
type input "morango"
click at [751, 424] on button "+" at bounding box center [767, 425] width 32 height 32
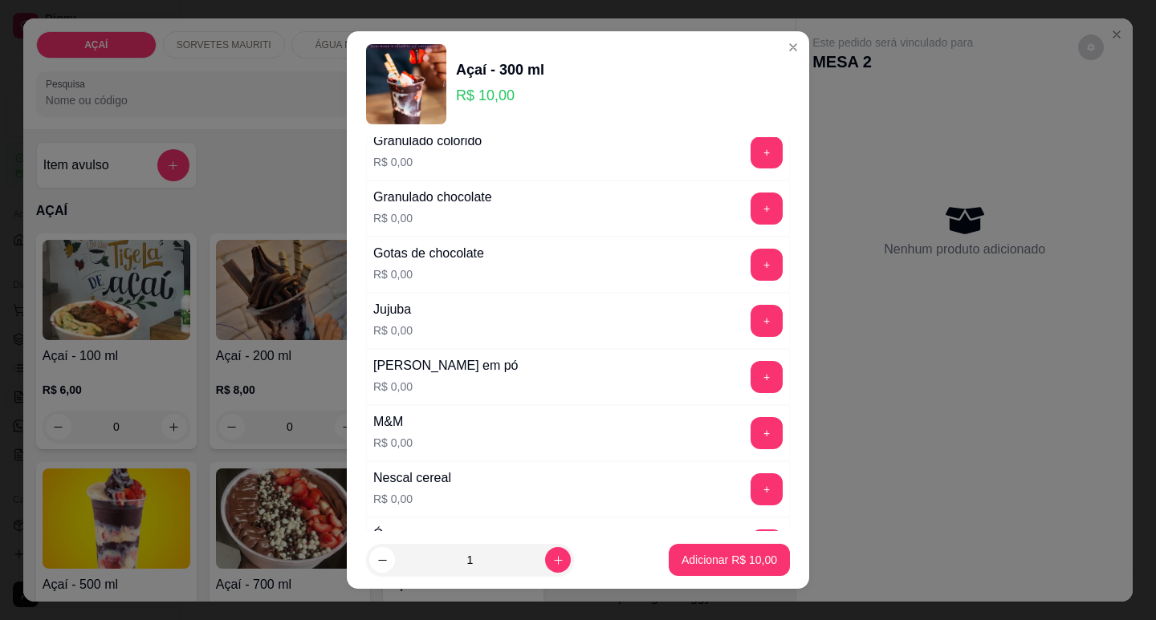
scroll to position [1445, 0]
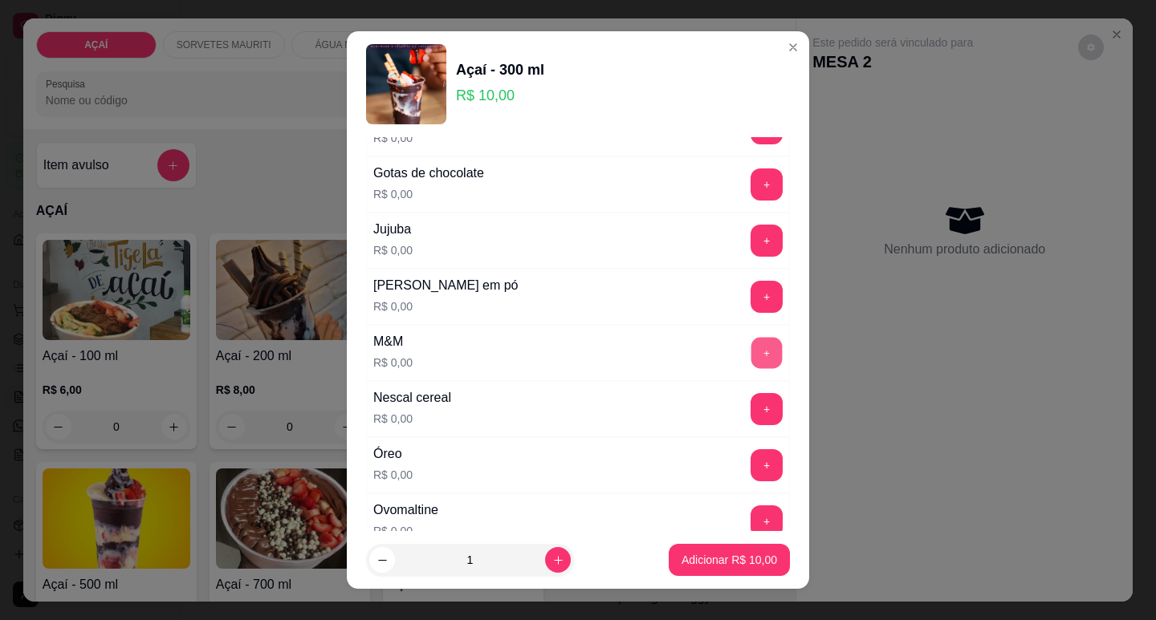
click at [751, 368] on button "+" at bounding box center [766, 352] width 31 height 31
click at [742, 554] on p "Adicionar R$ 10,00" at bounding box center [729, 560] width 96 height 16
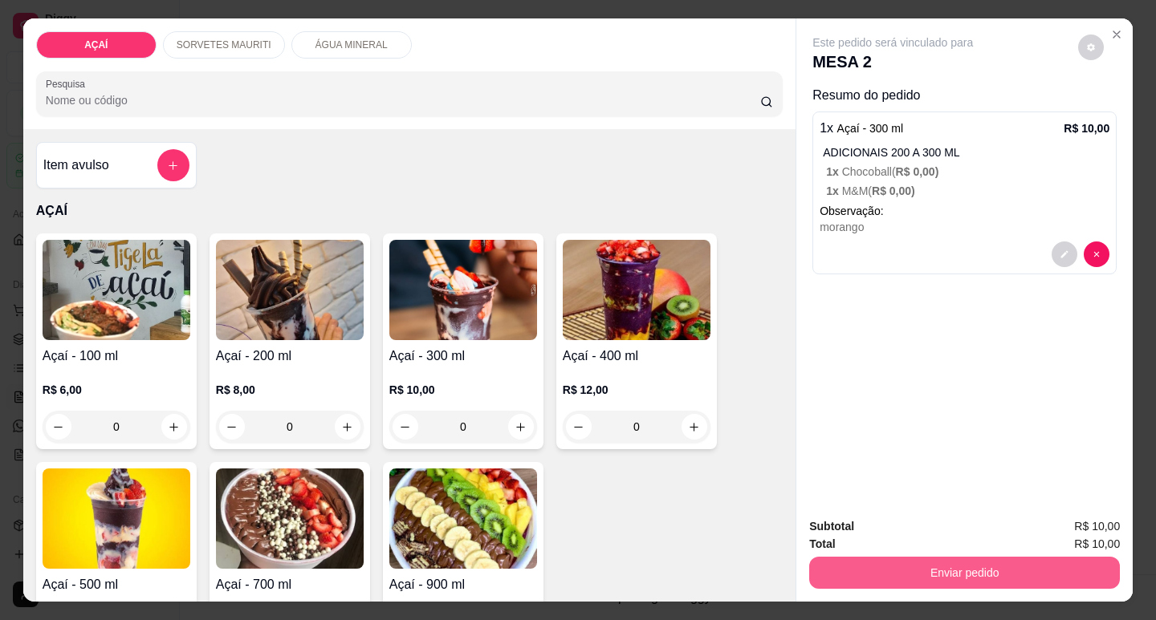
click at [836, 557] on button "Enviar pedido" at bounding box center [964, 573] width 311 height 32
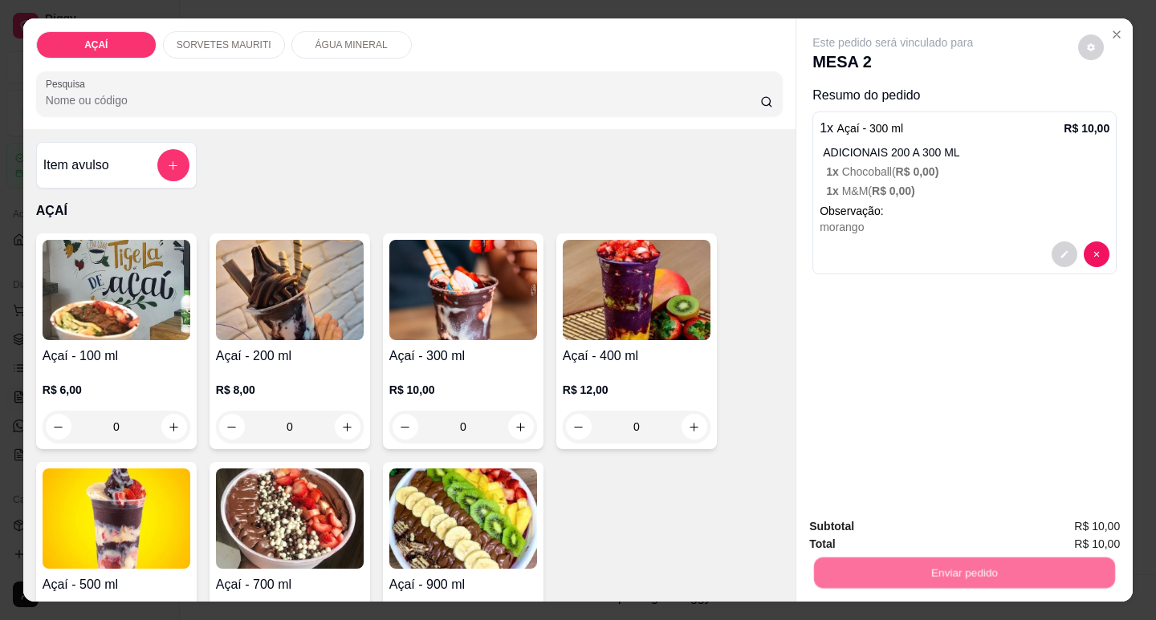
click at [868, 539] on button "Não registrar e enviar pedido" at bounding box center [911, 527] width 167 height 31
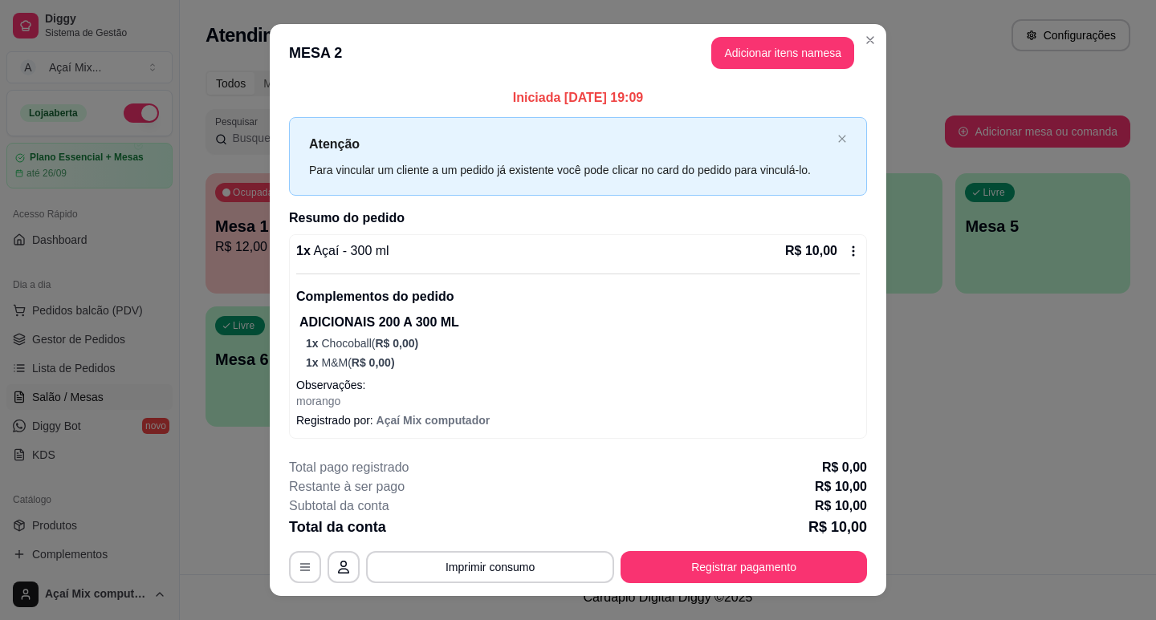
drag, startPoint x: 702, startPoint y: 545, endPoint x: 706, endPoint y: 553, distance: 9.4
click at [702, 547] on div "**********" at bounding box center [578, 520] width 578 height 125
click at [718, 572] on button "Registrar pagamento" at bounding box center [743, 566] width 239 height 31
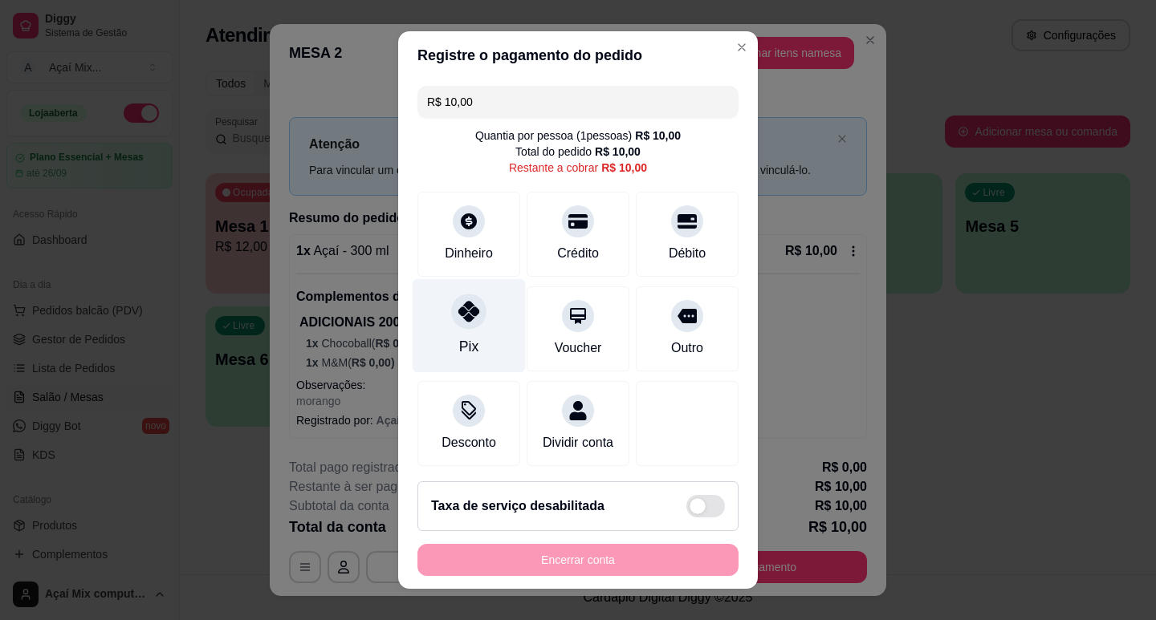
click at [459, 344] on div "Pix" at bounding box center [468, 346] width 19 height 21
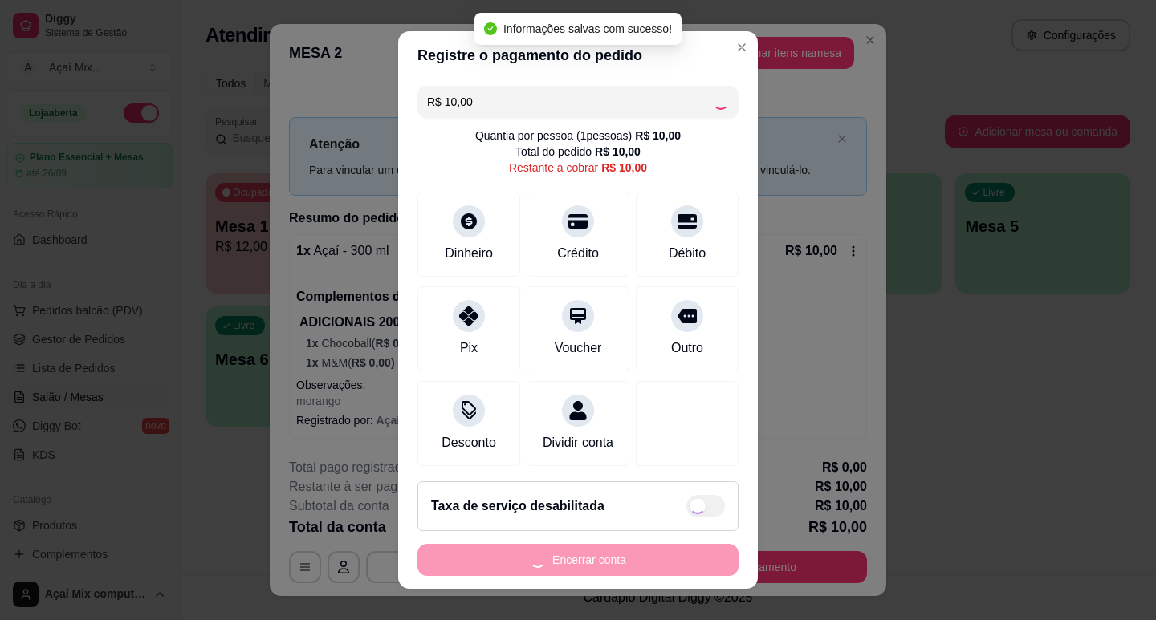
type input "R$ 0,00"
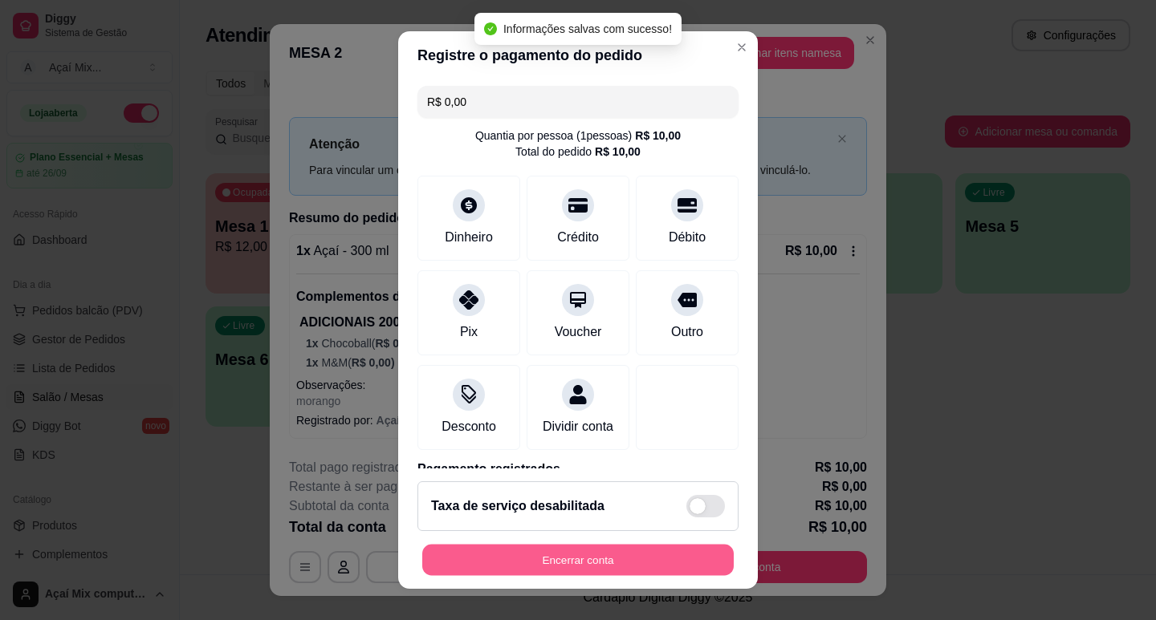
click at [568, 545] on button "Encerrar conta" at bounding box center [577, 560] width 311 height 31
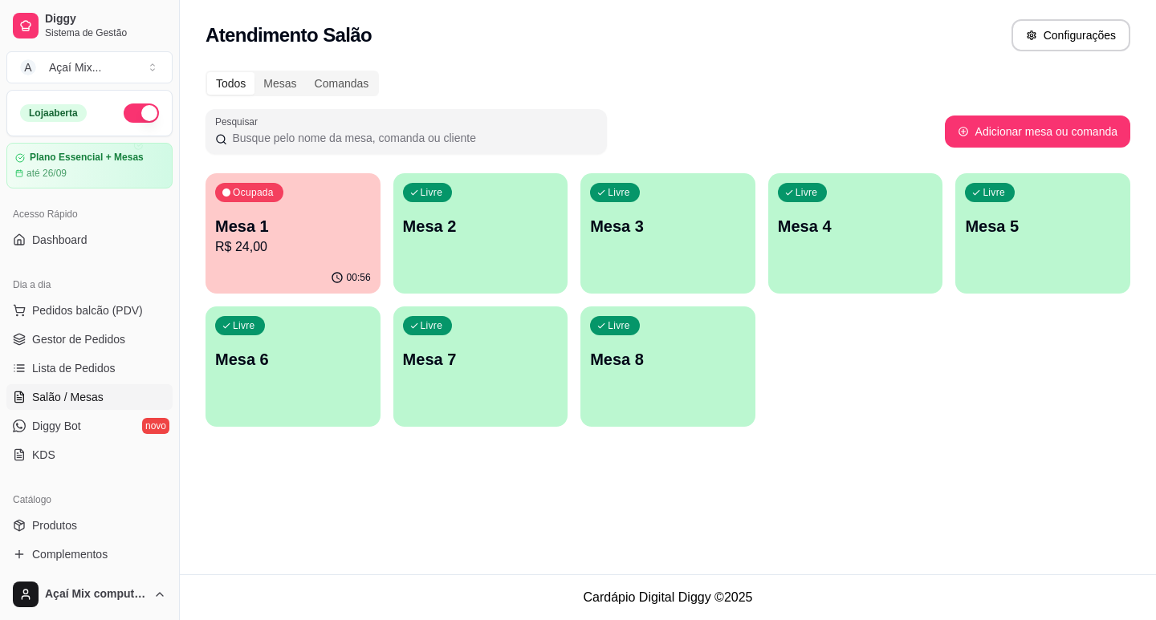
click at [345, 233] on p "Mesa 1" at bounding box center [293, 226] width 156 height 22
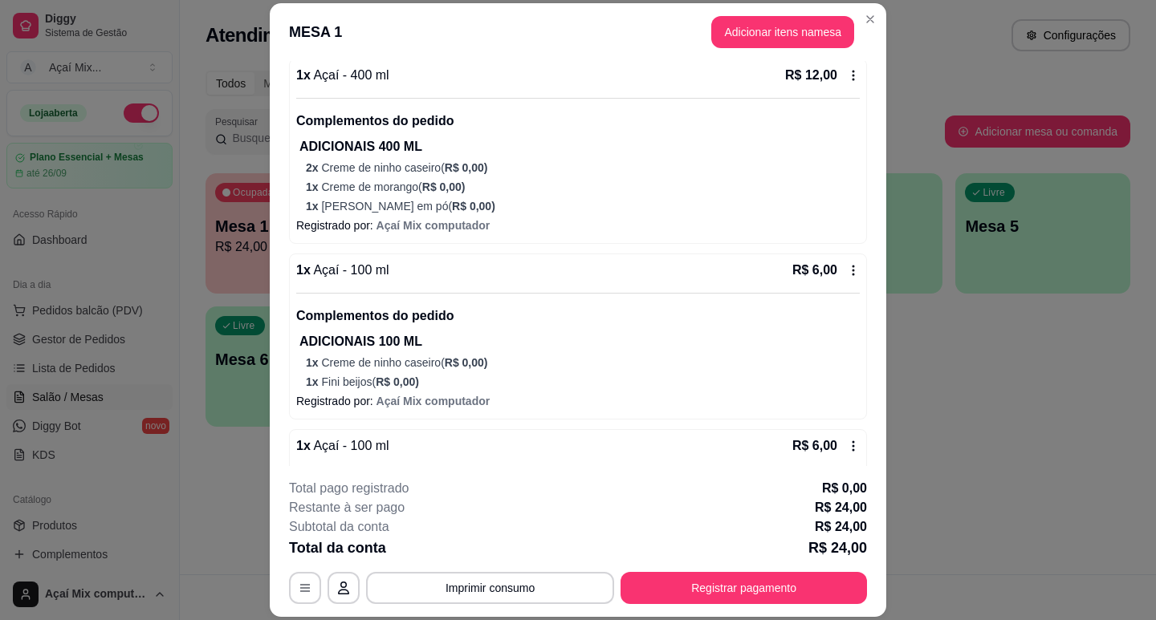
scroll to position [241, 0]
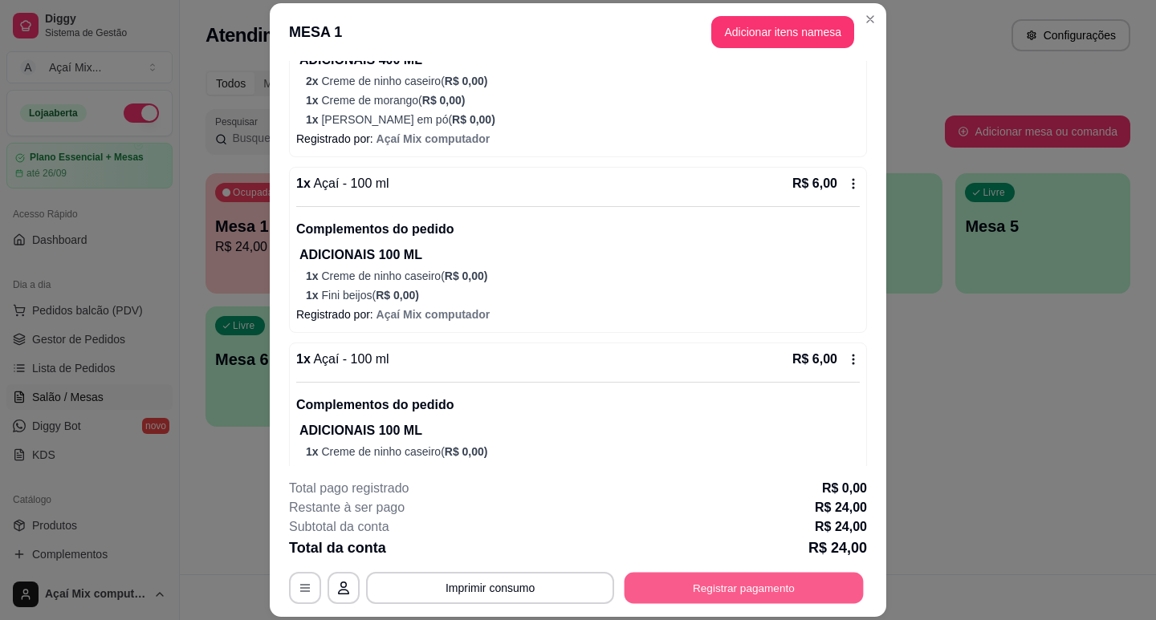
click at [777, 590] on button "Registrar pagamento" at bounding box center [743, 588] width 239 height 31
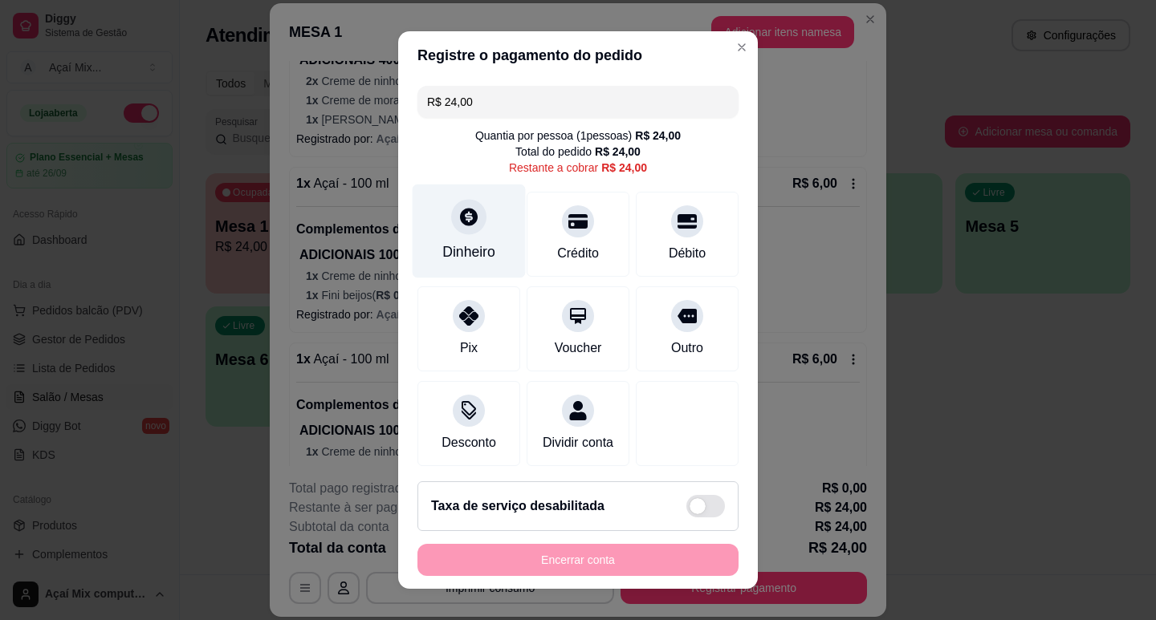
click at [451, 258] on div "Dinheiro" at bounding box center [468, 252] width 53 height 21
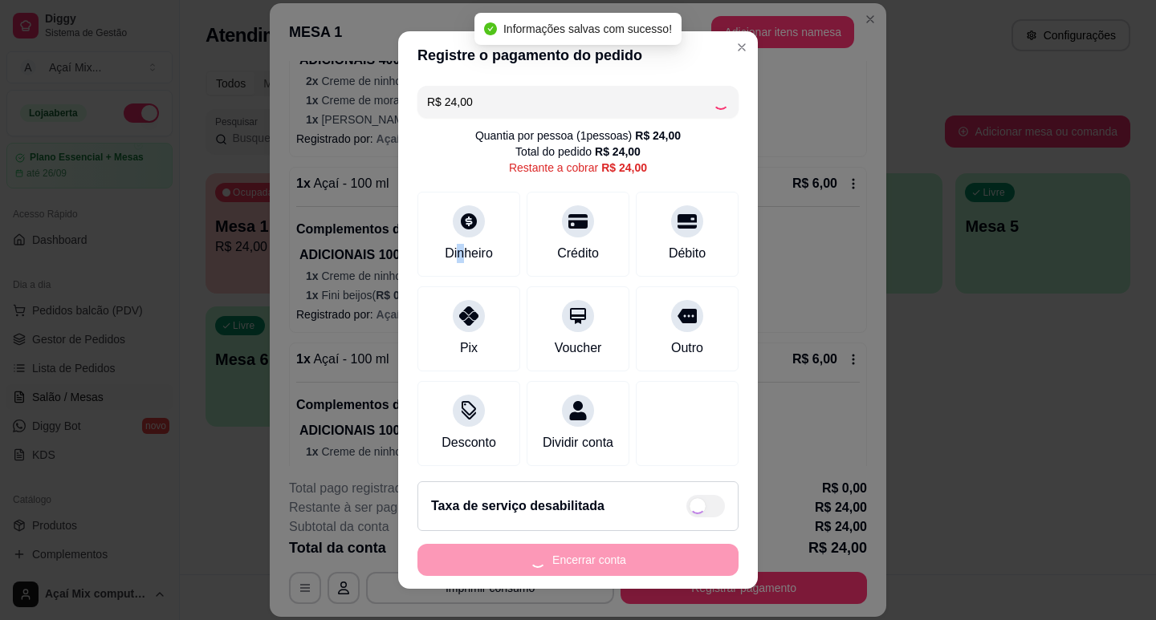
type input "R$ 0,00"
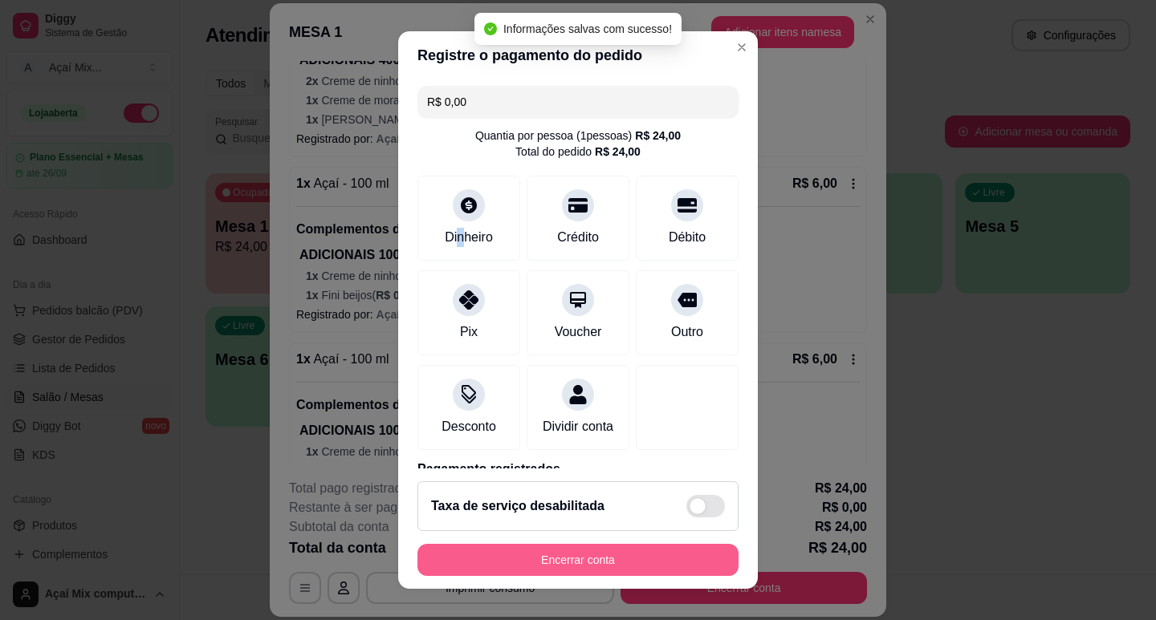
click at [627, 576] on button "Encerrar conta" at bounding box center [577, 560] width 321 height 32
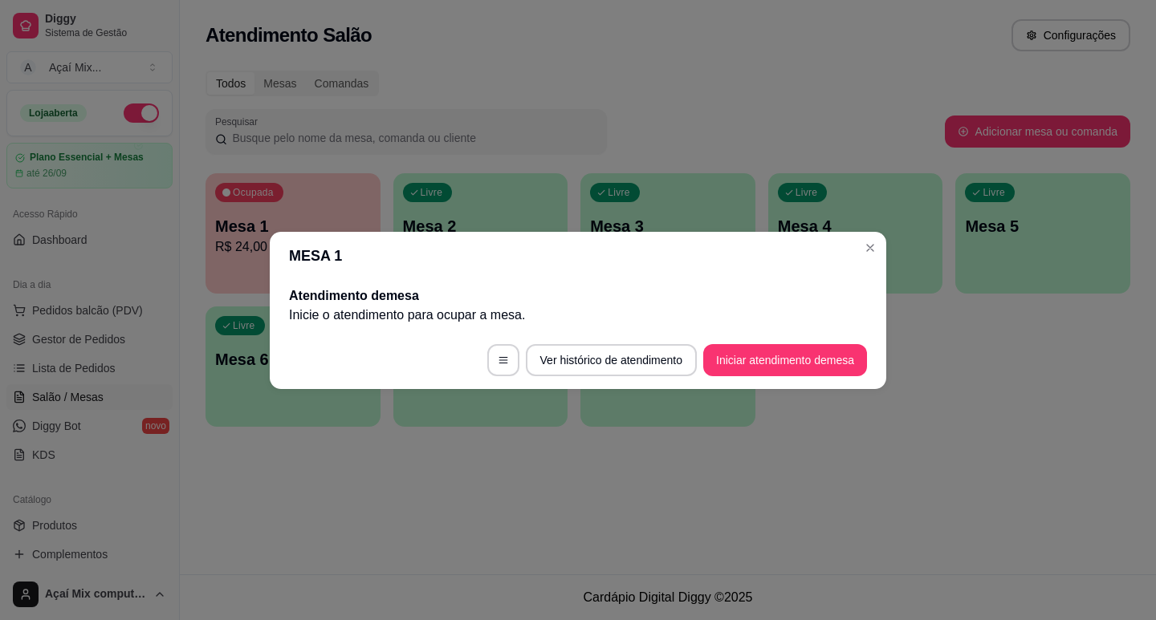
scroll to position [0, 0]
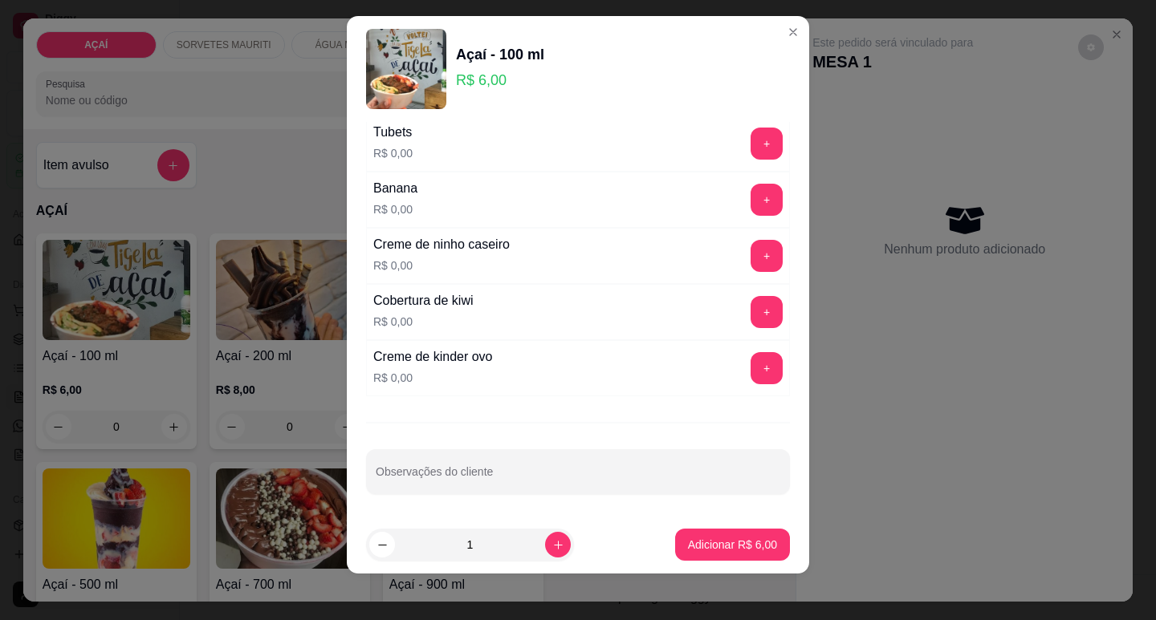
scroll to position [20, 0]
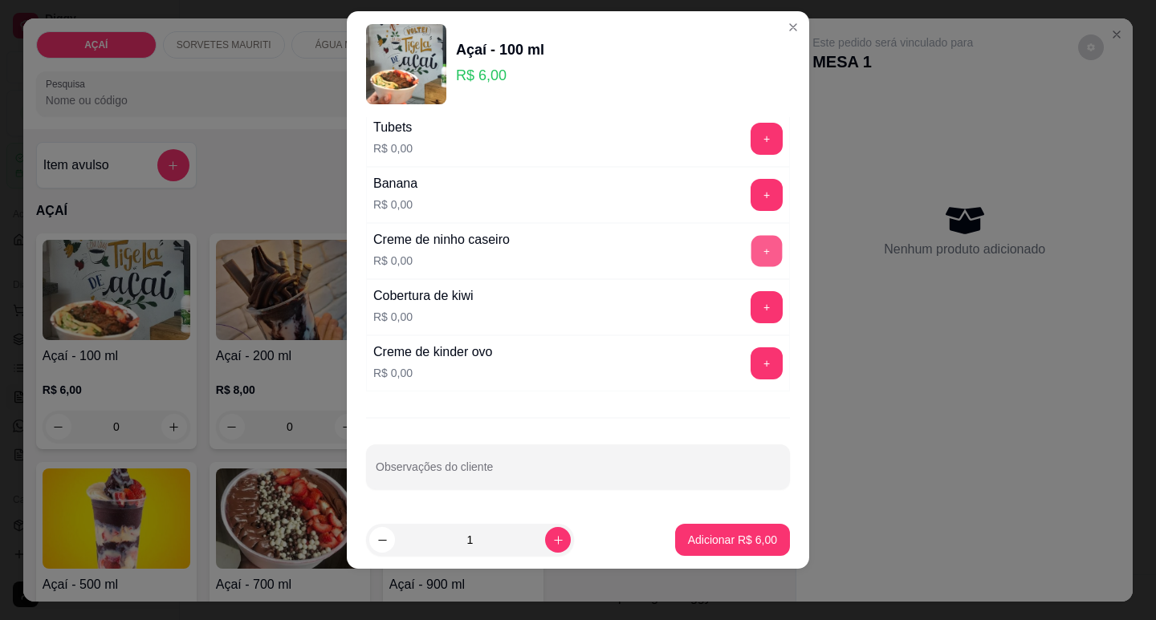
click at [751, 261] on button "+" at bounding box center [766, 250] width 31 height 31
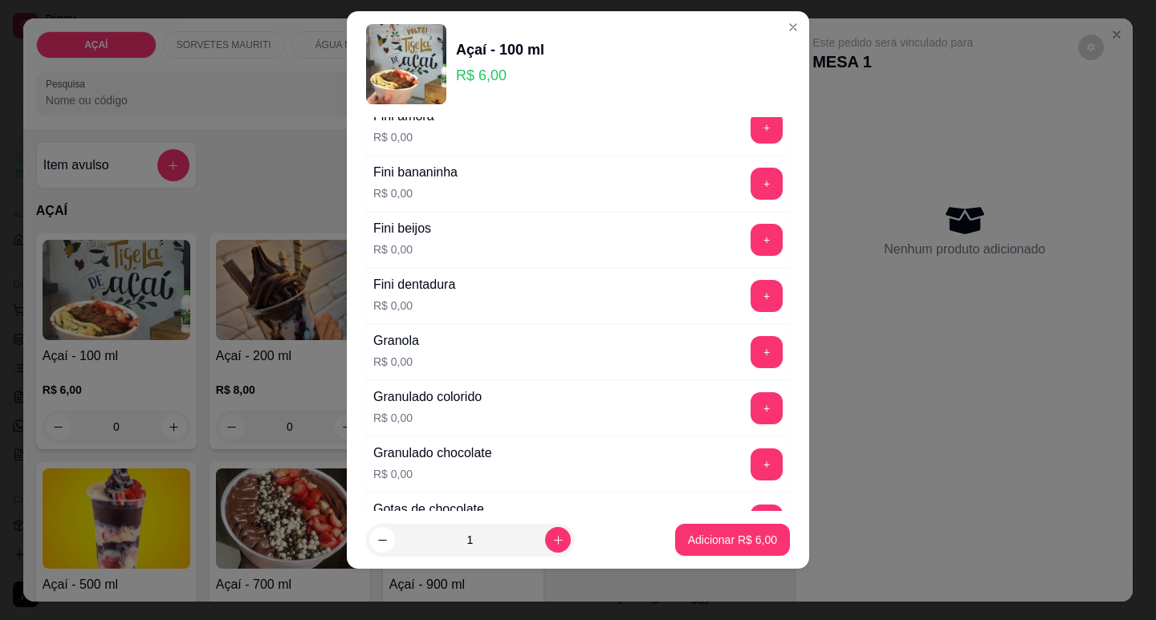
scroll to position [1069, 0]
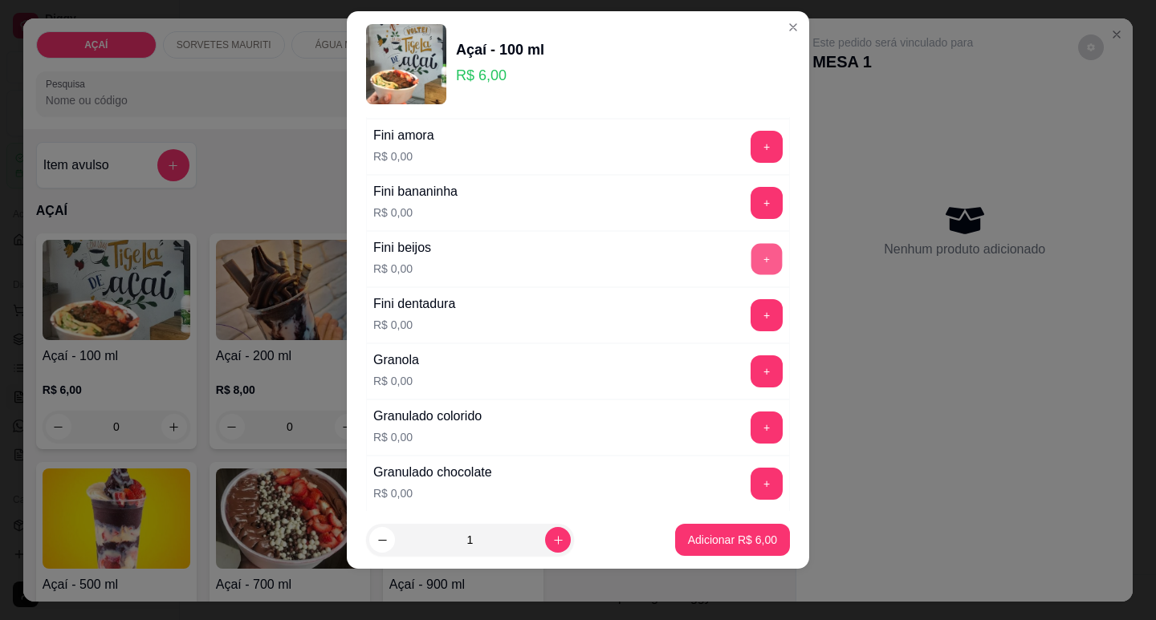
click at [751, 266] on button "+" at bounding box center [766, 258] width 31 height 31
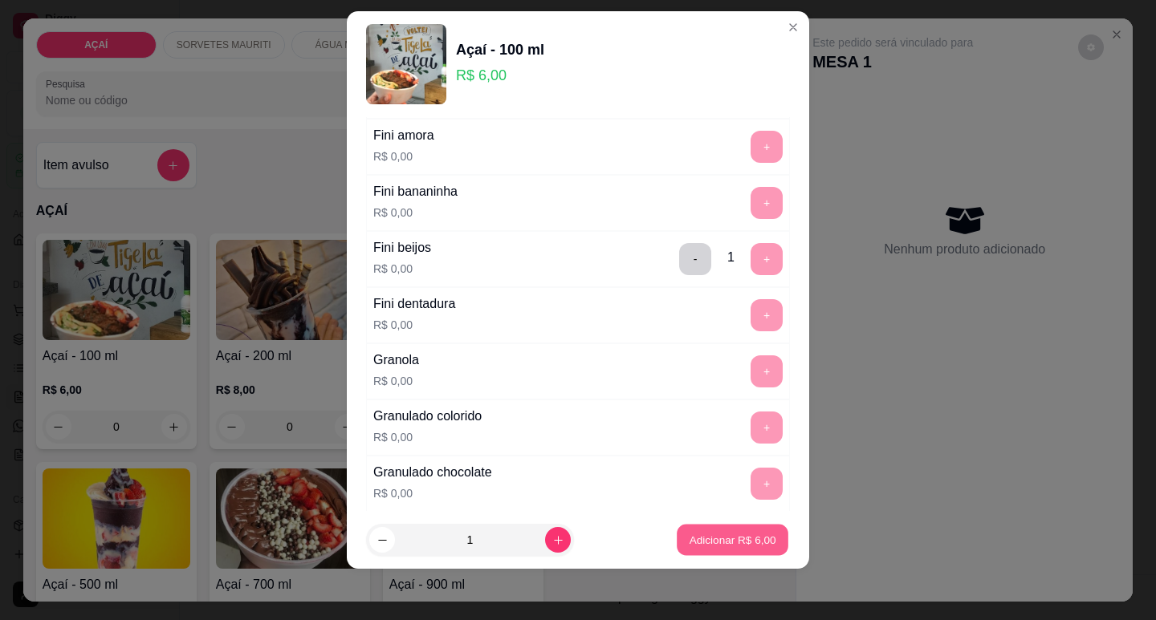
click at [759, 526] on button "Adicionar R$ 6,00" at bounding box center [733, 540] width 112 height 31
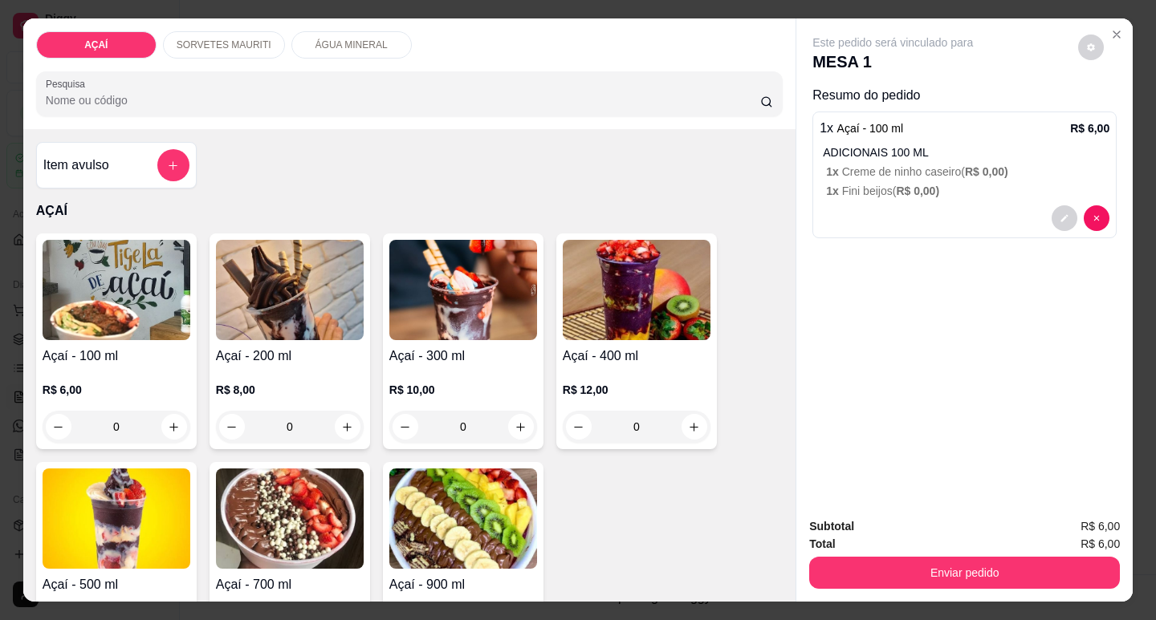
click at [165, 323] on img at bounding box center [117, 290] width 148 height 100
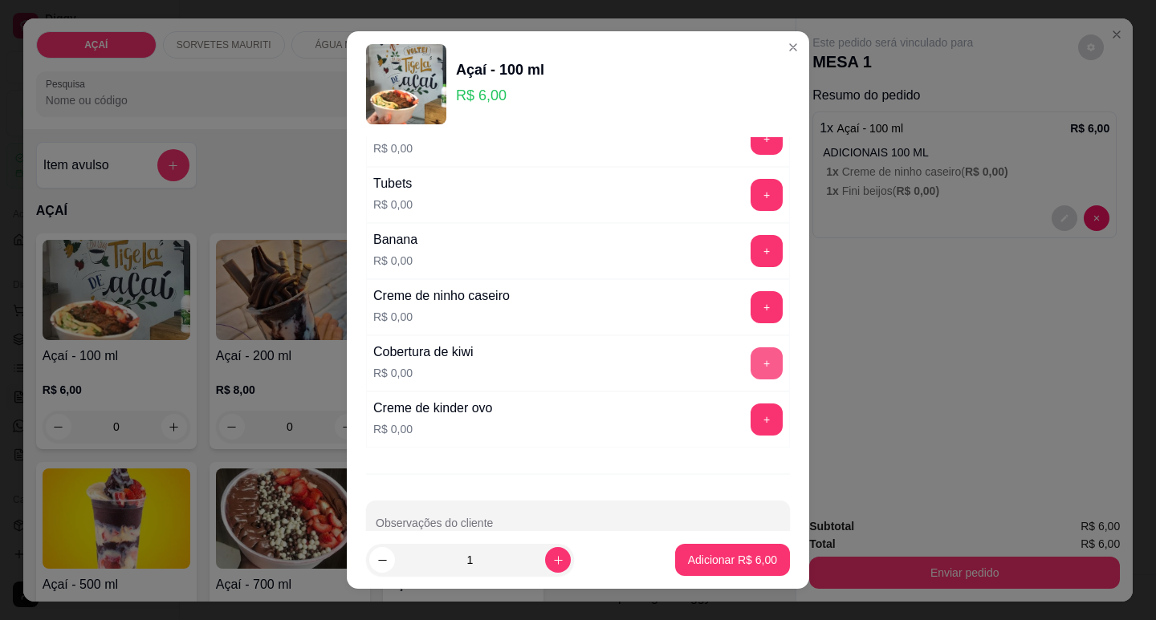
scroll to position [2032, 0]
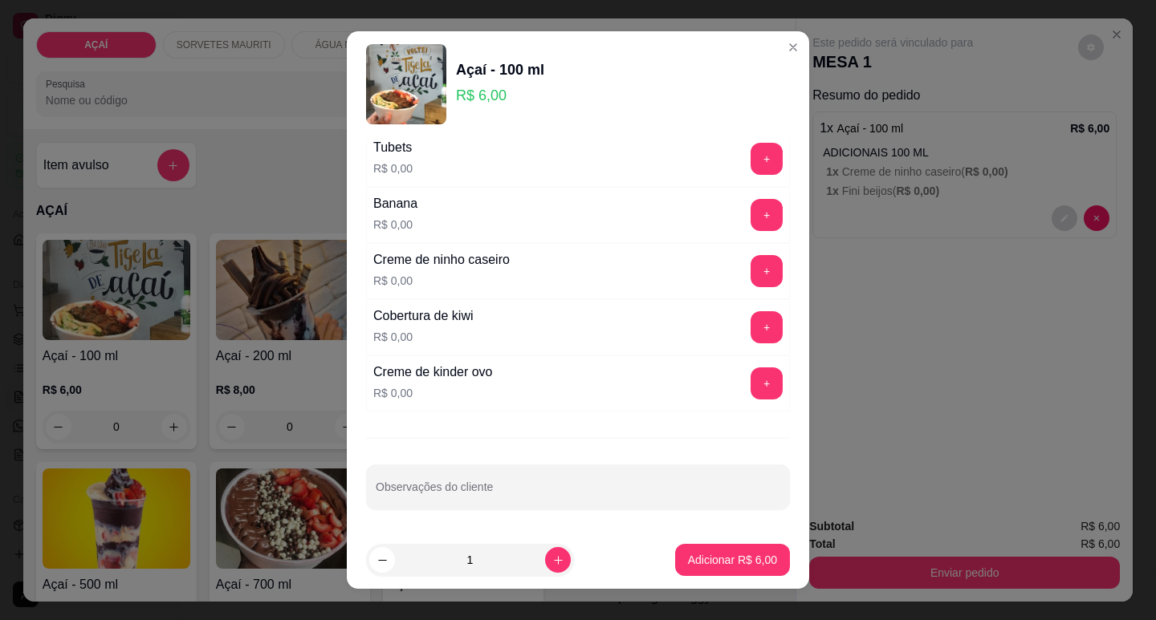
click at [726, 289] on div "Creme de ninho caseiro R$ 0,00 +" at bounding box center [578, 271] width 424 height 56
click at [751, 275] on button "+" at bounding box center [766, 270] width 31 height 31
click at [724, 563] on p "Adicionar R$ 6,00" at bounding box center [732, 560] width 89 height 16
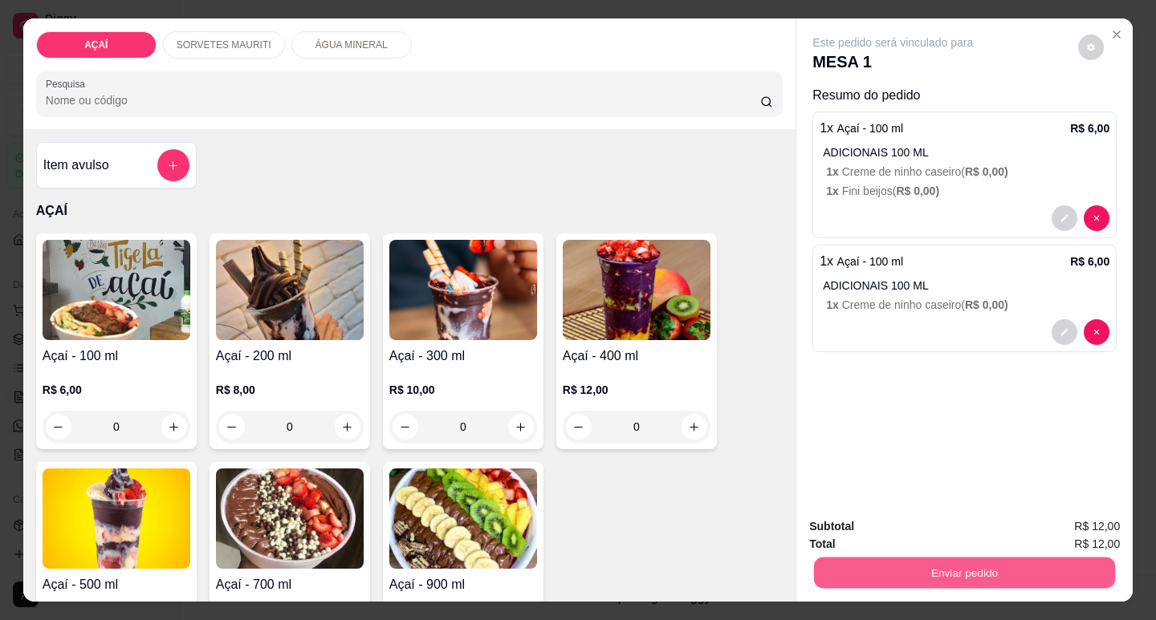
click at [814, 558] on button "Enviar pedido" at bounding box center [964, 572] width 301 height 31
click at [848, 523] on button "Não registrar e enviar pedido" at bounding box center [912, 527] width 162 height 30
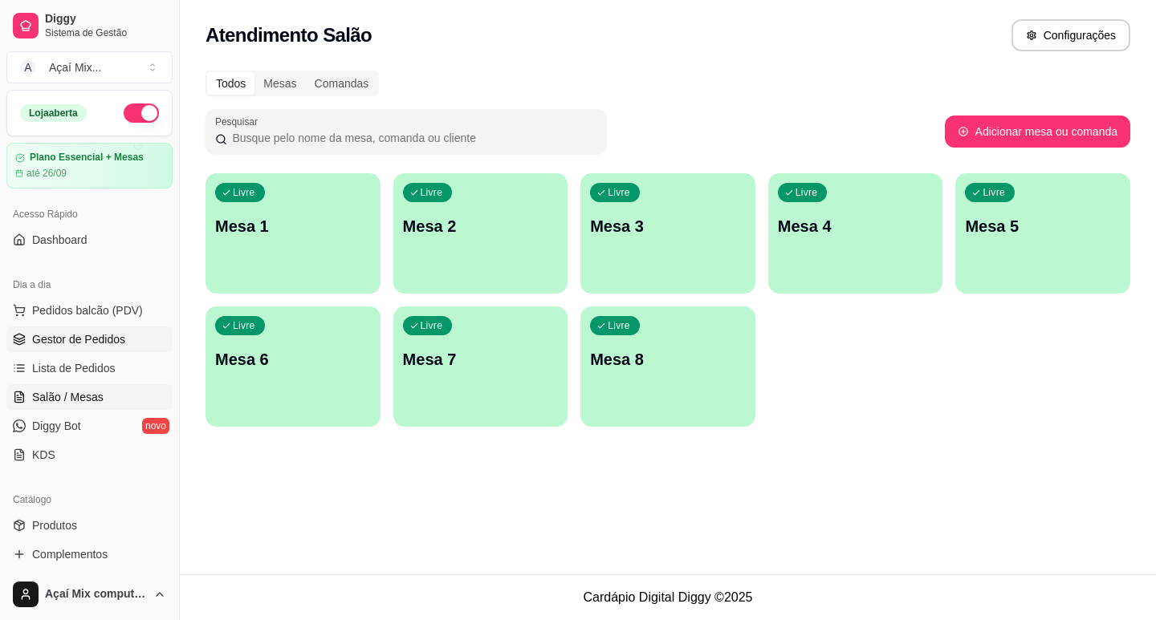
click at [100, 349] on link "Gestor de Pedidos" at bounding box center [89, 340] width 166 height 26
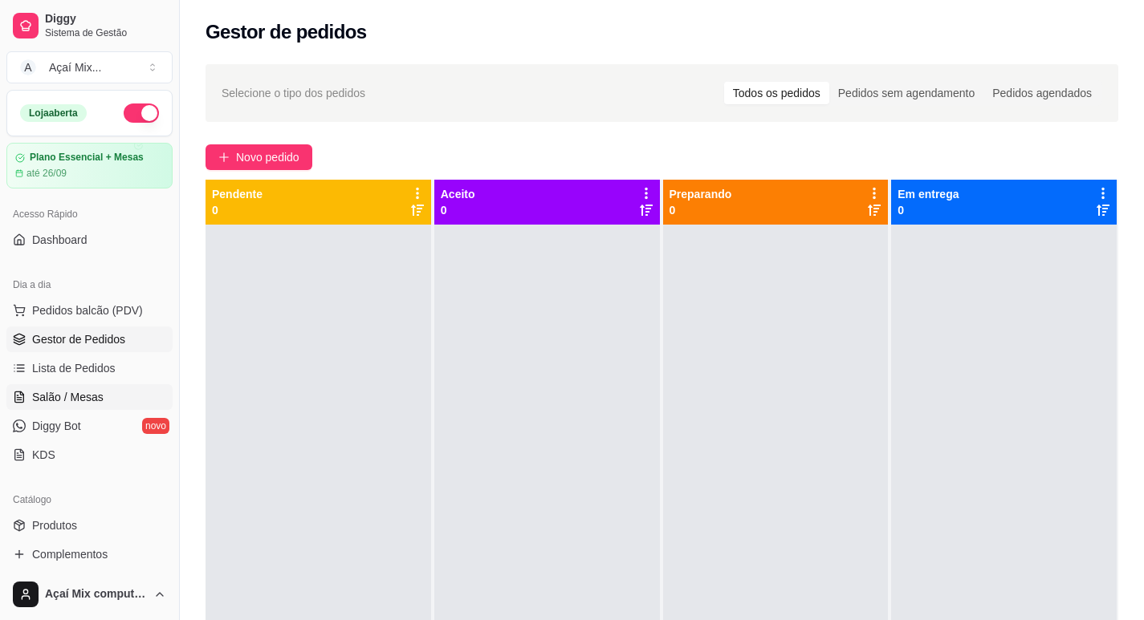
click at [104, 397] on link "Salão / Mesas" at bounding box center [89, 397] width 166 height 26
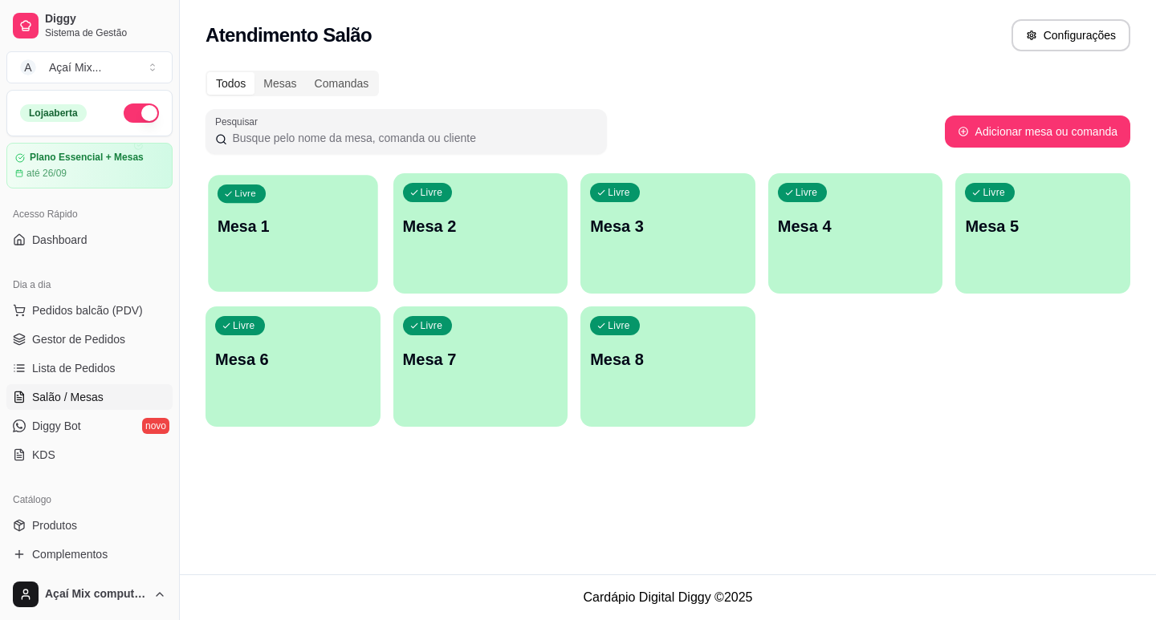
click at [308, 254] on div "Livre Mesa 1" at bounding box center [292, 224] width 169 height 98
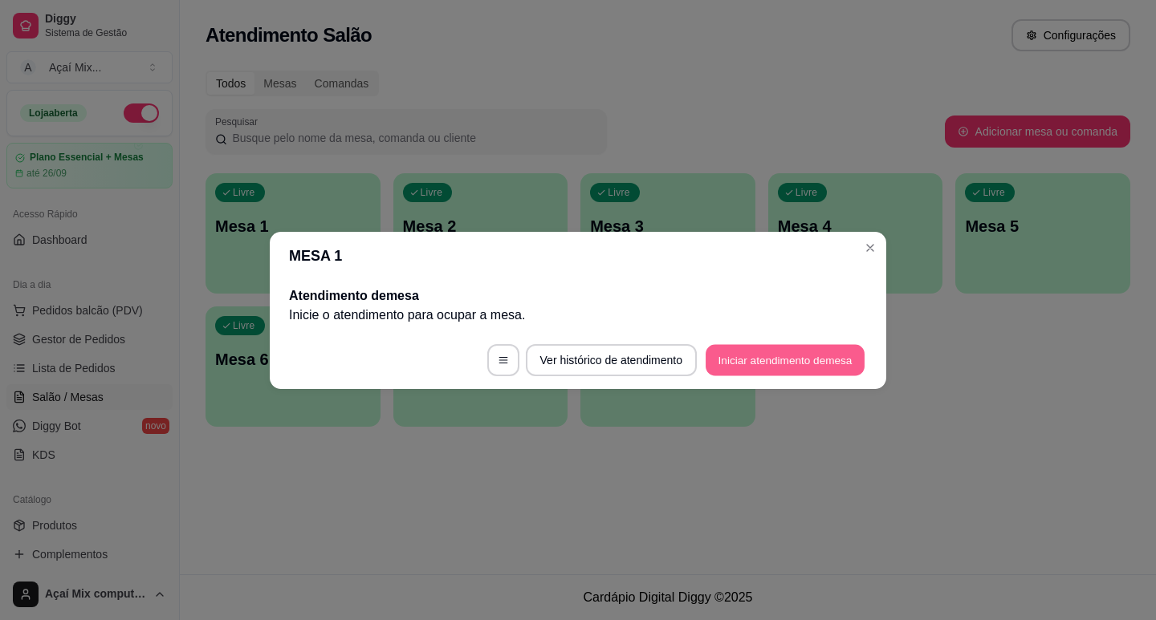
click at [770, 363] on button "Iniciar atendimento de mesa" at bounding box center [785, 359] width 159 height 31
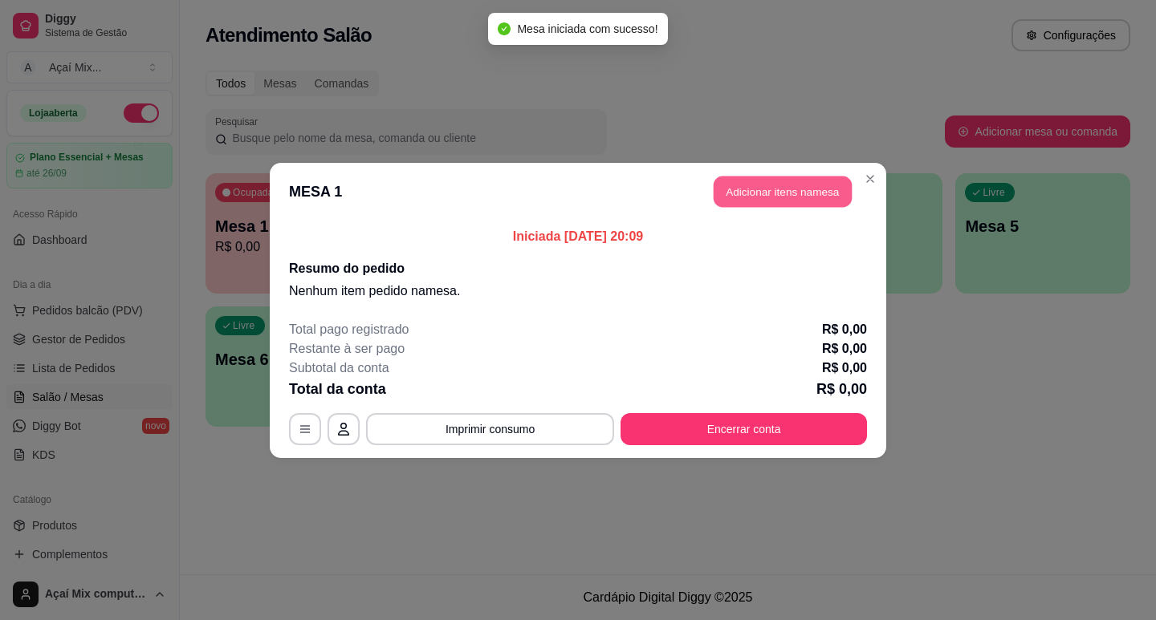
click at [778, 199] on button "Adicionar itens na mesa" at bounding box center [783, 191] width 138 height 31
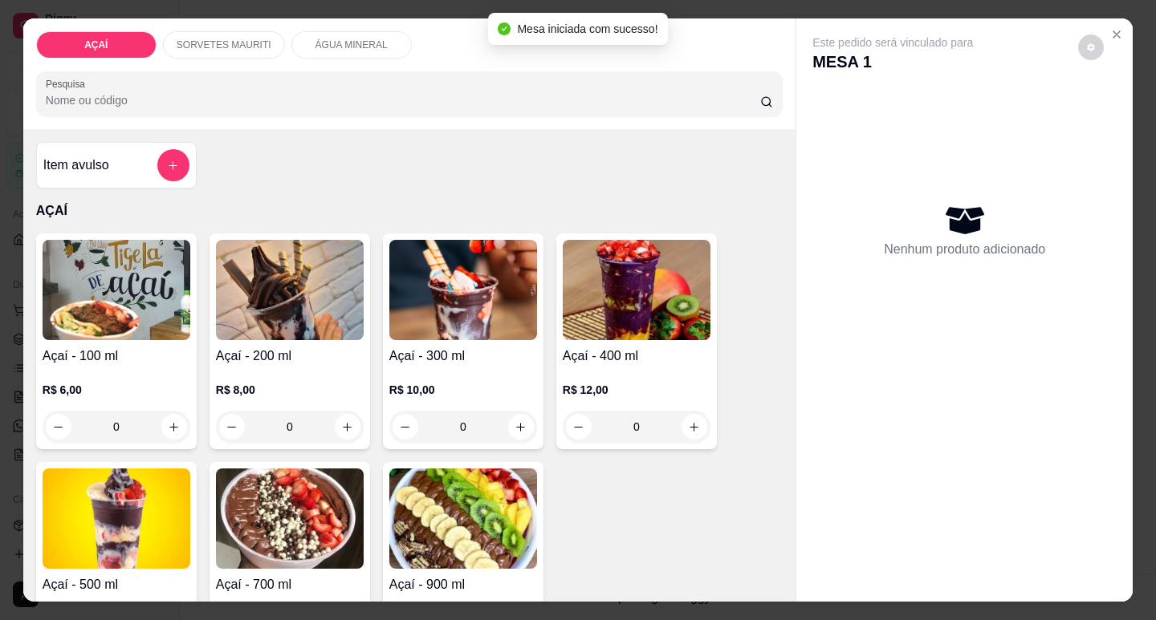
click at [515, 347] on h4 "Açaí - 300 ml" at bounding box center [463, 356] width 148 height 19
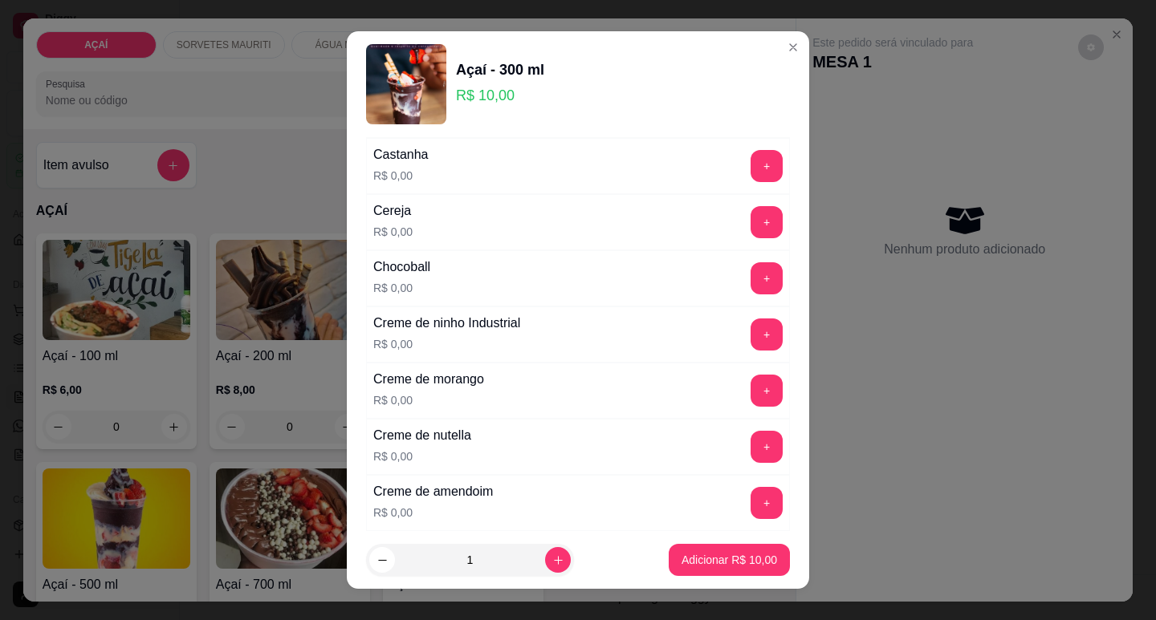
scroll to position [241, 0]
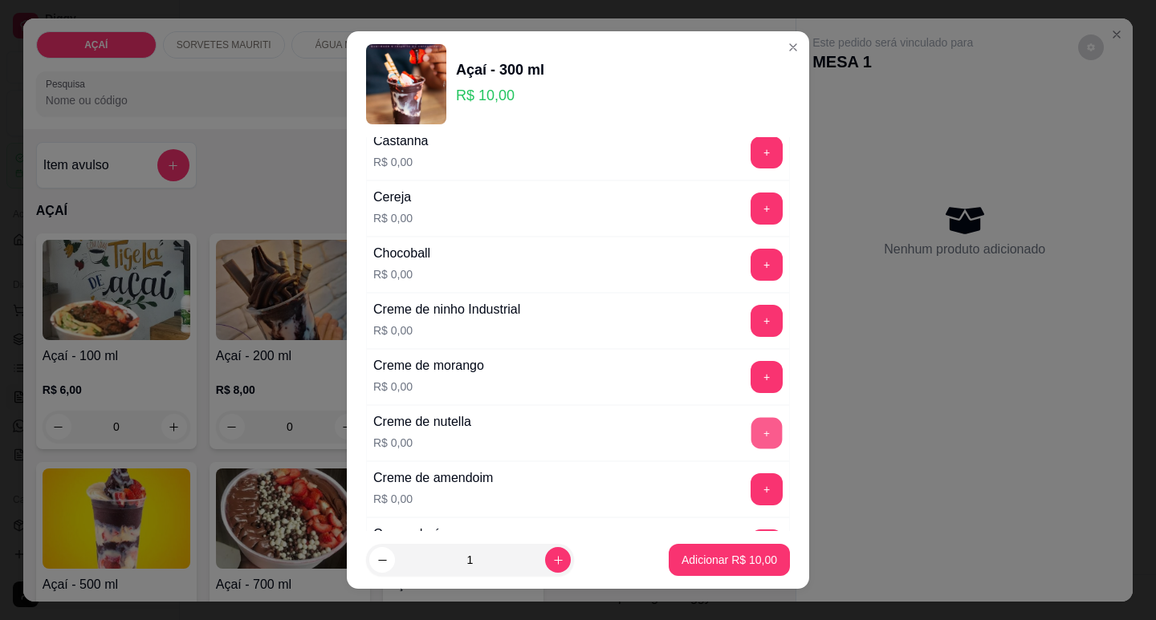
click at [751, 425] on button "+" at bounding box center [766, 432] width 31 height 31
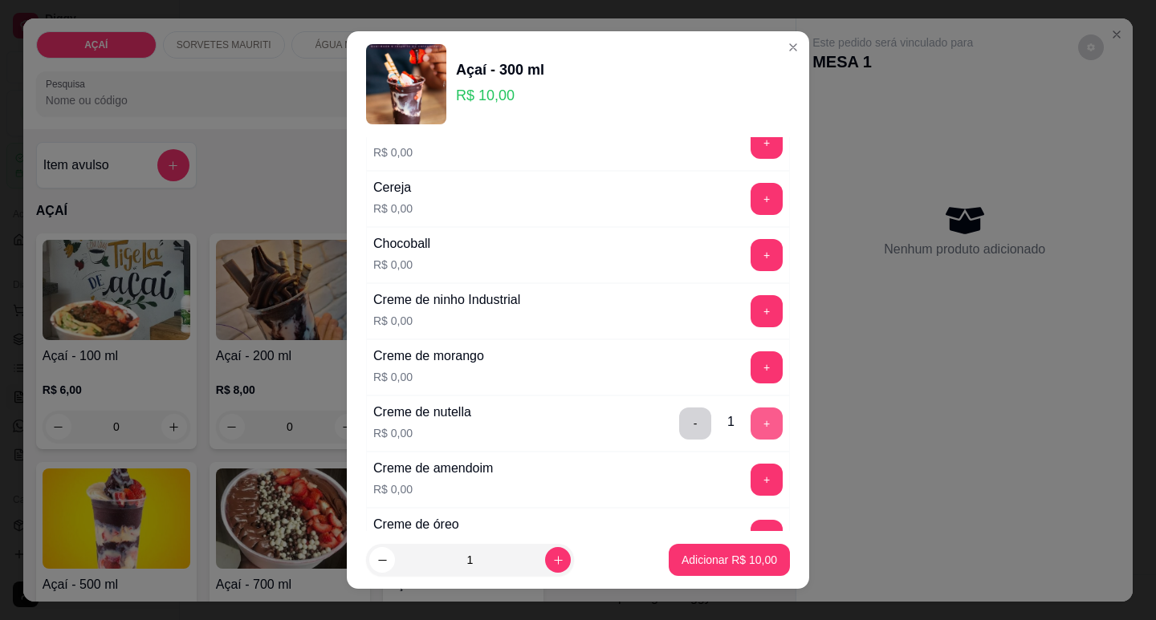
scroll to position [211, 0]
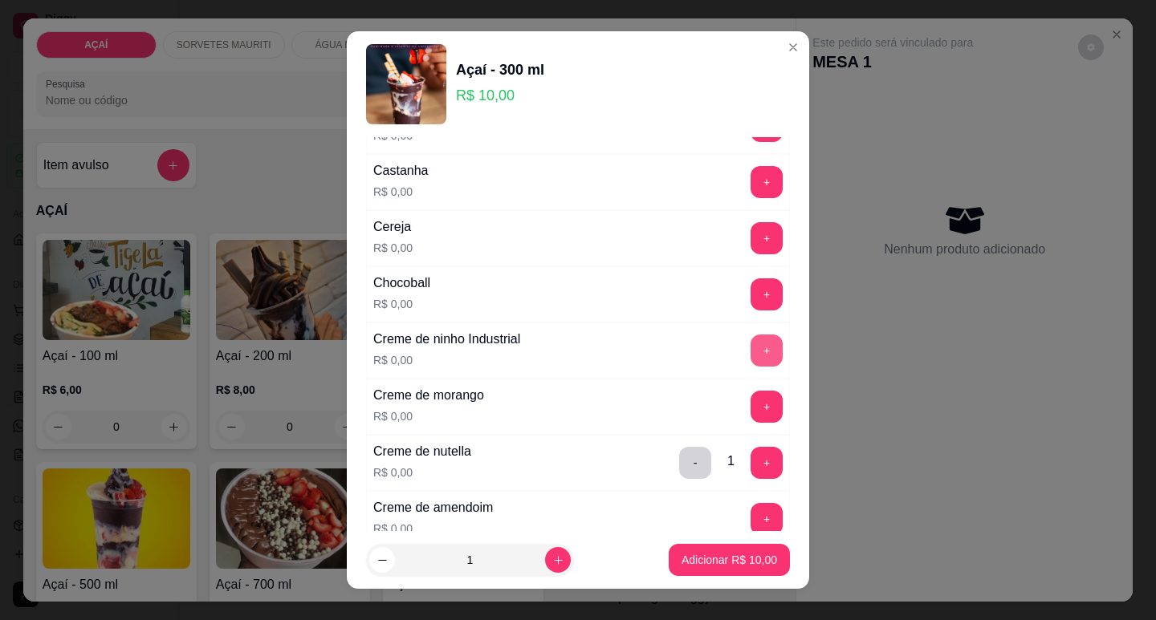
click at [751, 364] on button "+" at bounding box center [767, 351] width 32 height 32
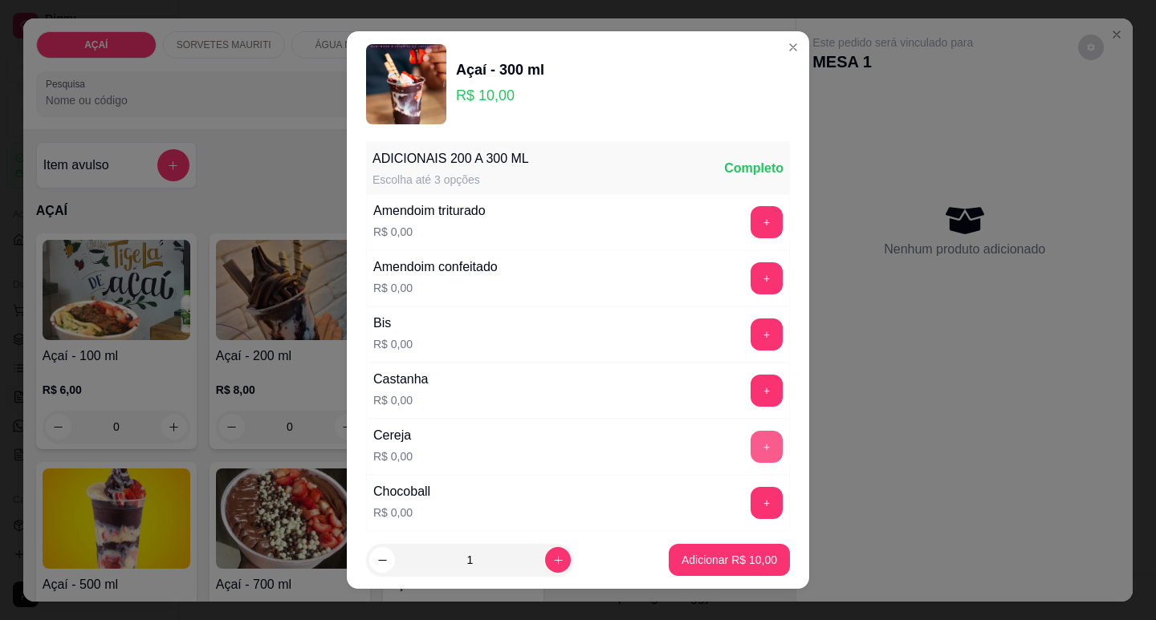
scroll to position [0, 0]
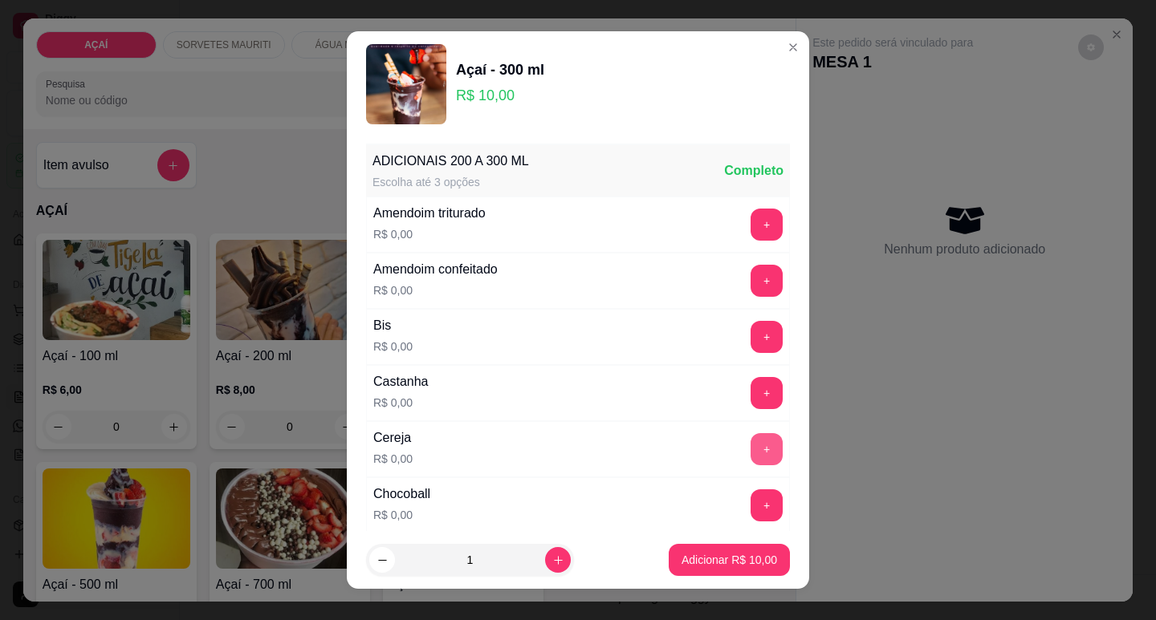
click at [751, 456] on button "+" at bounding box center [767, 449] width 32 height 32
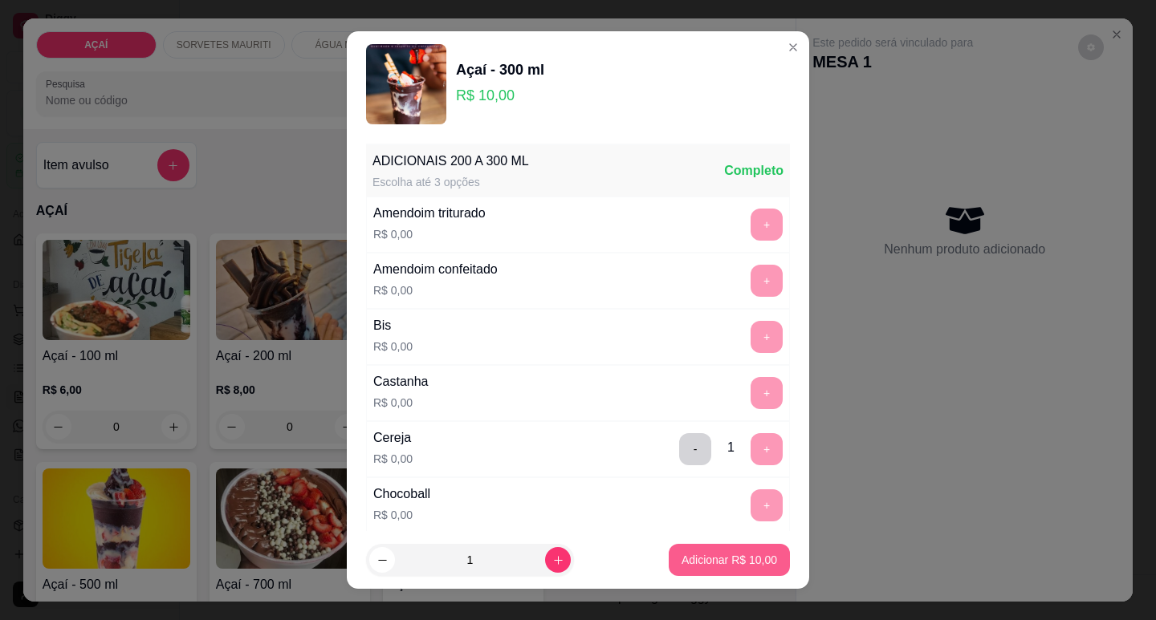
click at [737, 567] on p "Adicionar R$ 10,00" at bounding box center [729, 560] width 96 height 16
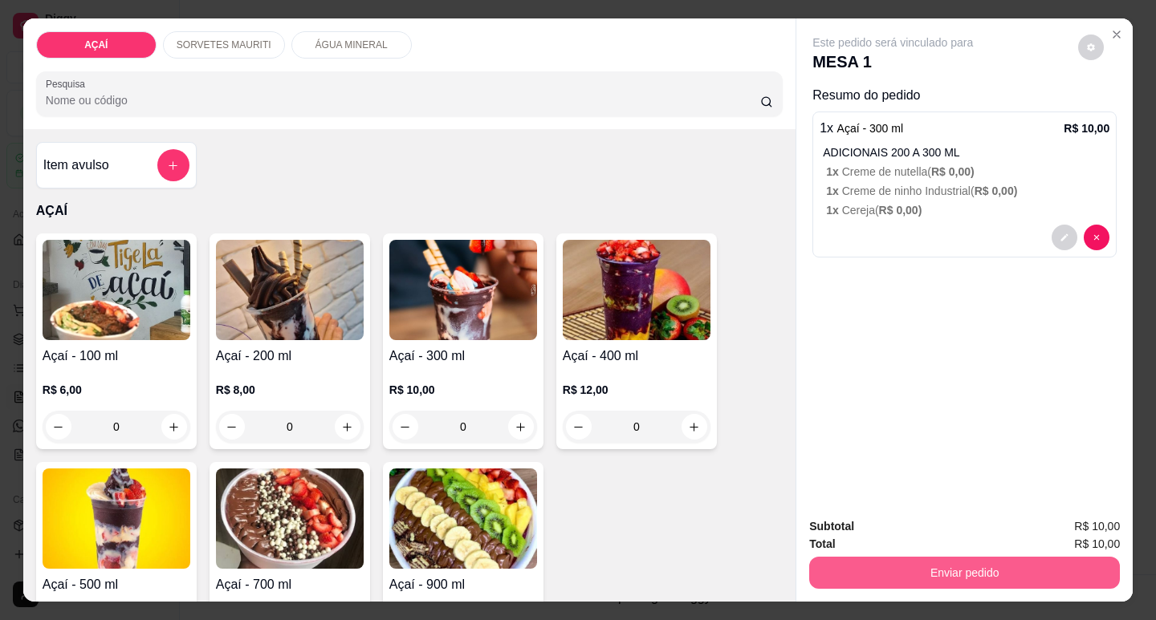
click at [854, 567] on button "Enviar pedido" at bounding box center [964, 573] width 311 height 32
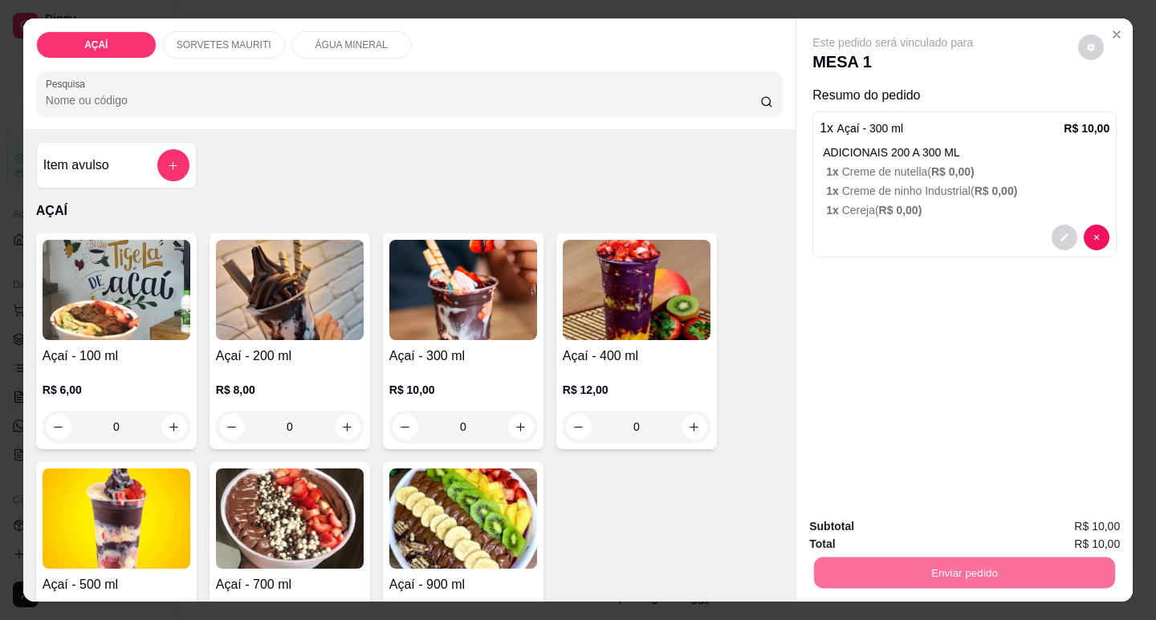
click at [879, 521] on button "Não registrar e enviar pedido" at bounding box center [912, 527] width 162 height 30
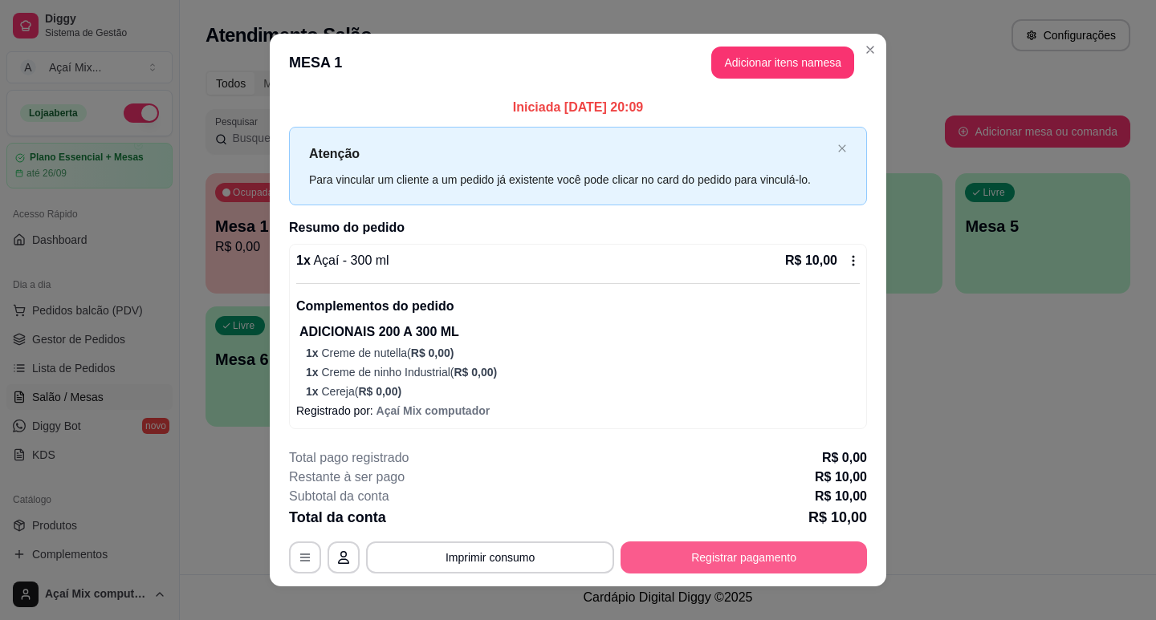
click at [742, 554] on button "Registrar pagamento" at bounding box center [743, 558] width 246 height 32
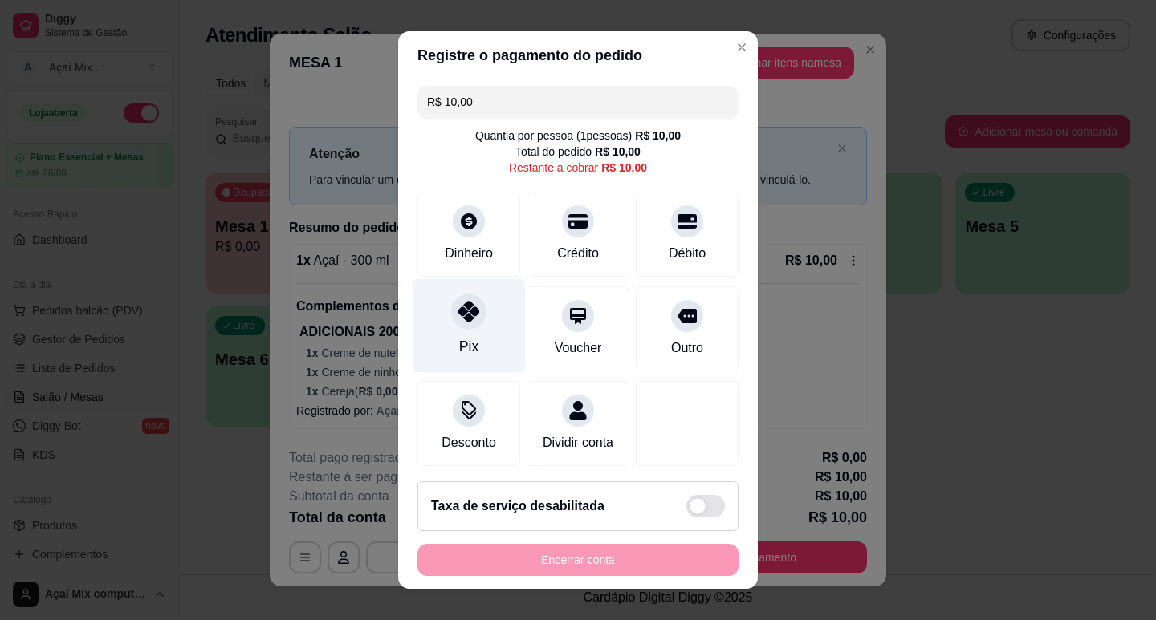
click at [438, 331] on div "Pix" at bounding box center [469, 326] width 113 height 94
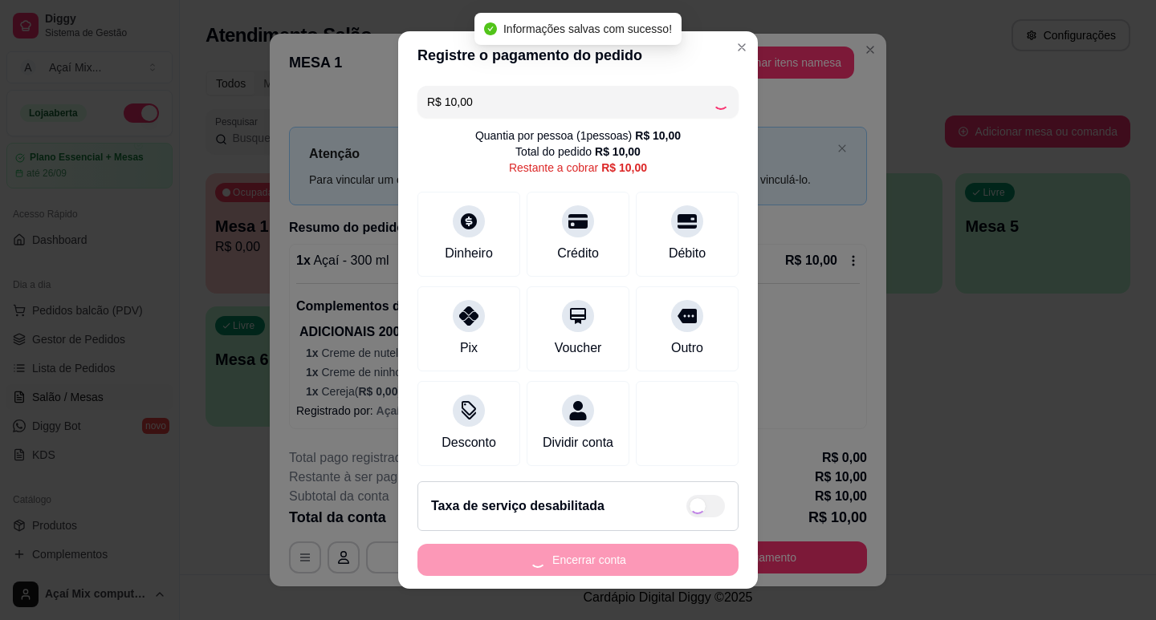
type input "R$ 0,00"
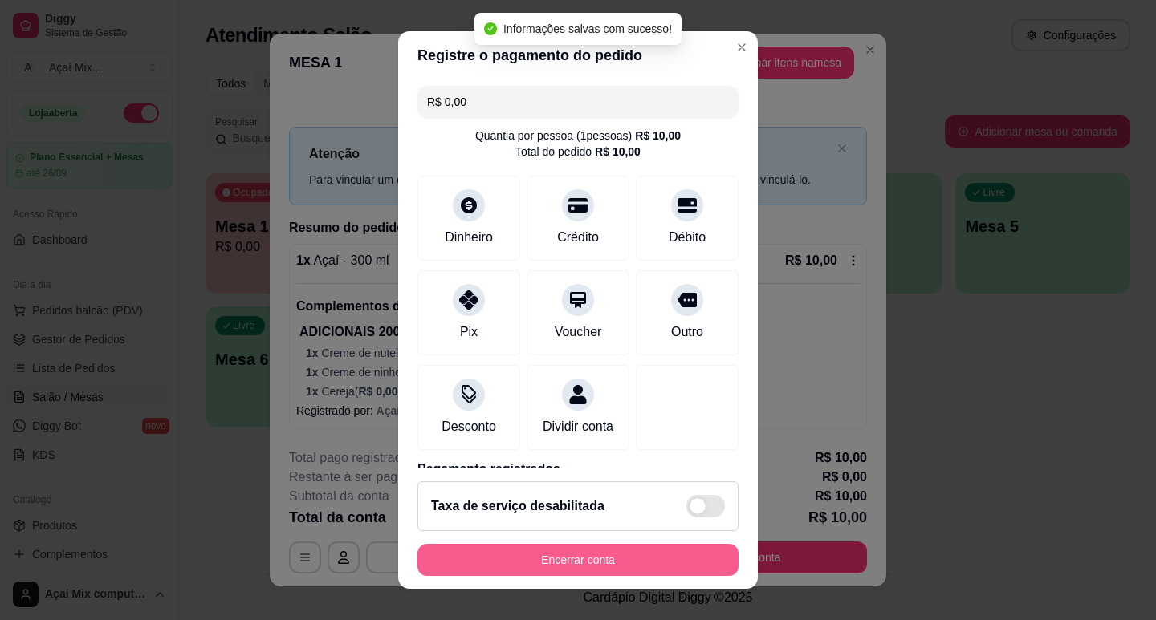
click at [547, 565] on button "Encerrar conta" at bounding box center [577, 560] width 321 height 32
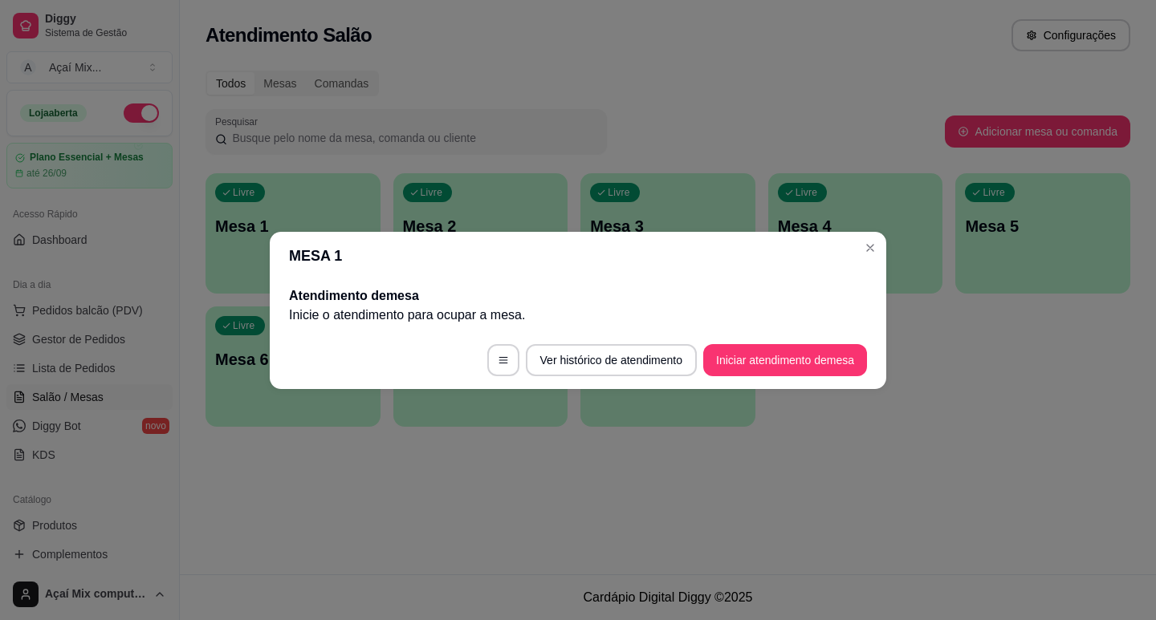
drag, startPoint x: 422, startPoint y: 549, endPoint x: 442, endPoint y: 547, distance: 20.2
click at [435, 550] on div "Atendimento Salão Configurações Todos Mesas Comandas Pesquisar Adicionar mesa o…" at bounding box center [668, 287] width 976 height 575
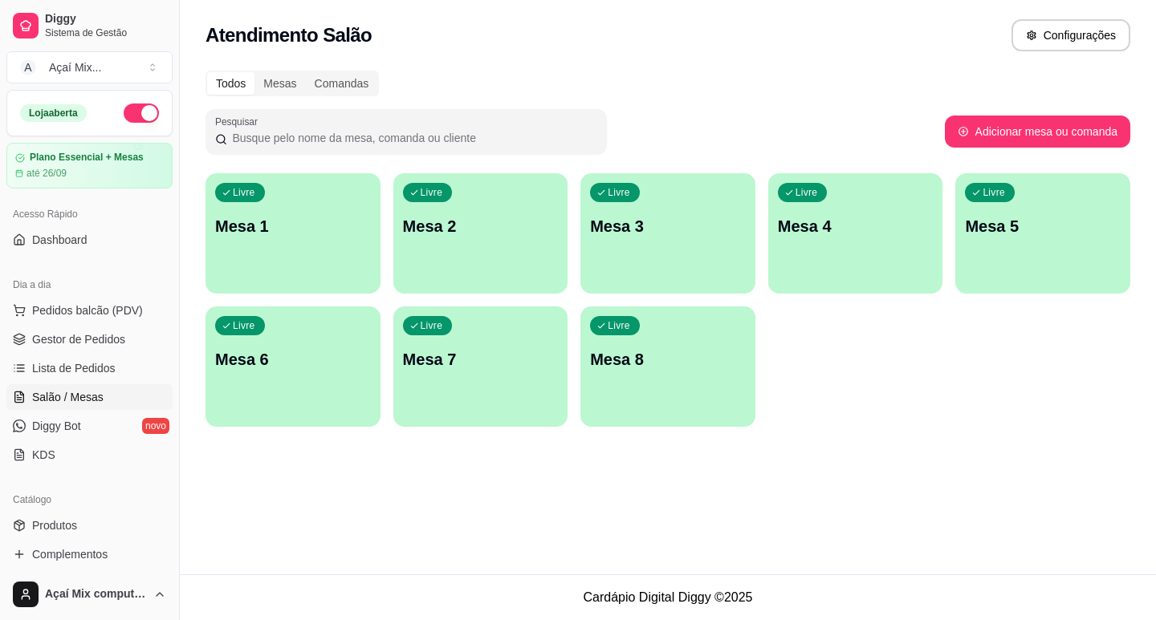
click at [437, 536] on div "Atendimento Salão Configurações Todos Mesas Comandas Pesquisar Adicionar mesa o…" at bounding box center [668, 287] width 976 height 575
